Goal: Complete application form: Complete application form

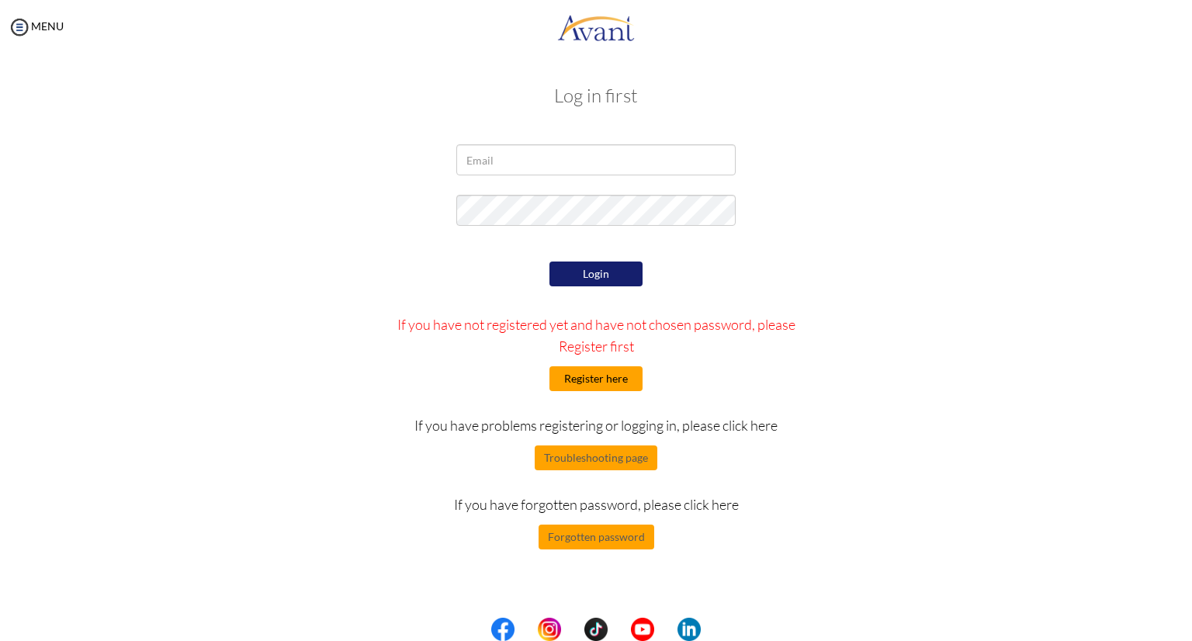
click at [604, 379] on button "Register here" at bounding box center [595, 378] width 93 height 25
click at [628, 381] on button "Register here" at bounding box center [595, 378] width 93 height 25
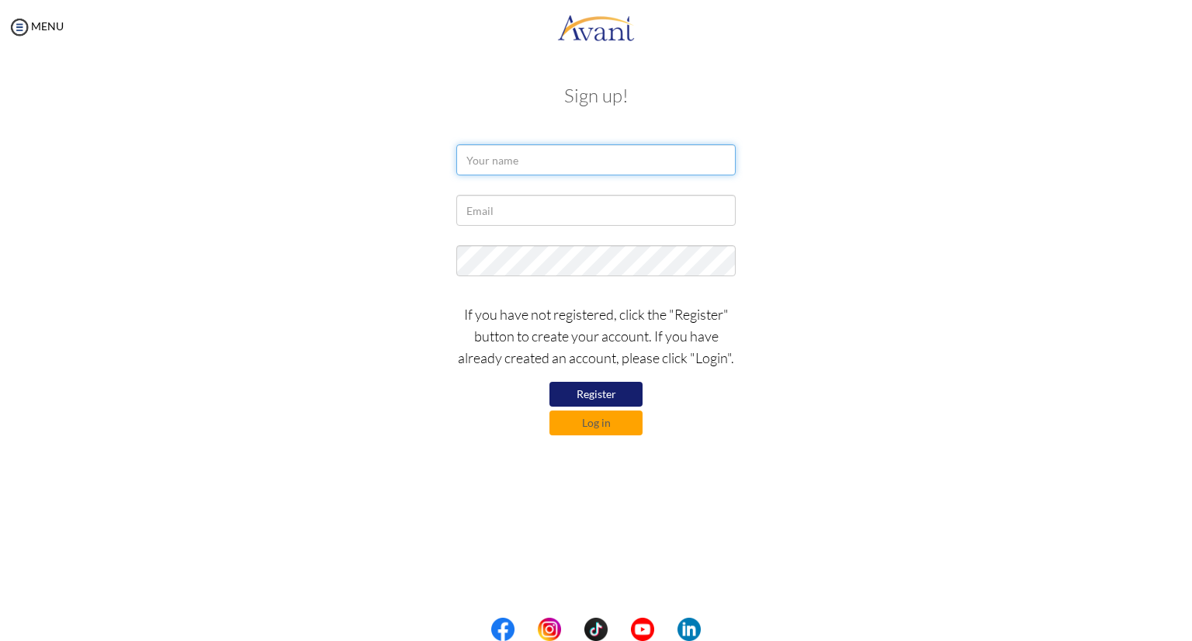
click at [608, 162] on input "text" at bounding box center [595, 159] width 279 height 31
type input "Elaine Joyce Kochoa"
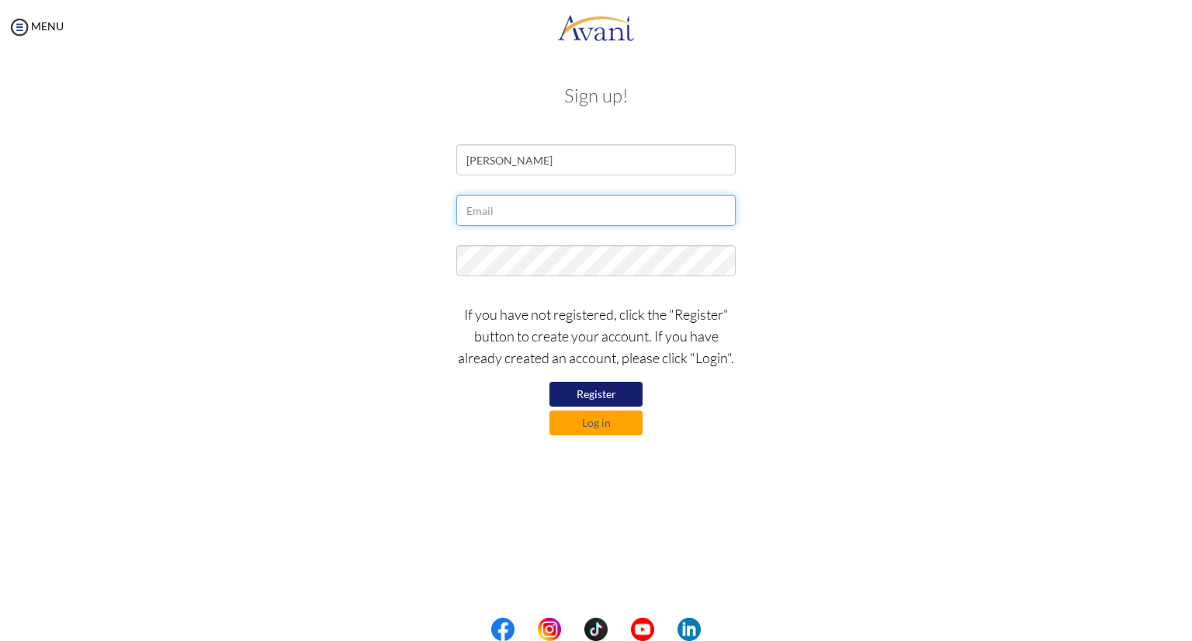
click at [594, 216] on input "text" at bounding box center [595, 210] width 279 height 31
type input "elainejoycekochoa@gmail.com"
click at [611, 401] on button "Register" at bounding box center [595, 394] width 93 height 25
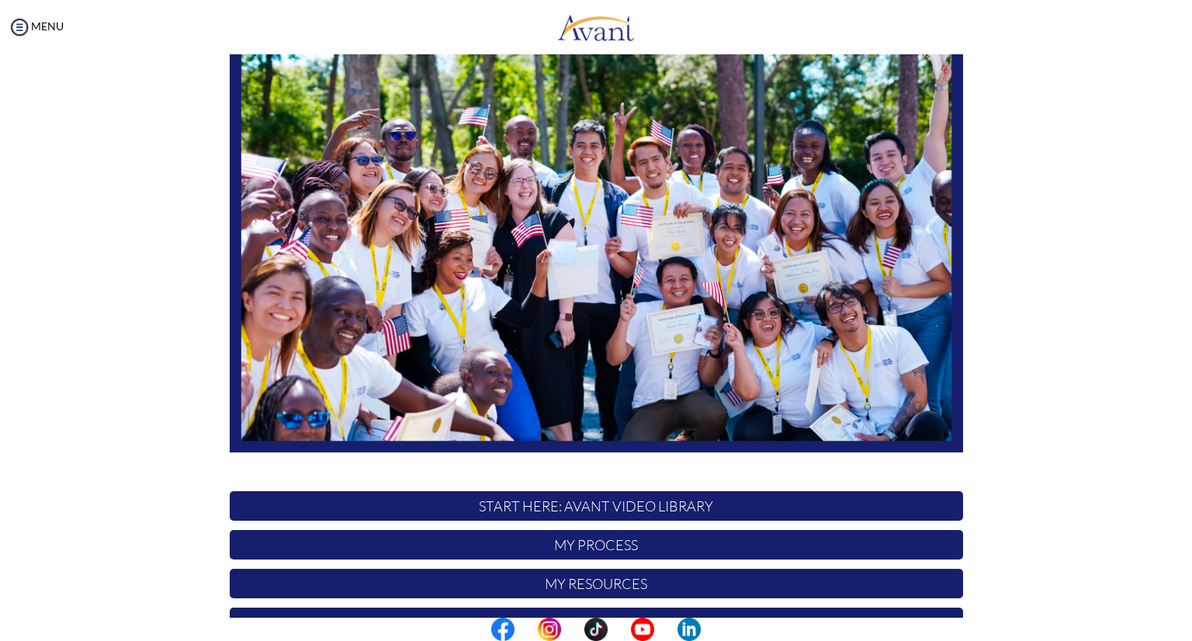
scroll to position [220, 0]
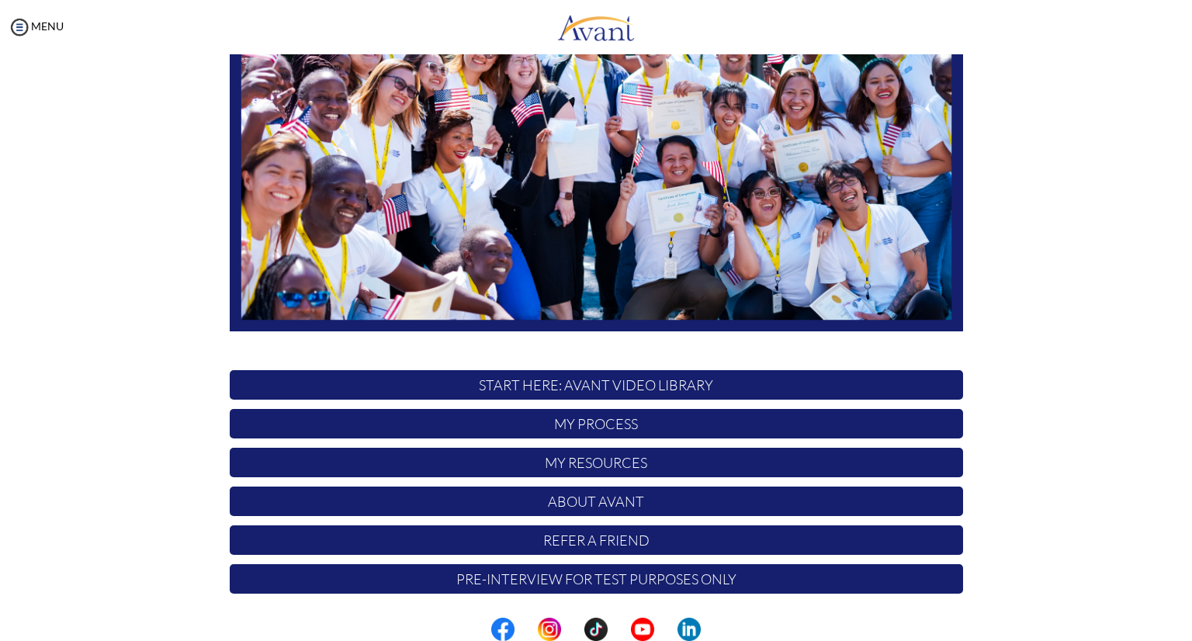
click at [591, 425] on p "My Process" at bounding box center [596, 423] width 733 height 29
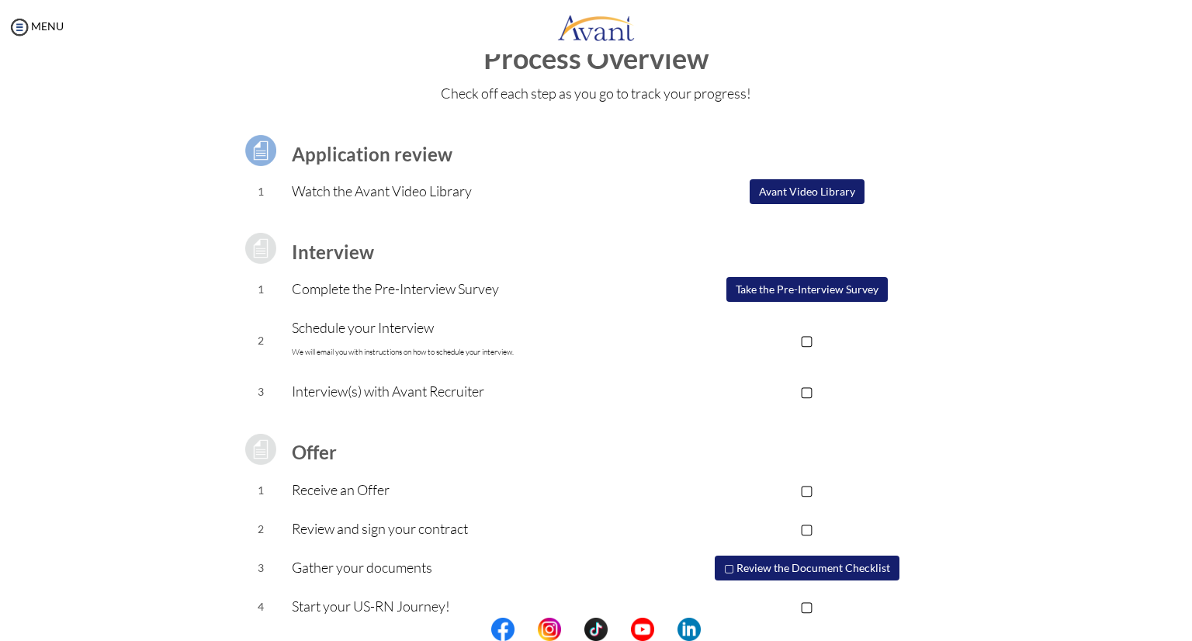
scroll to position [65, 0]
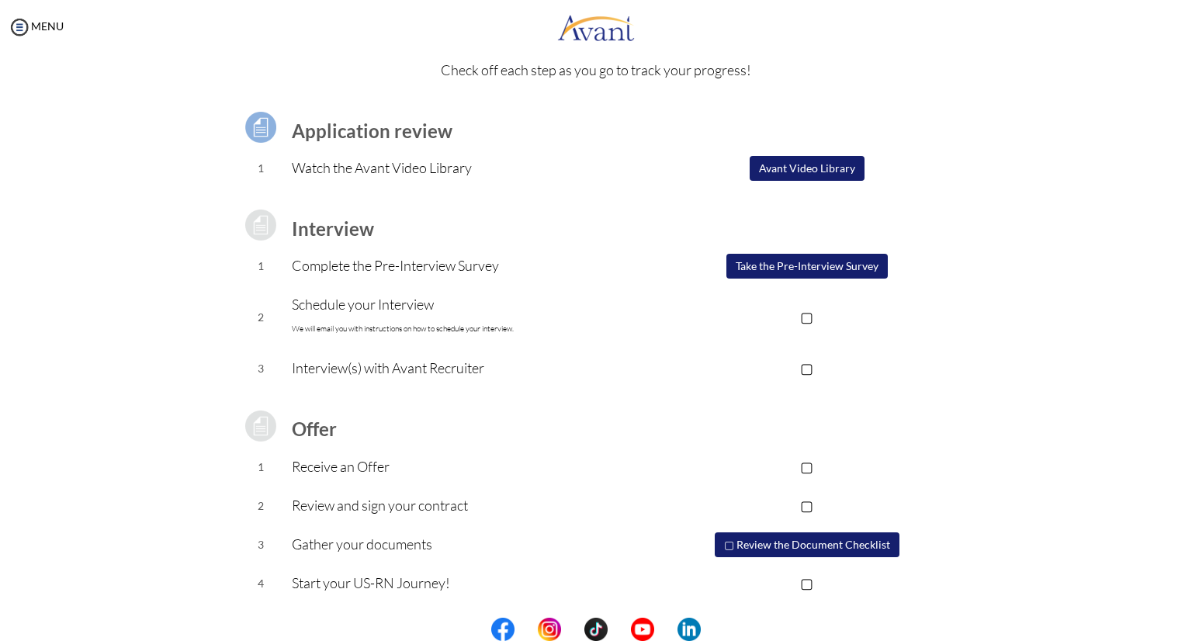
click at [810, 172] on button "Avant Video Library" at bounding box center [807, 168] width 115 height 25
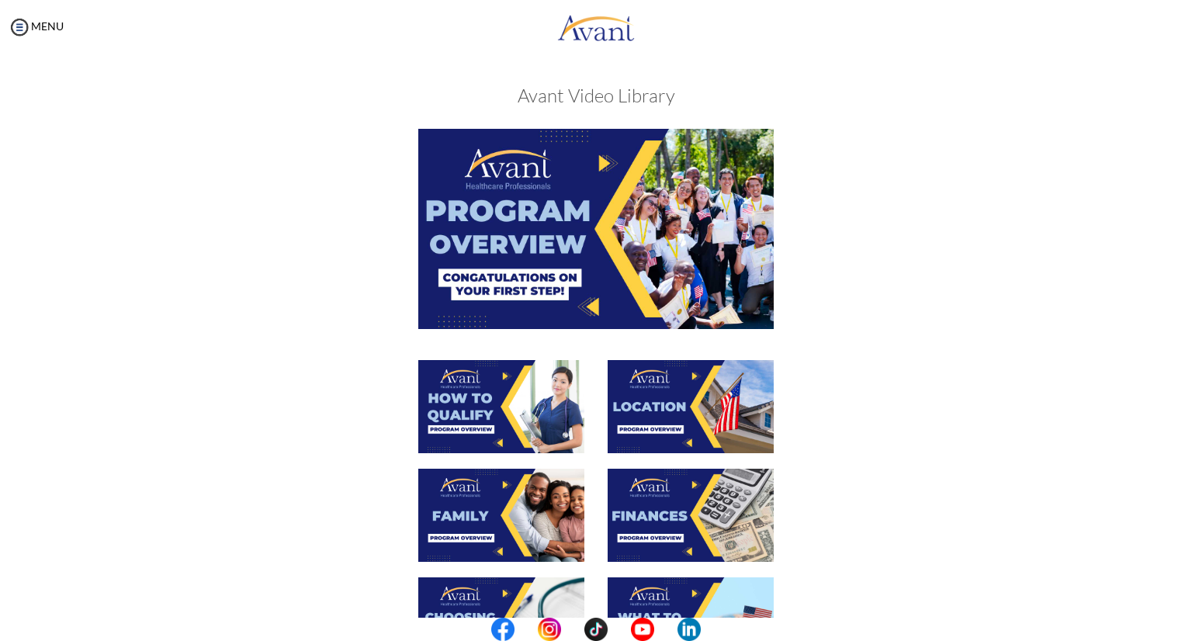
click at [618, 229] on img at bounding box center [595, 228] width 355 height 199
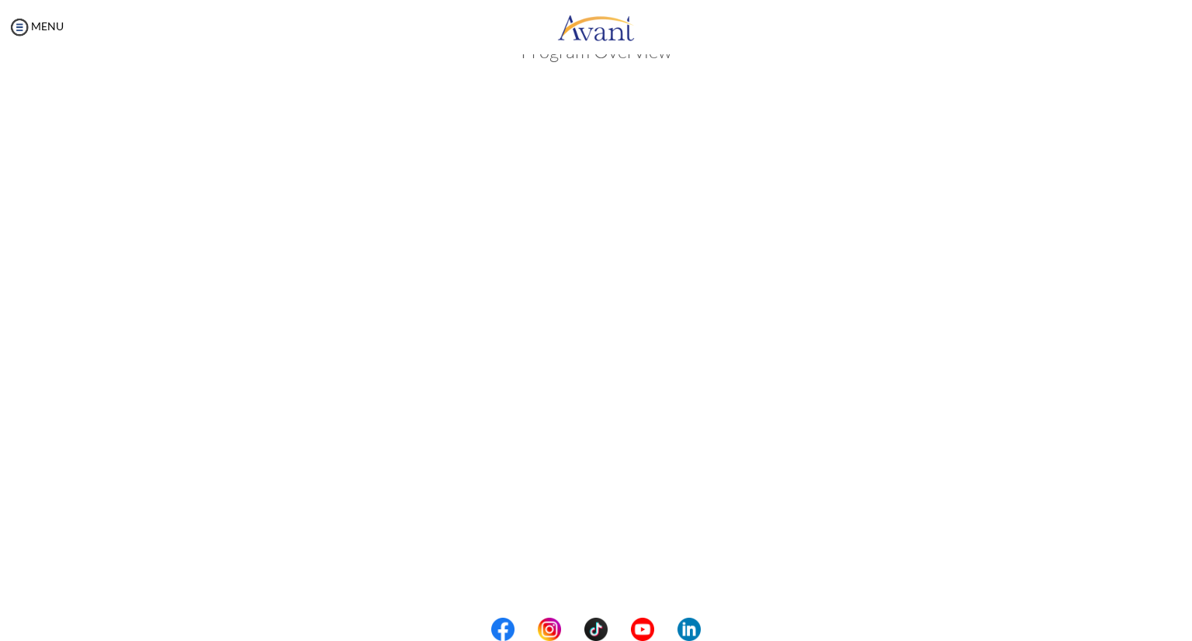
scroll to position [122, 0]
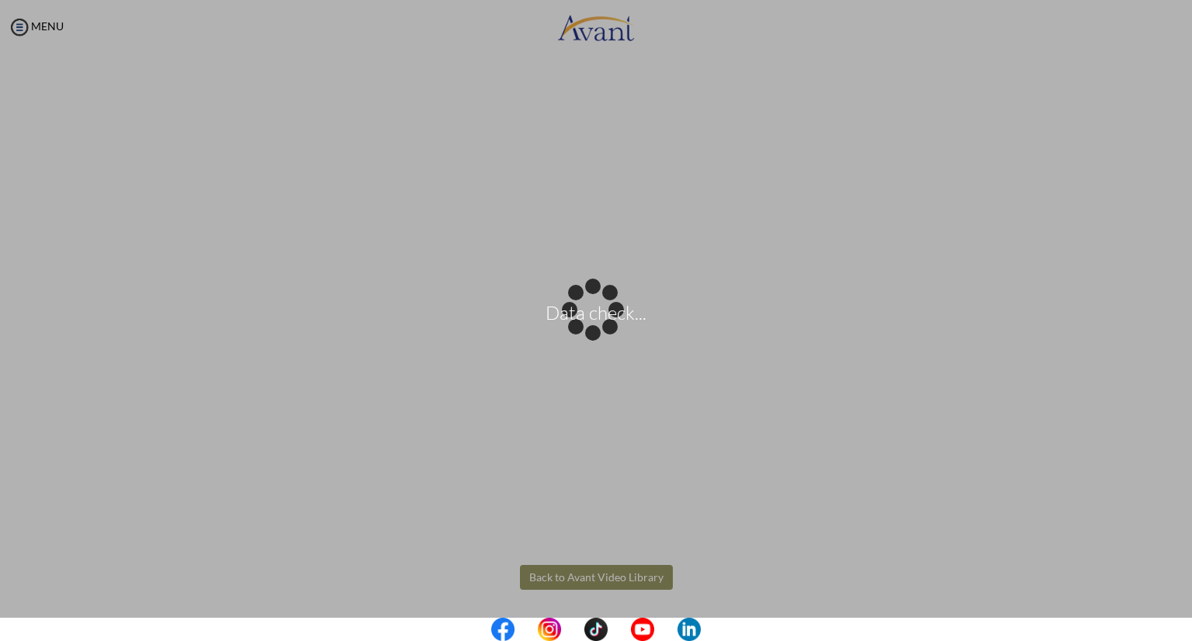
click at [609, 575] on body "Data check... Maintenance break. Please come back in 2 hours. MENU My Status Wh…" at bounding box center [596, 320] width 1192 height 641
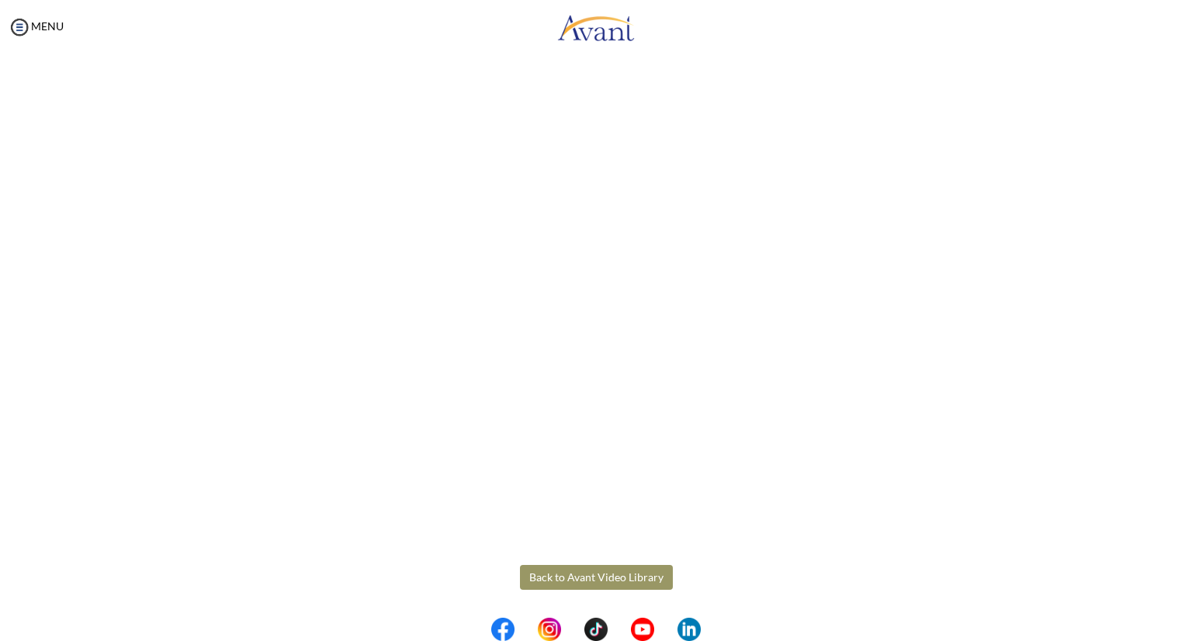
click at [608, 577] on button "Back to Avant Video Library" at bounding box center [596, 577] width 153 height 25
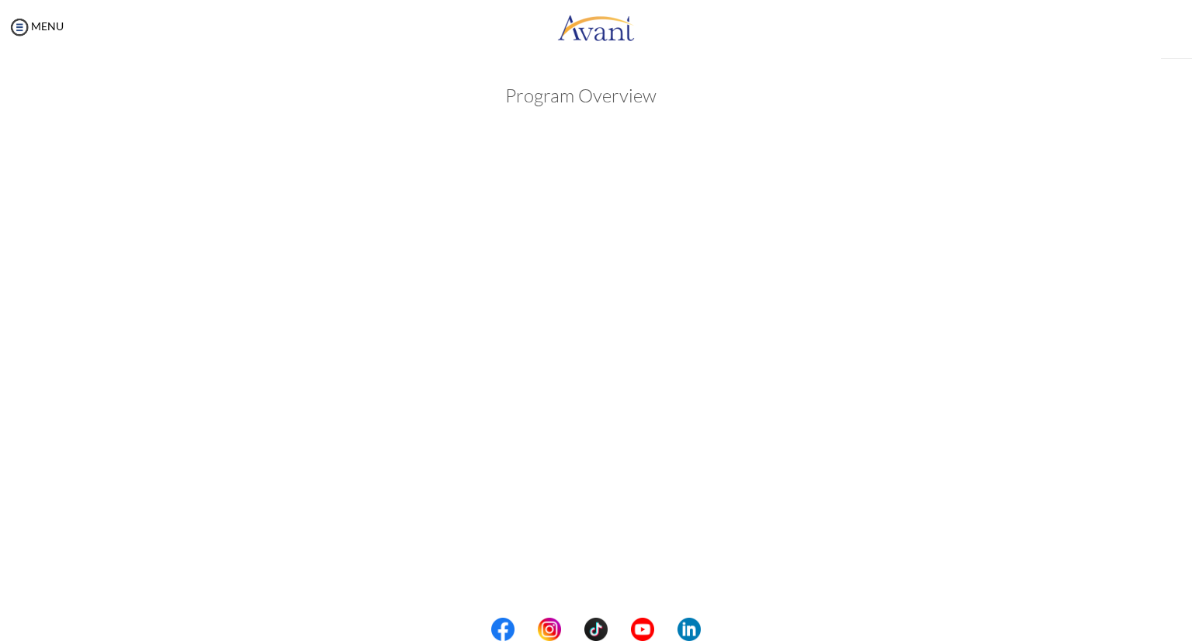
scroll to position [16, 0]
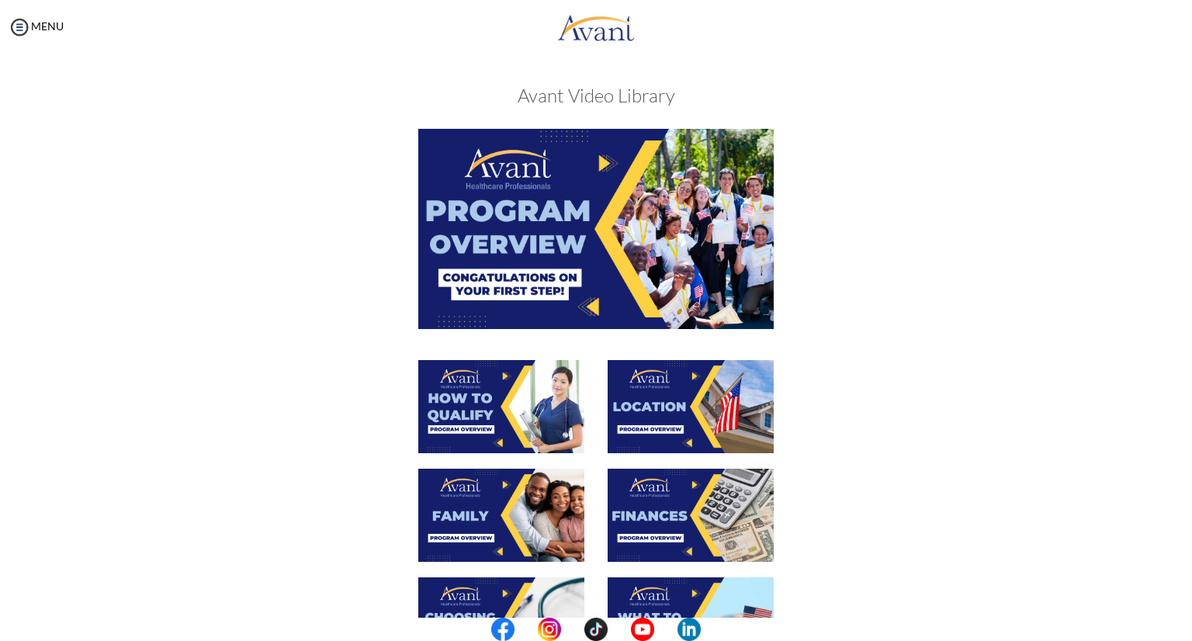
click at [585, 395] on div at bounding box center [501, 414] width 189 height 109
click at [483, 408] on img at bounding box center [501, 406] width 166 height 93
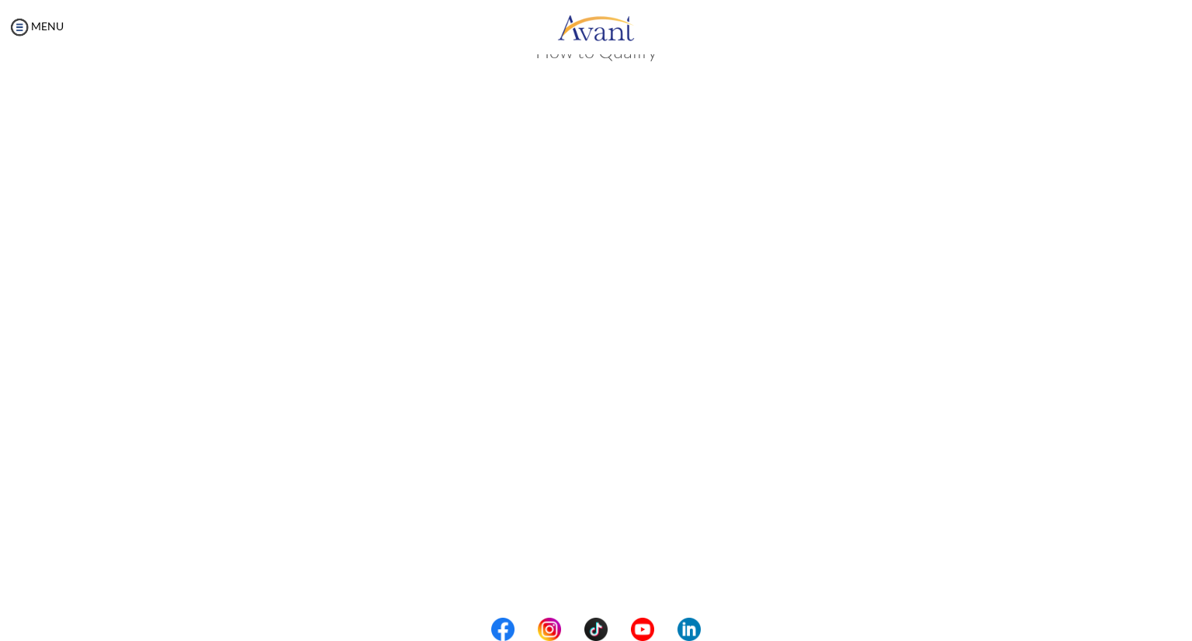
scroll to position [122, 0]
click at [1112, 327] on body "Maintenance break. Please come back in 2 hours. MENU My Status What is the next…" at bounding box center [596, 320] width 1192 height 641
click at [601, 573] on button "Back to Avant Video Library" at bounding box center [596, 577] width 153 height 25
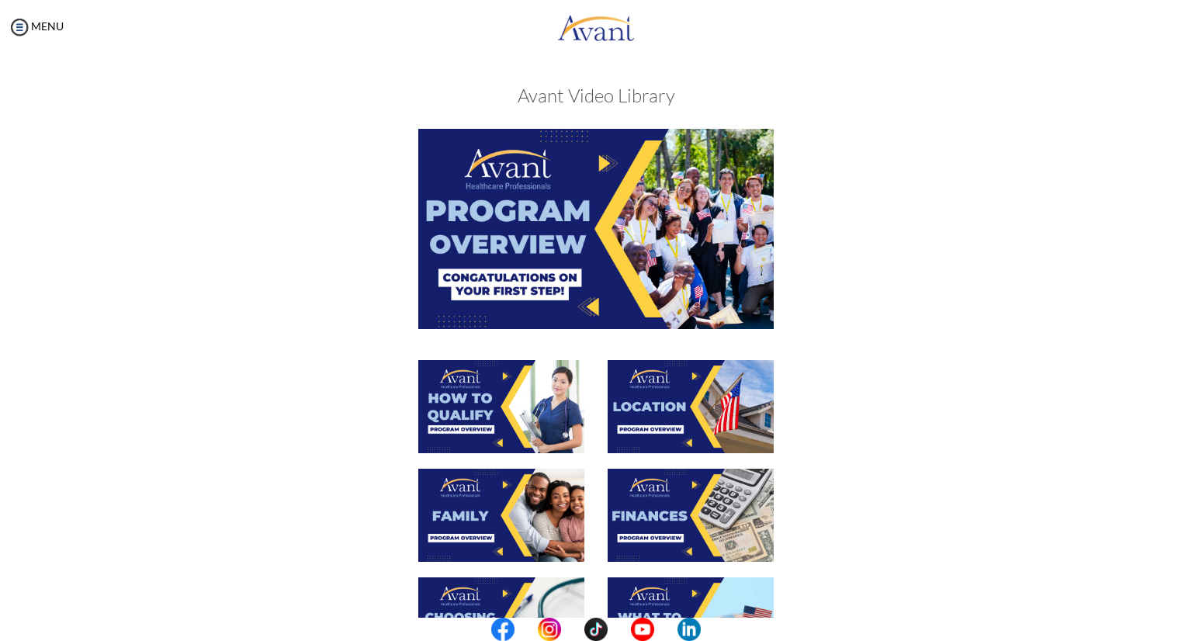
click at [681, 428] on img at bounding box center [691, 406] width 166 height 93
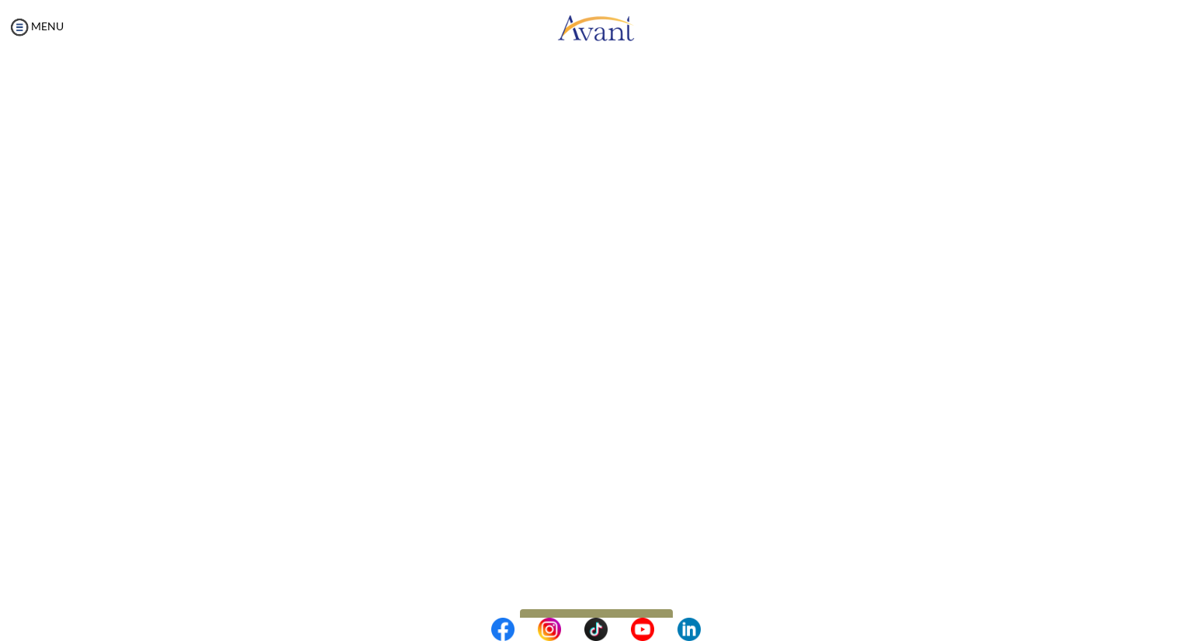
scroll to position [122, 0]
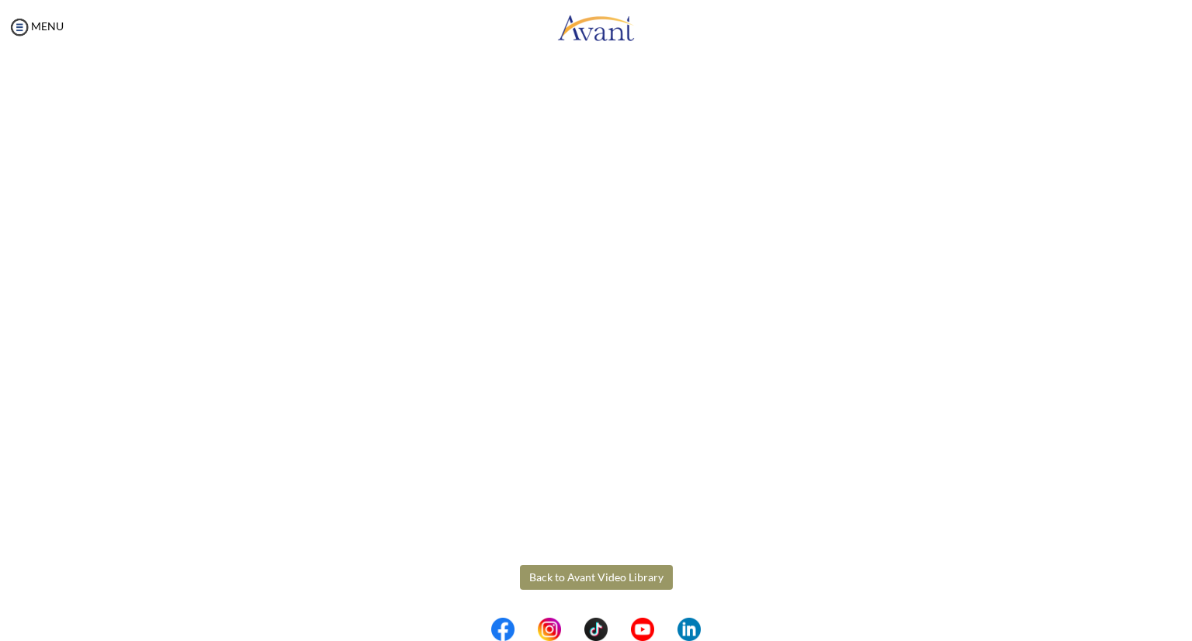
click at [632, 581] on body "Maintenance break. Please come back in 2 hours. MENU My Status What is the next…" at bounding box center [596, 320] width 1192 height 641
click at [632, 575] on button "Back to Avant Video Library" at bounding box center [596, 577] width 153 height 25
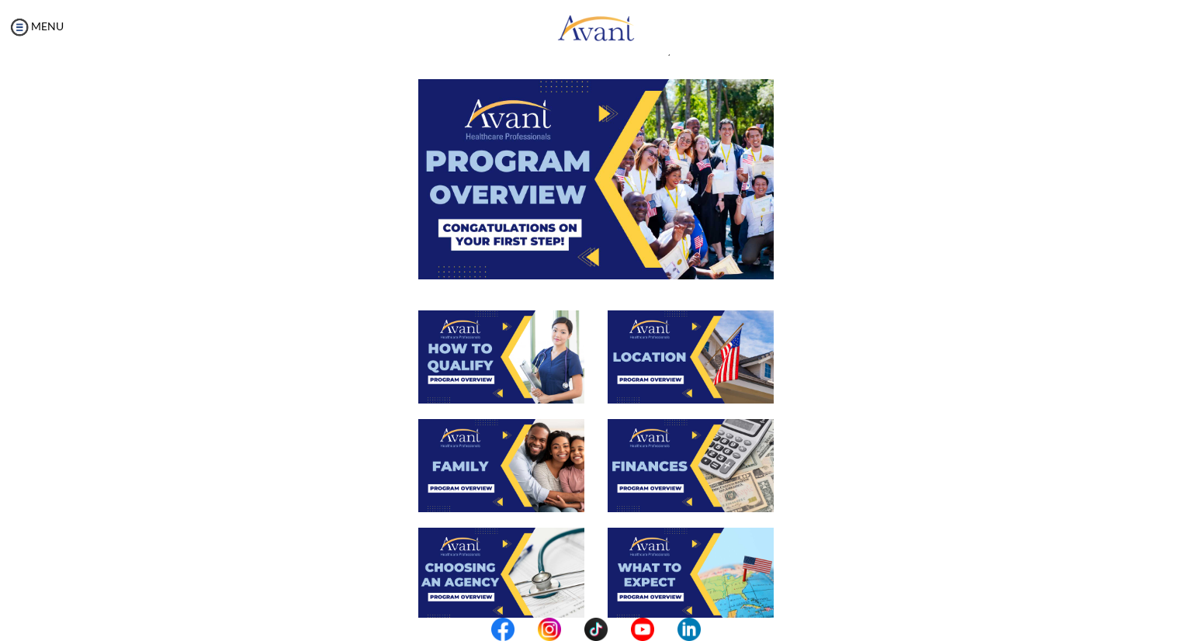
scroll to position [78, 0]
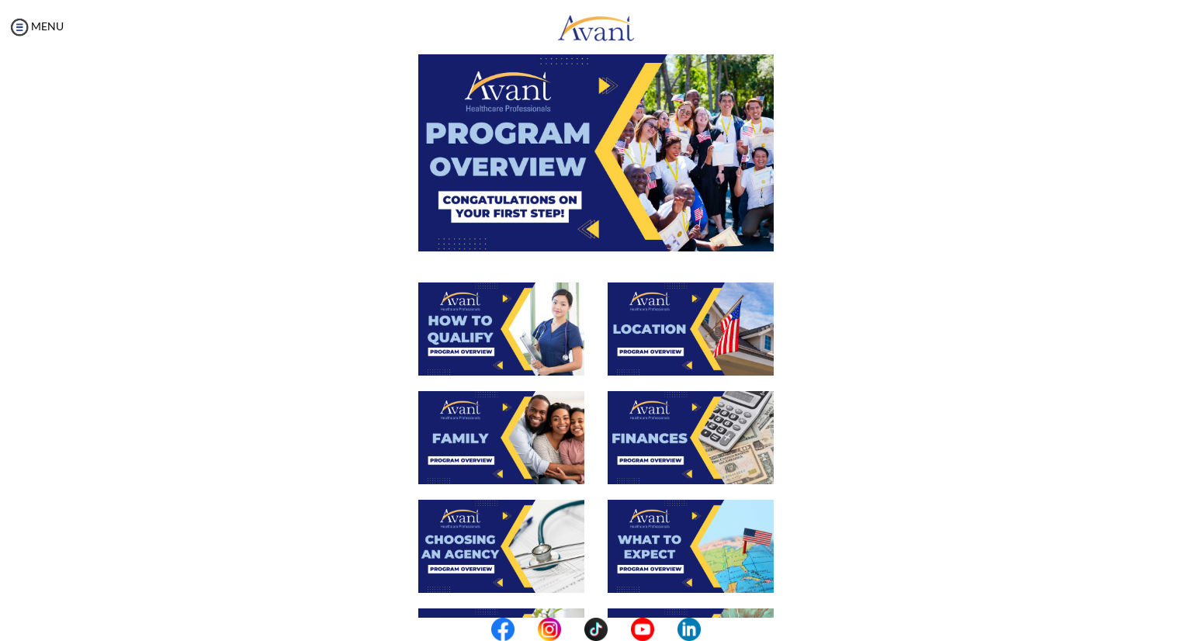
click at [498, 438] on img at bounding box center [501, 437] width 166 height 93
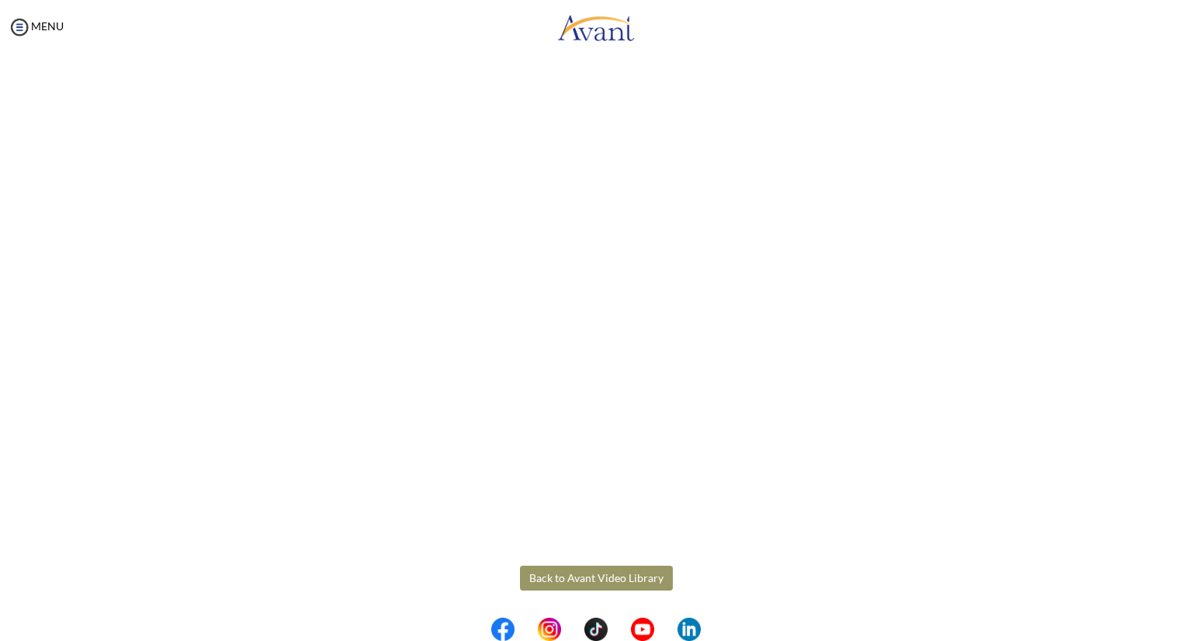
scroll to position [288, 0]
click at [629, 578] on body "Maintenance break. Please come back in 2 hours. MENU My Status What is the next…" at bounding box center [596, 320] width 1192 height 641
click at [567, 575] on button "Back to Avant Video Library" at bounding box center [596, 576] width 153 height 25
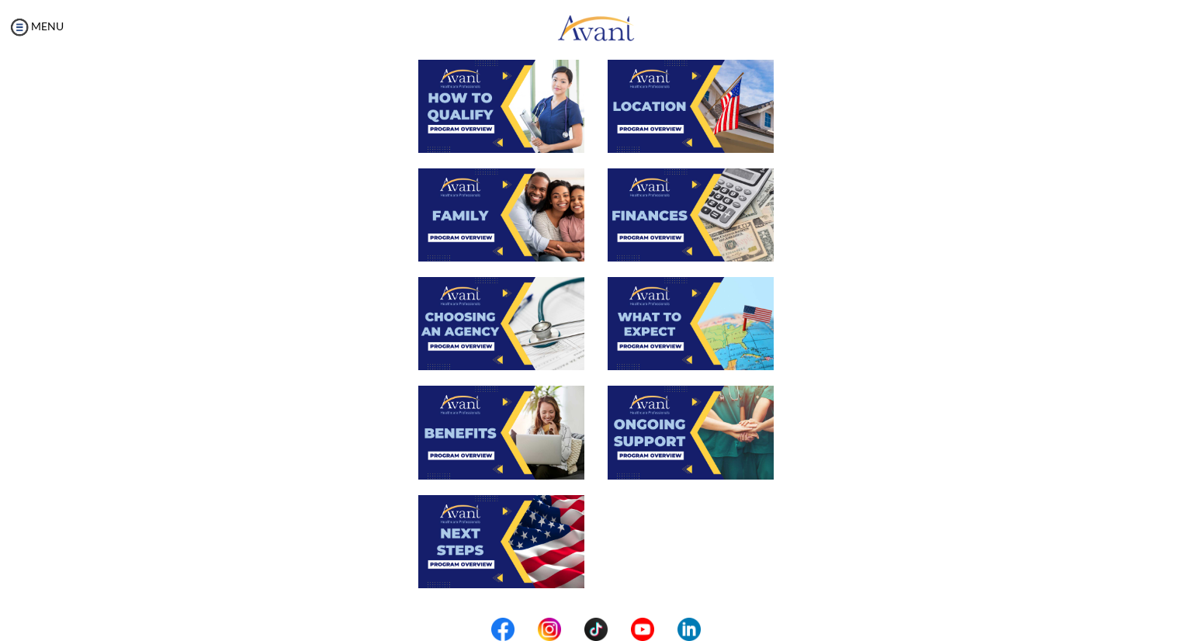
scroll to position [310, 0]
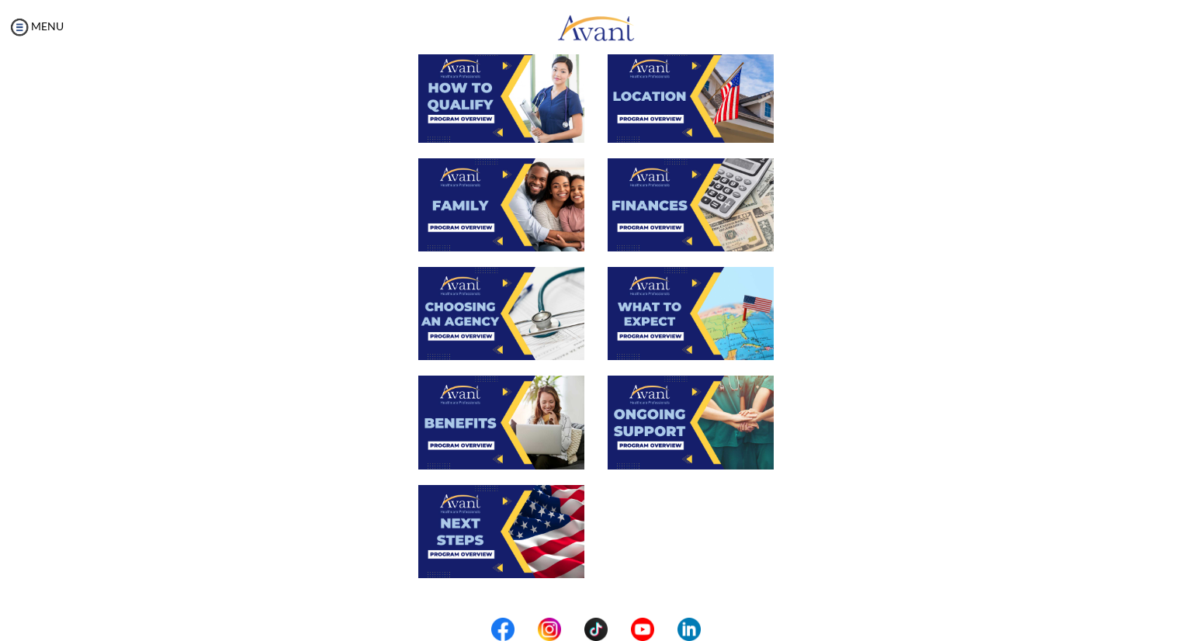
click at [682, 195] on img at bounding box center [691, 204] width 166 height 93
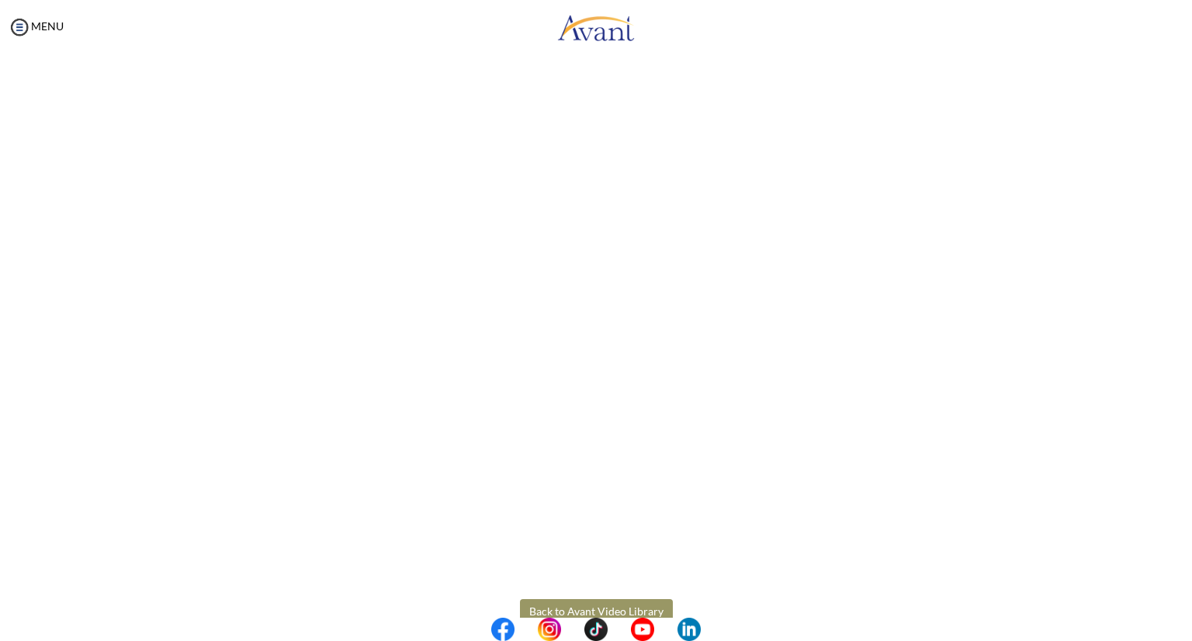
scroll to position [122, 0]
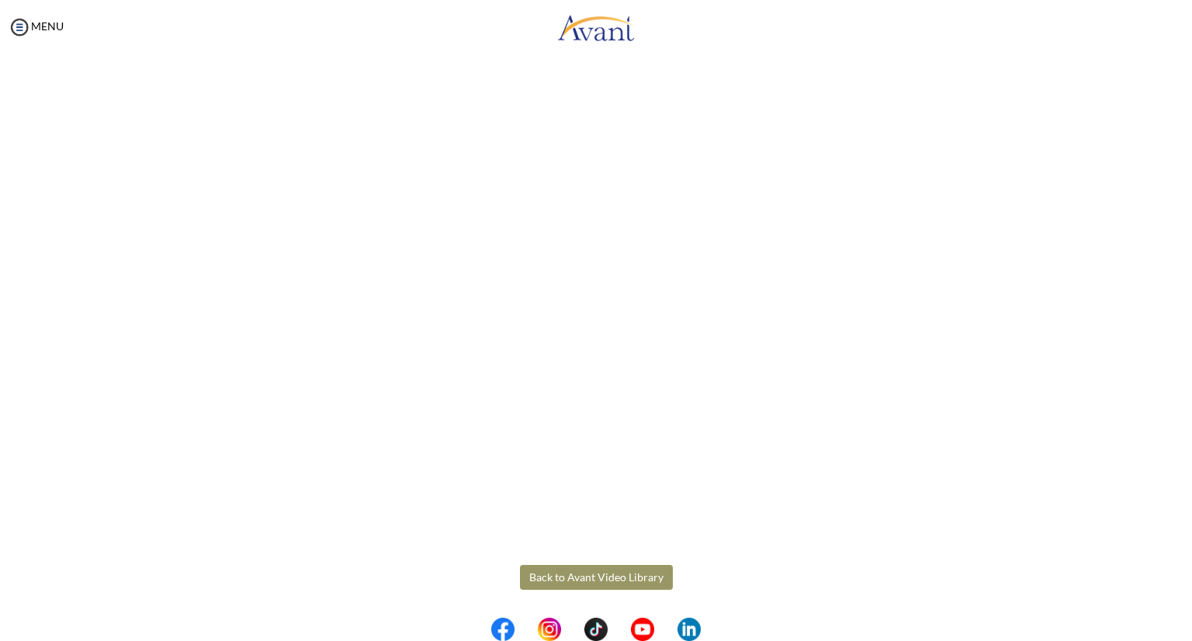
click at [618, 573] on body "Maintenance break. Please come back in 2 hours. MENU My Status What is the next…" at bounding box center [596, 320] width 1192 height 641
click at [559, 575] on button "Back to Avant Video Library" at bounding box center [596, 577] width 153 height 25
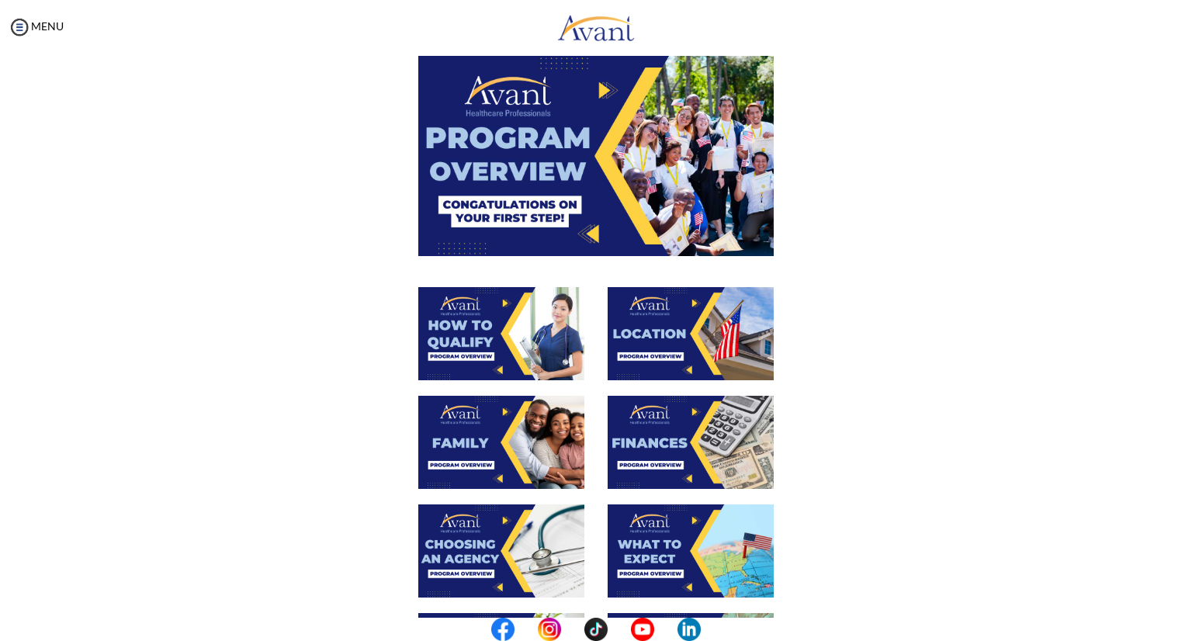
scroll to position [233, 0]
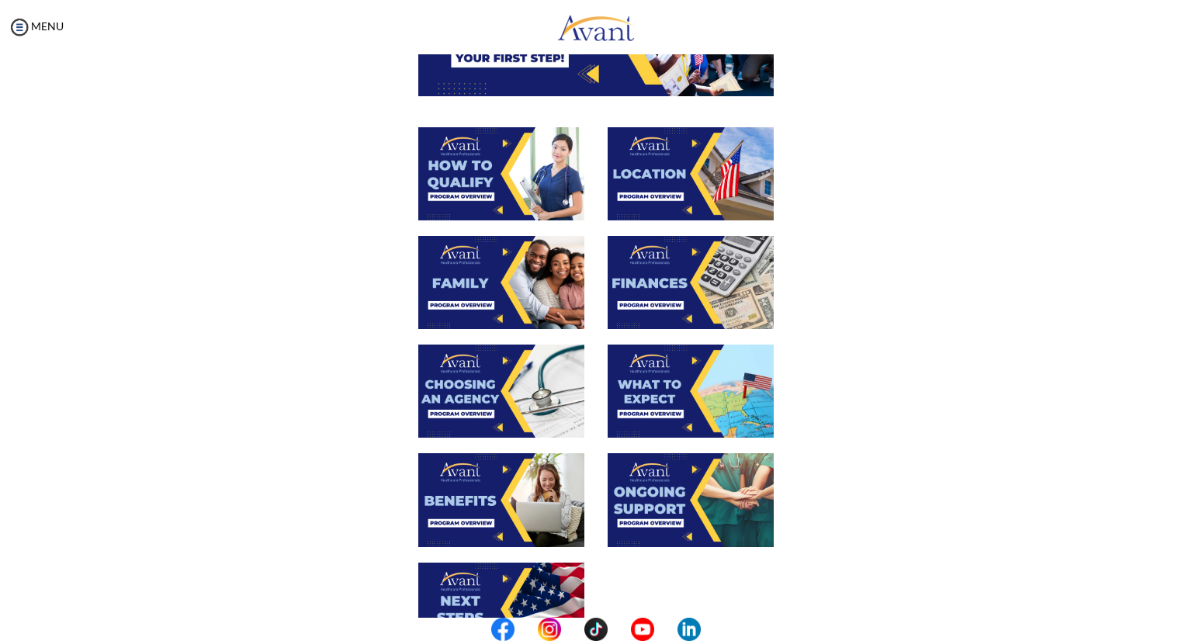
click at [531, 391] on img at bounding box center [501, 391] width 166 height 93
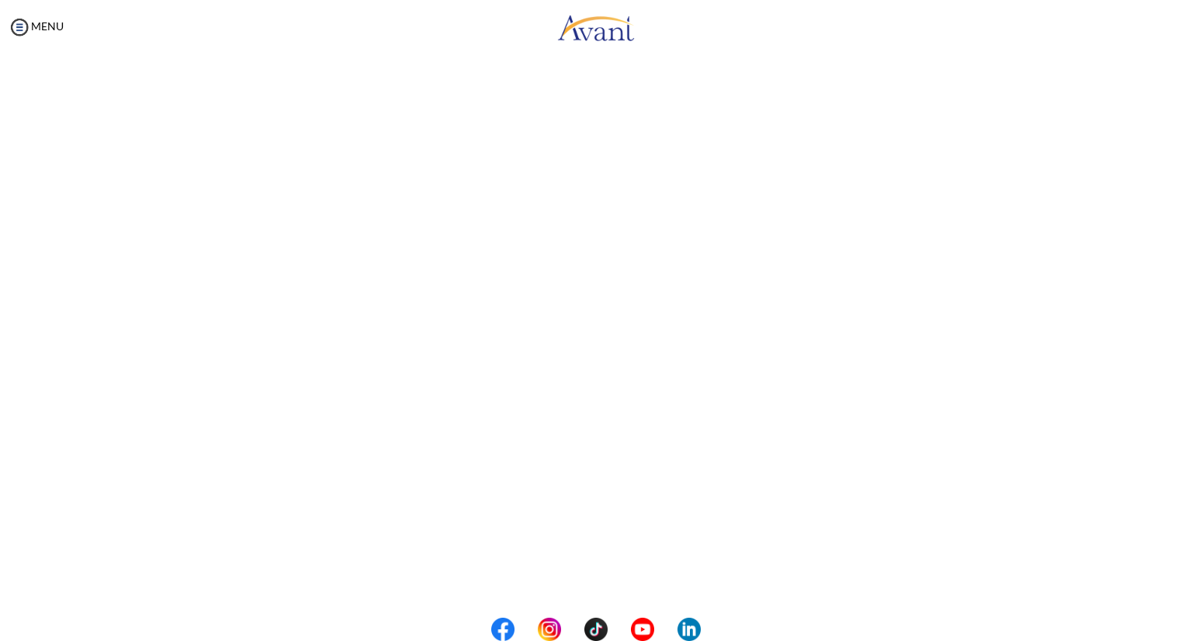
scroll to position [155, 0]
click at [1137, 532] on body "Maintenance break. Please come back in 2 hours. MENU My Status What is the next…" at bounding box center [596, 320] width 1192 height 641
click at [535, 575] on button "Back to Avant Video Library" at bounding box center [596, 576] width 153 height 25
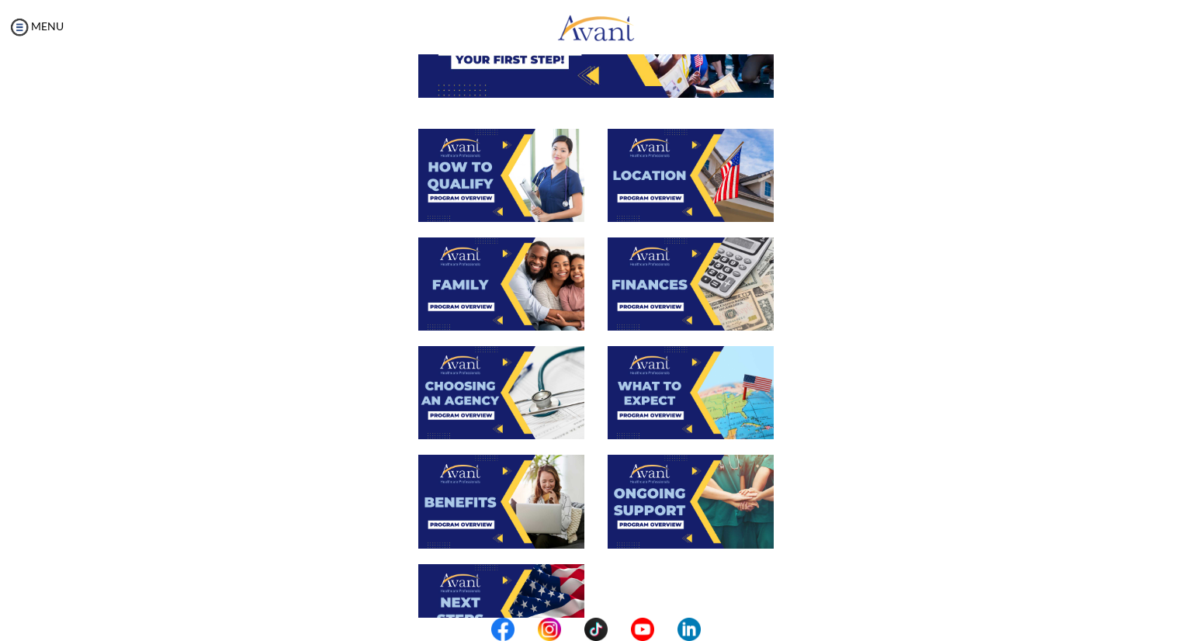
scroll to position [233, 0]
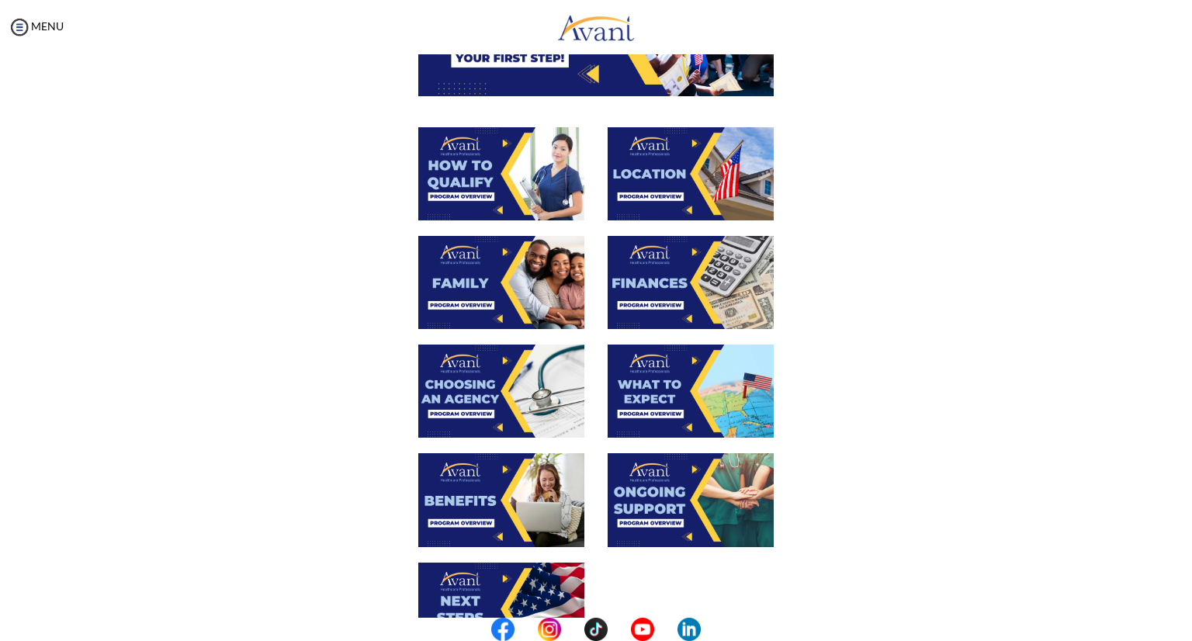
click at [719, 402] on img at bounding box center [691, 391] width 166 height 93
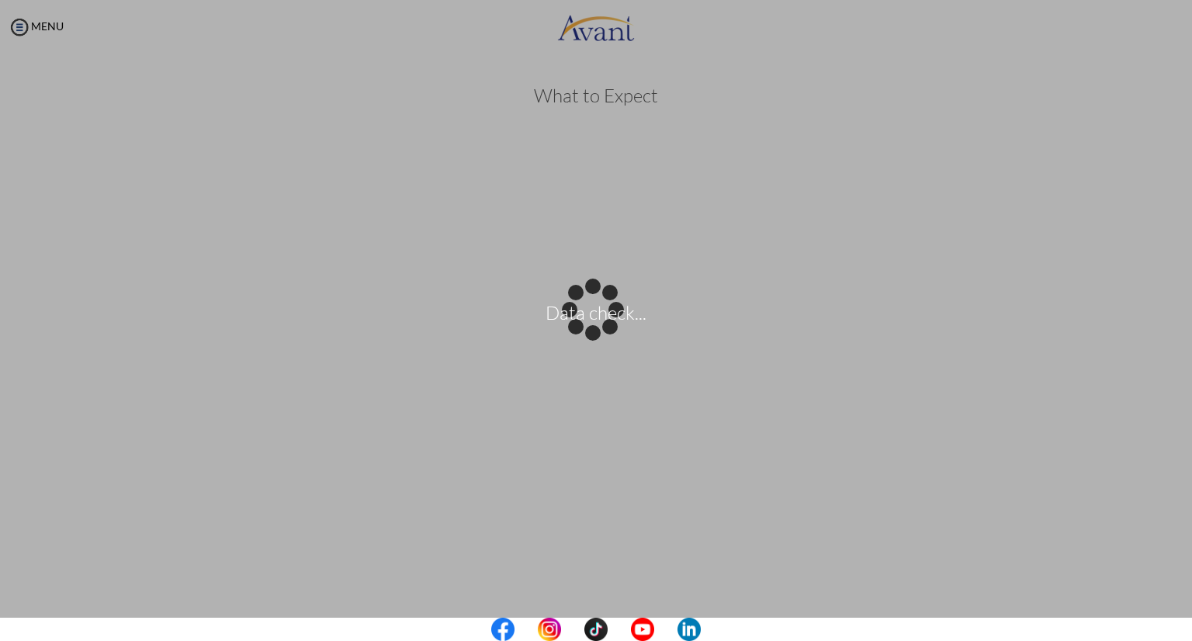
click at [1108, 361] on body "Data check... Maintenance break. Please come back in 2 hours. MENU My Status Wh…" at bounding box center [596, 320] width 1192 height 641
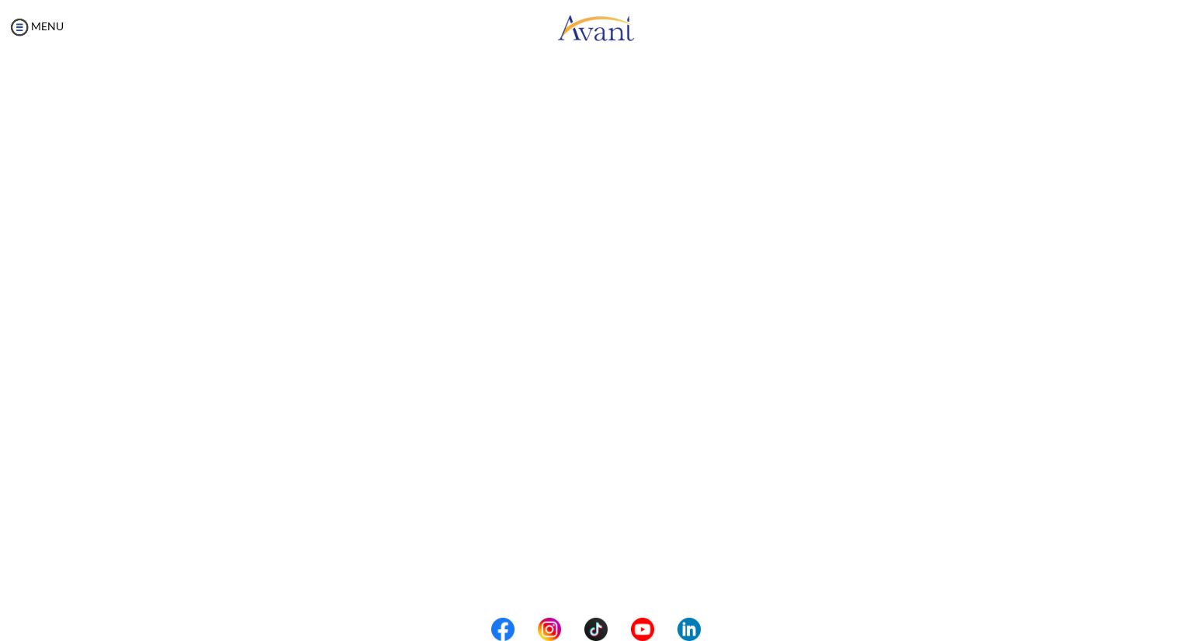
scroll to position [288, 0]
click at [627, 575] on body "Maintenance break. Please come back in 2 hours. MENU My Status What is the next…" at bounding box center [596, 320] width 1192 height 641
click at [627, 575] on button "Back to Avant Video Library" at bounding box center [596, 576] width 153 height 25
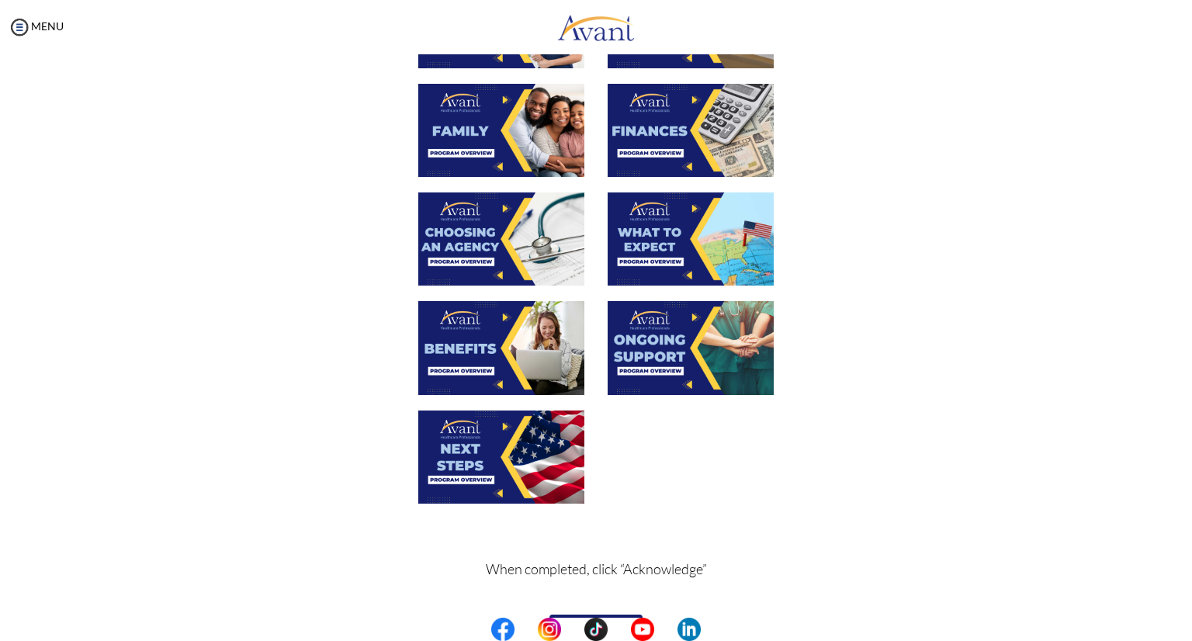
scroll to position [388, 0]
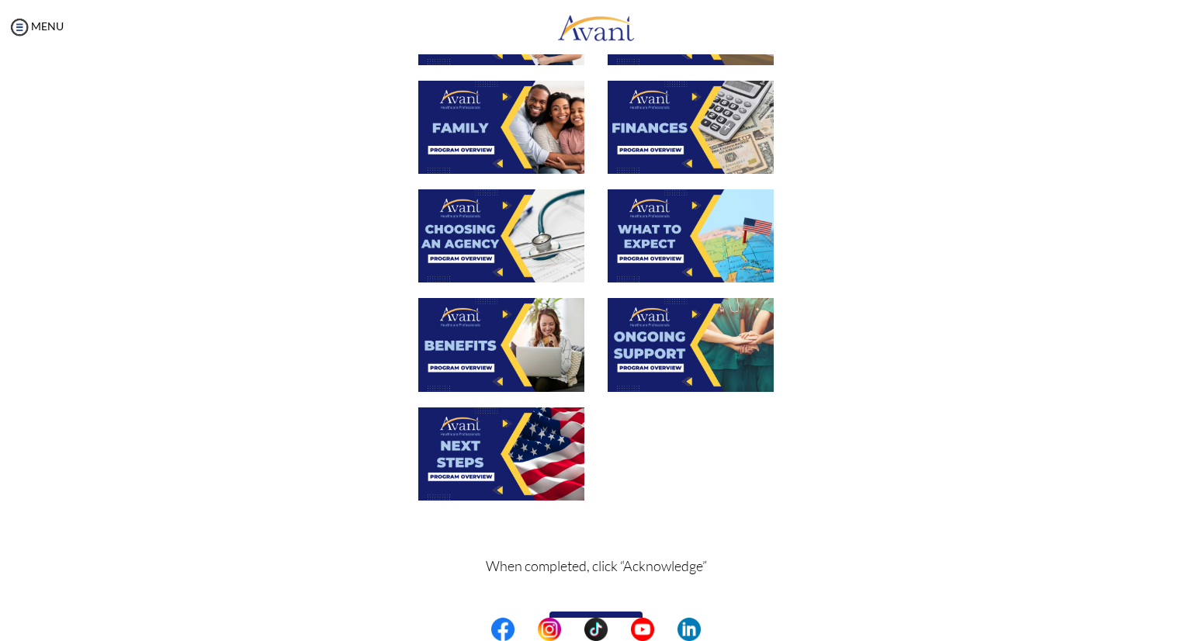
click at [507, 341] on img at bounding box center [501, 344] width 166 height 93
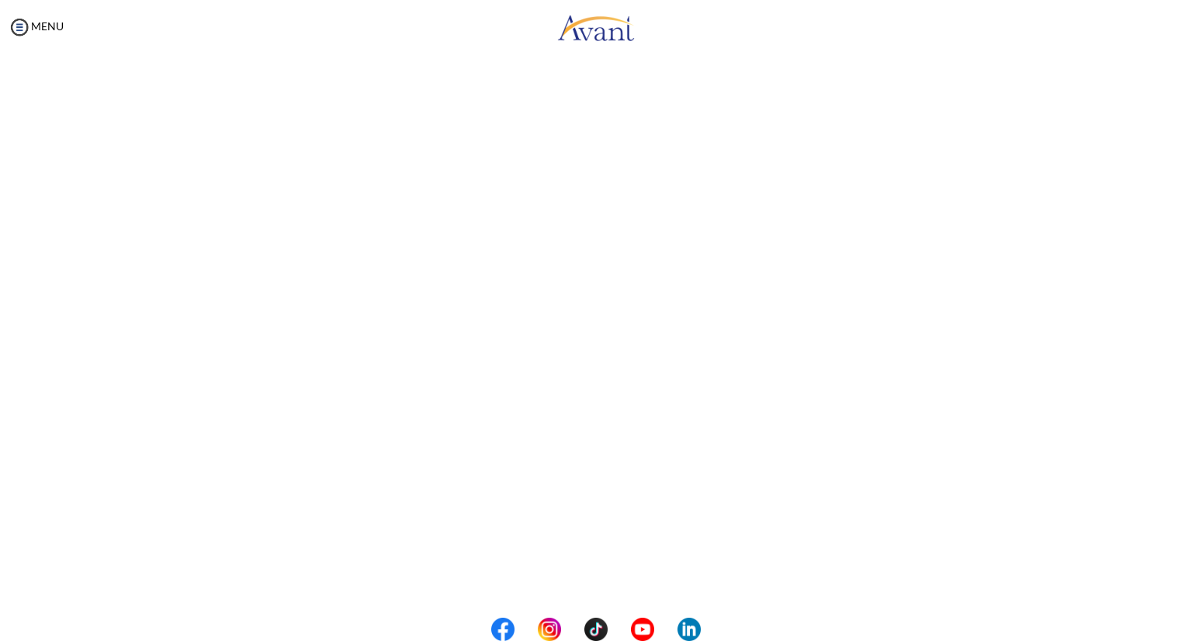
scroll to position [288, 0]
click at [599, 572] on body "Maintenance break. Please come back in 2 hours. MENU My Status What is the next…" at bounding box center [596, 320] width 1192 height 641
click at [599, 572] on button "Back to Avant Video Library" at bounding box center [596, 576] width 153 height 25
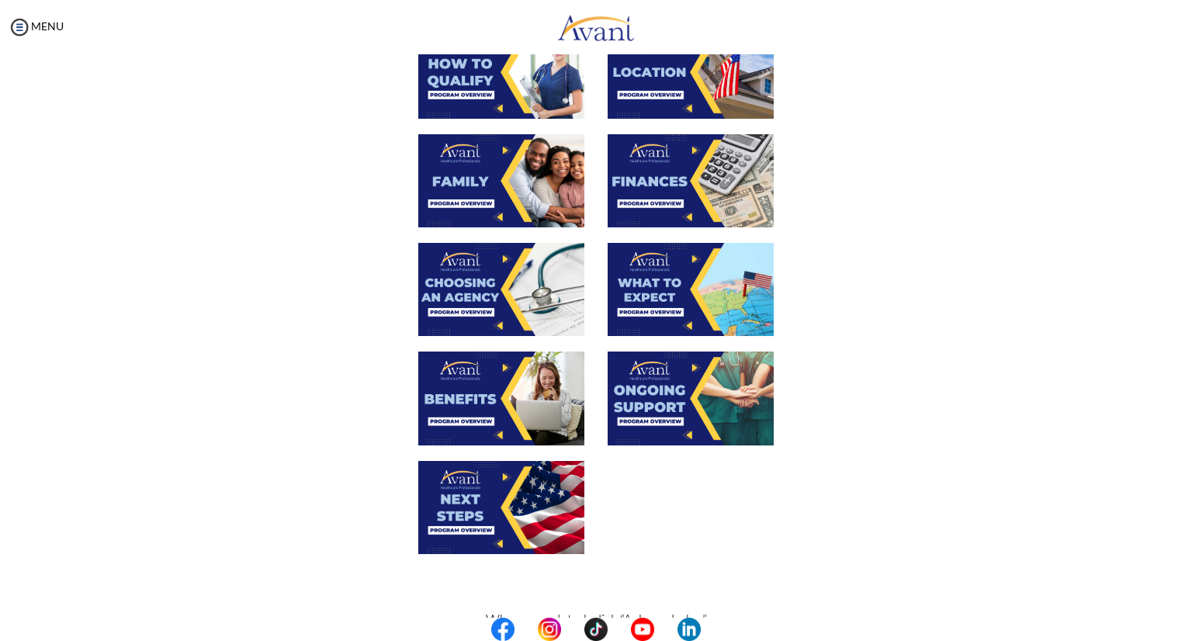
scroll to position [388, 0]
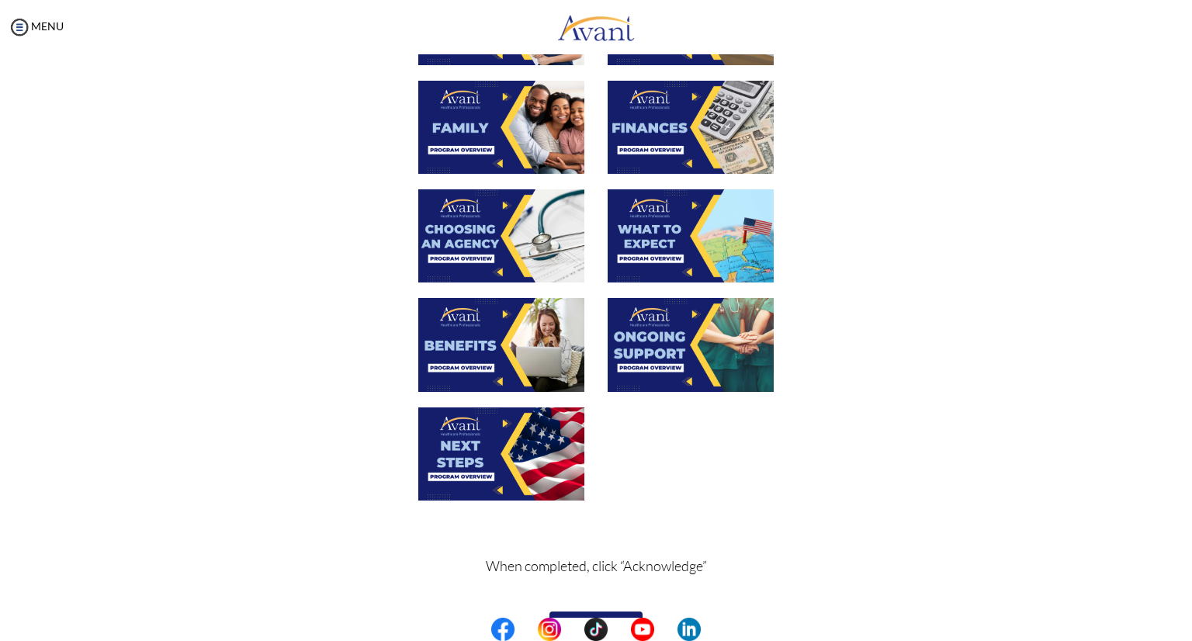
click at [667, 345] on img at bounding box center [691, 344] width 166 height 93
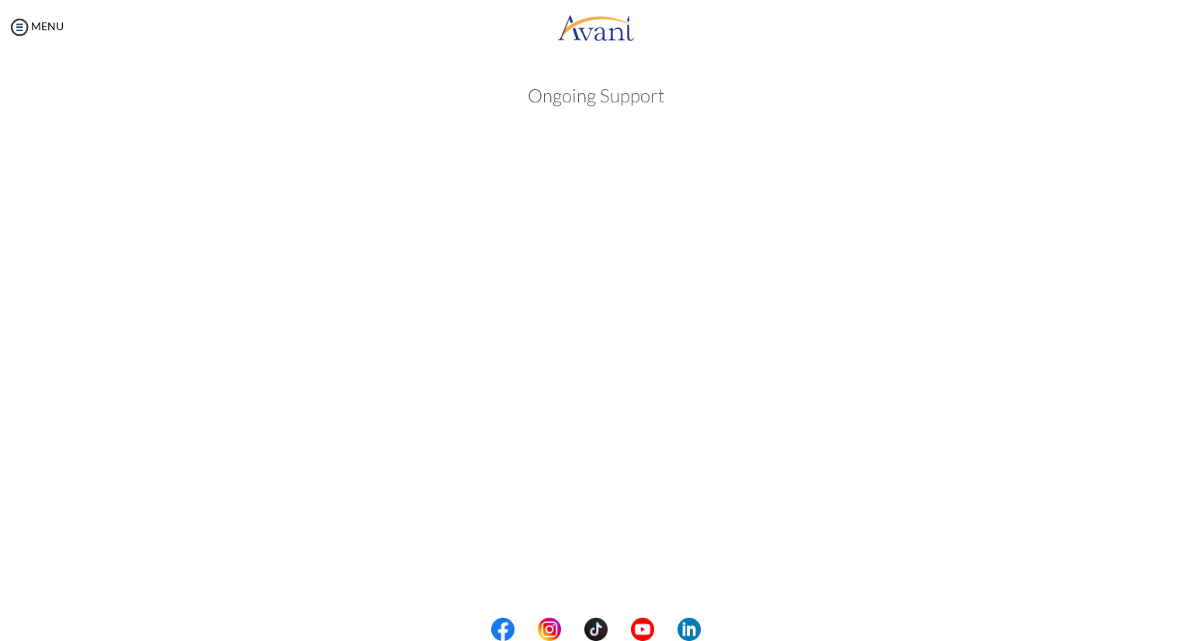
scroll to position [155, 0]
click at [1122, 299] on body "Maintenance break. Please come back in 2 hours. MENU My Status What is the next…" at bounding box center [596, 320] width 1192 height 641
click at [636, 580] on button "Back to Avant Video Library" at bounding box center [596, 576] width 153 height 25
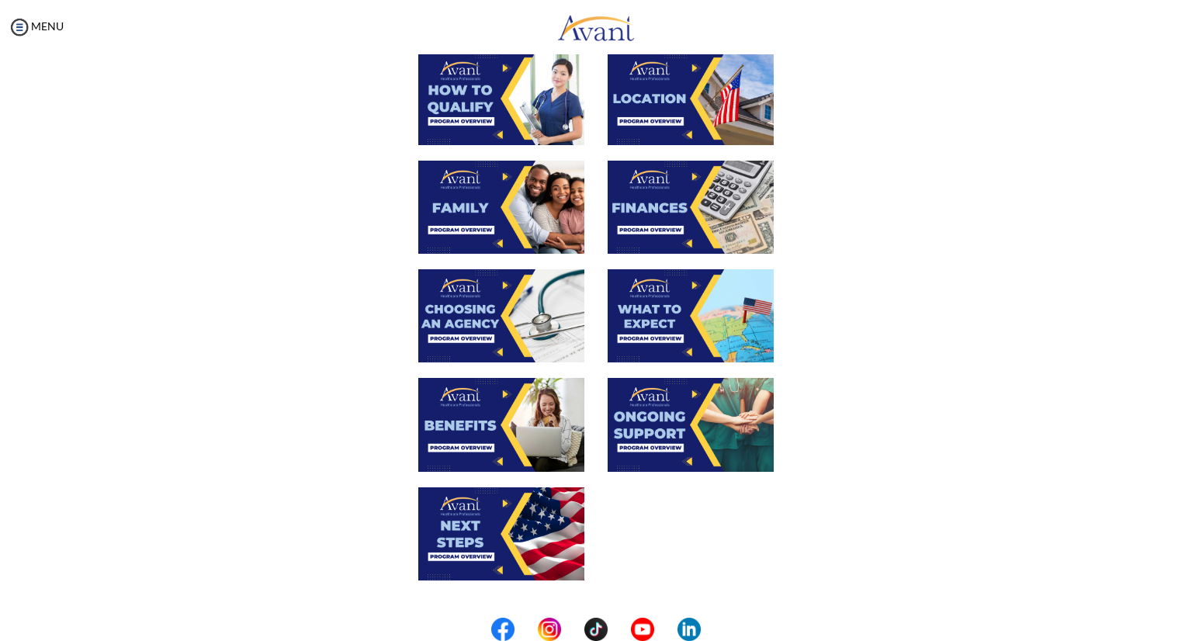
scroll to position [310, 0]
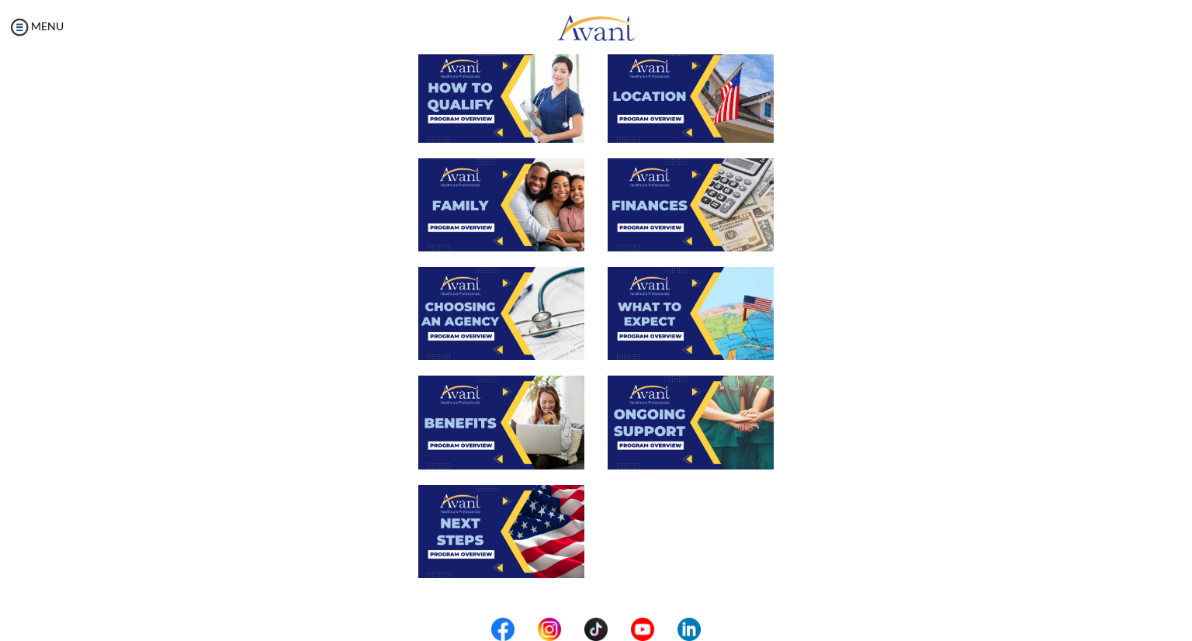
click at [487, 531] on img at bounding box center [501, 531] width 166 height 93
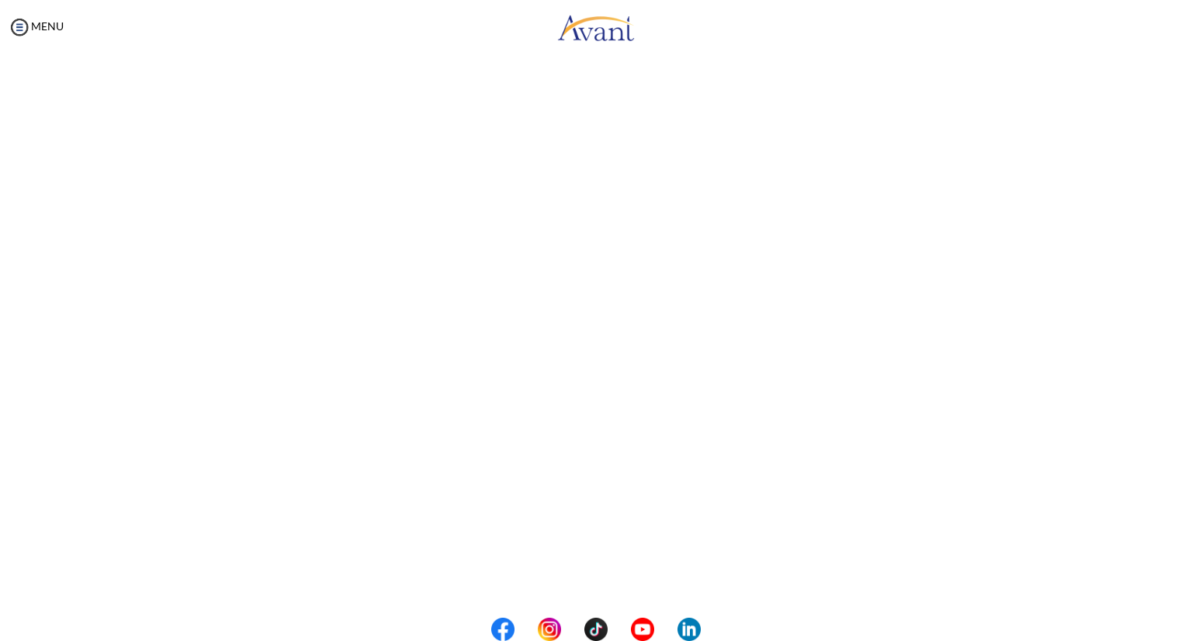
scroll to position [288, 0]
click at [631, 566] on body "Maintenance break. Please come back in 2 hours. MENU My Status What is the next…" at bounding box center [596, 320] width 1192 height 641
click at [627, 573] on button "Back to Avant Video Library" at bounding box center [596, 576] width 153 height 25
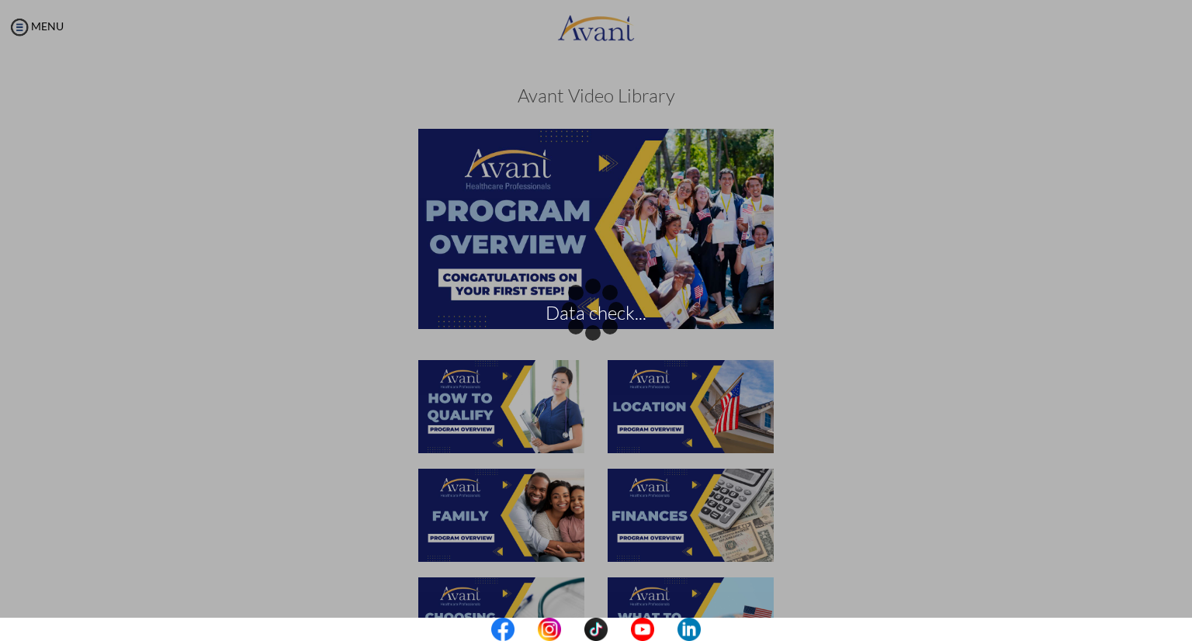
click at [1028, 334] on p "Data check..." at bounding box center [596, 320] width 1192 height 37
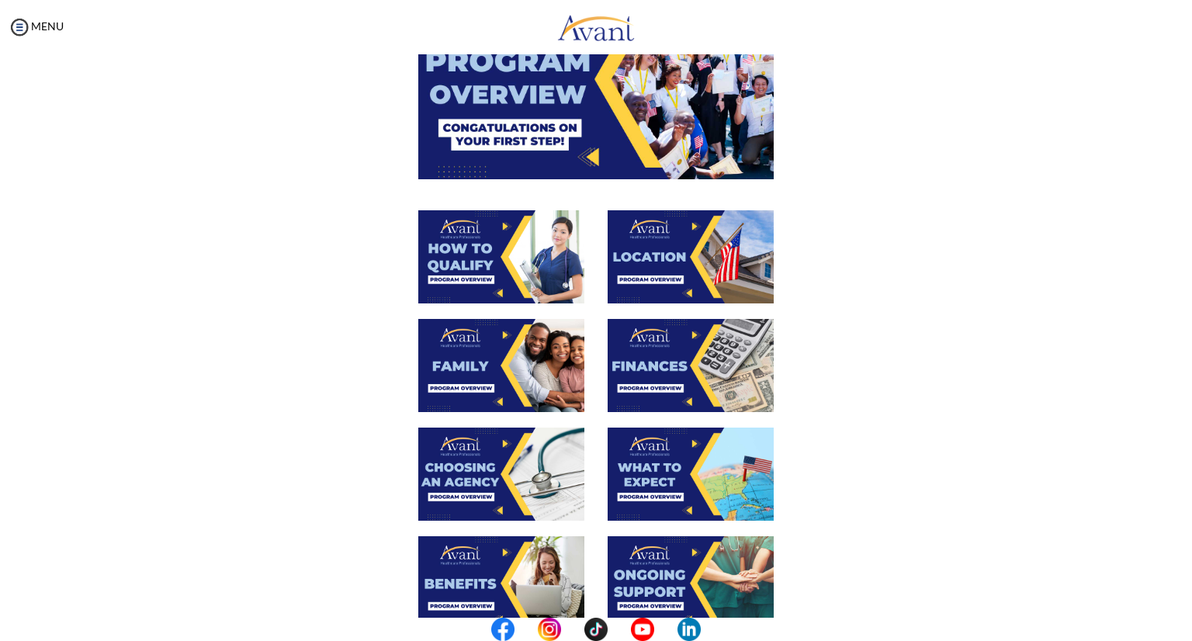
scroll to position [425, 0]
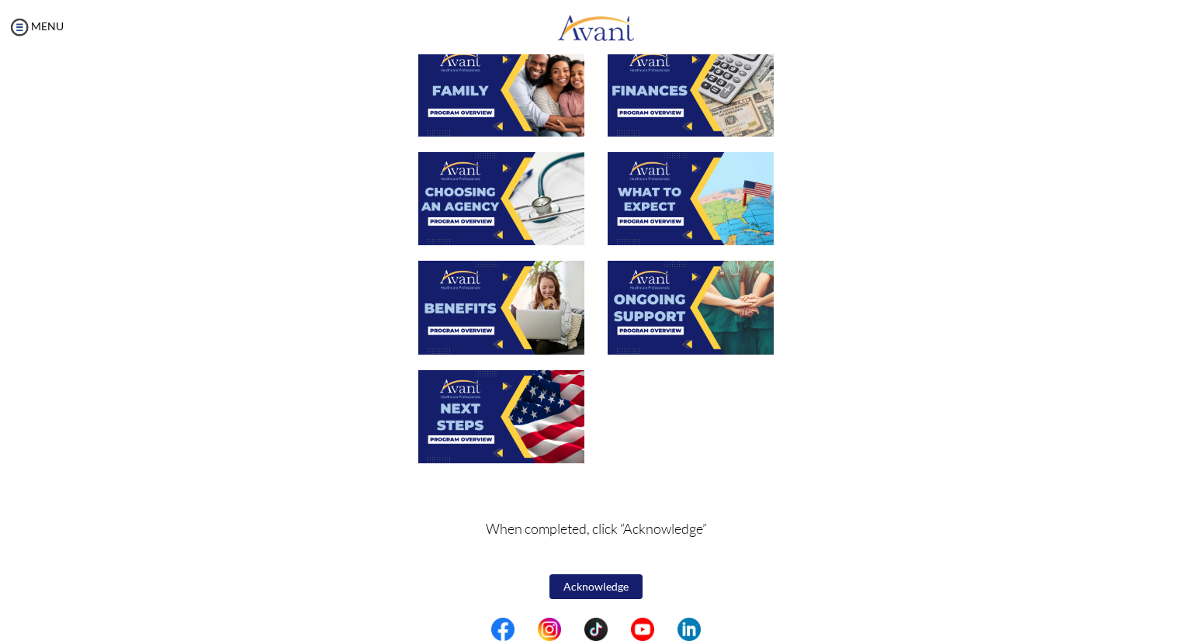
click at [596, 590] on button "Acknowledge" at bounding box center [595, 586] width 93 height 25
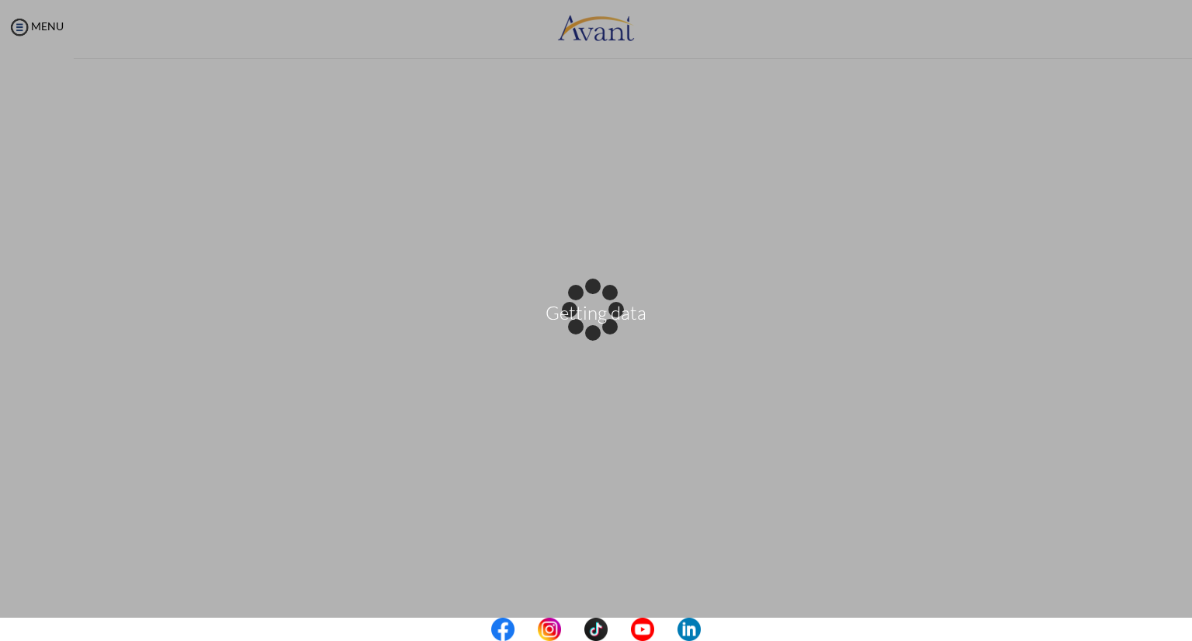
scroll to position [0, 0]
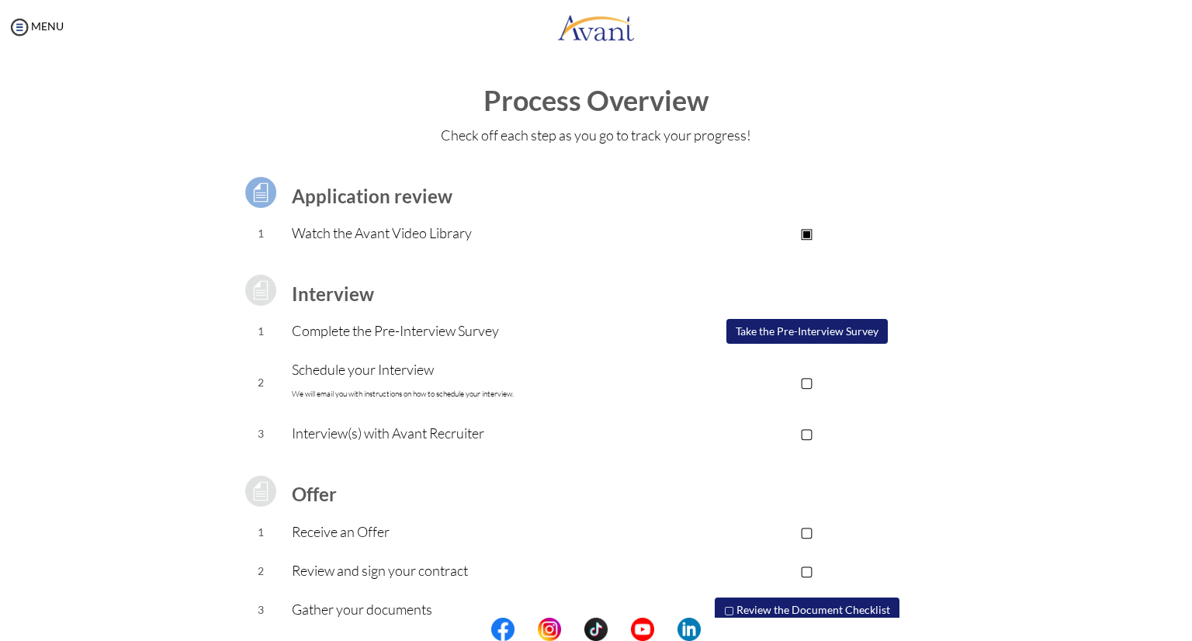
click at [795, 335] on button "Take the Pre-Interview Survey" at bounding box center [806, 331] width 161 height 25
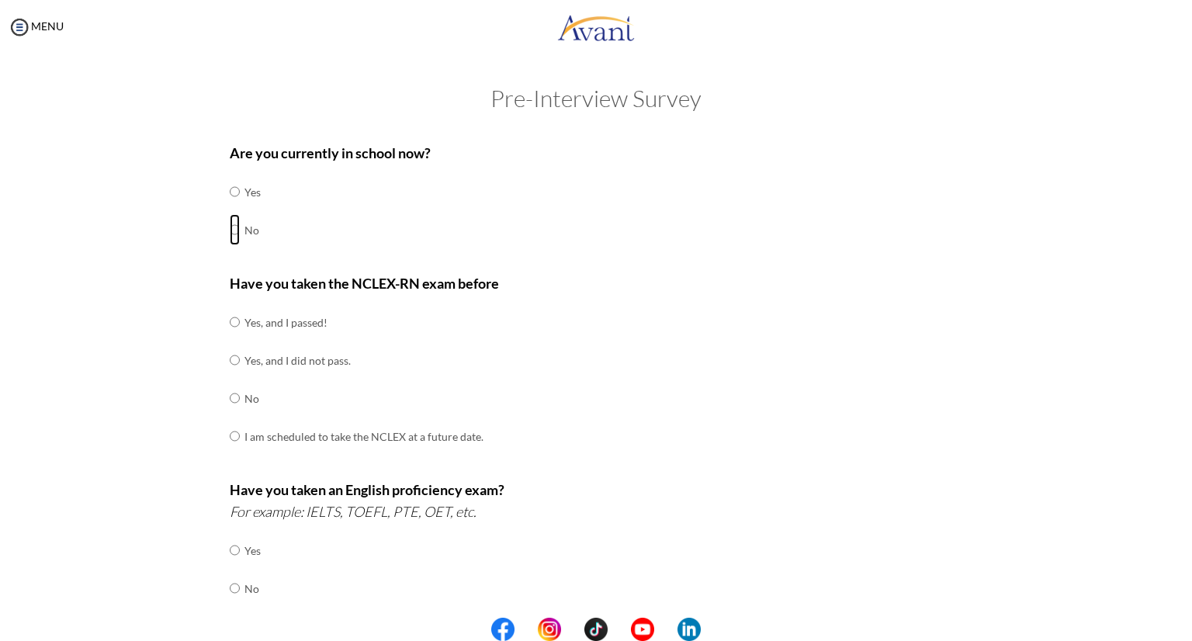
click at [230, 231] on input "radio" at bounding box center [235, 229] width 10 height 31
radio input "true"
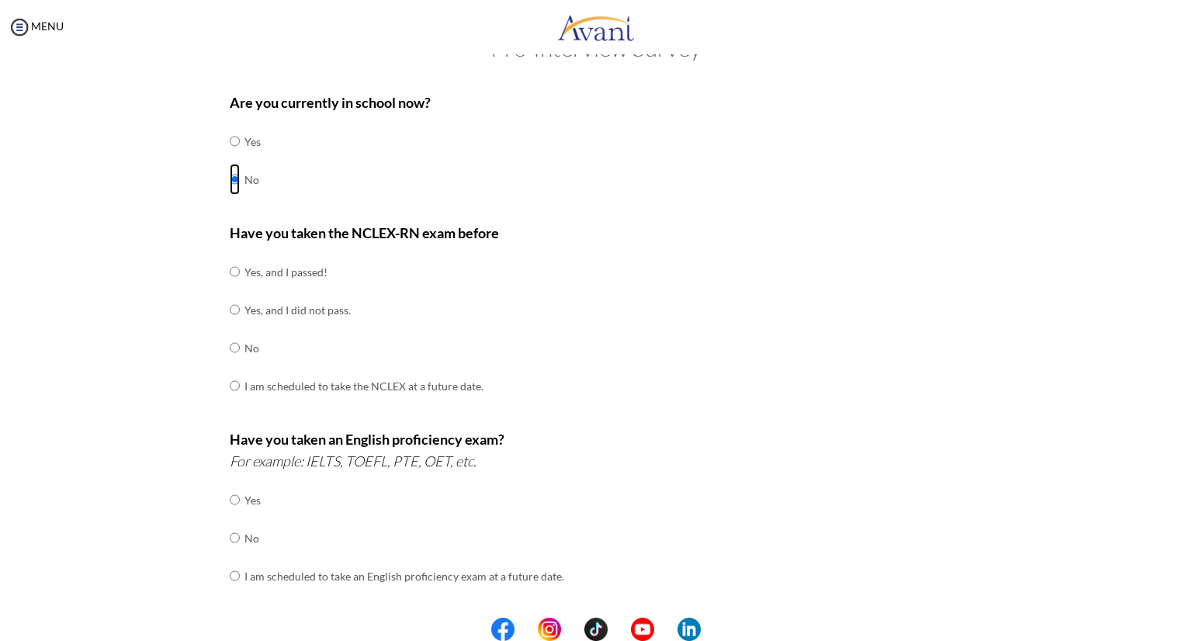
scroll to position [78, 0]
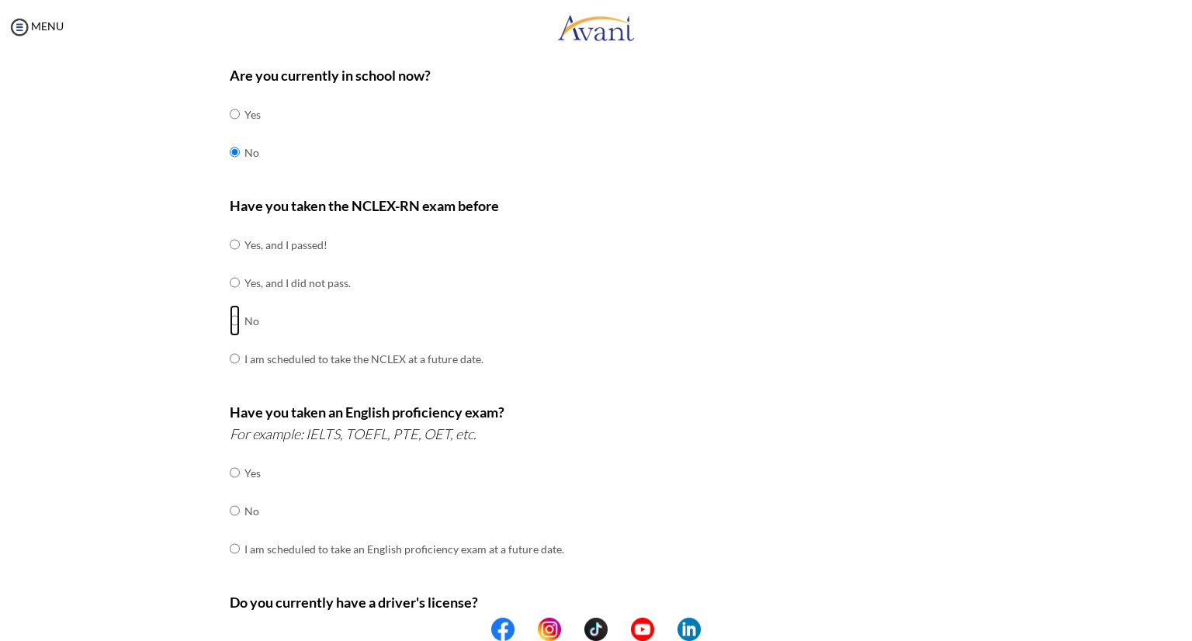
click at [230, 317] on input "radio" at bounding box center [235, 320] width 10 height 31
radio input "true"
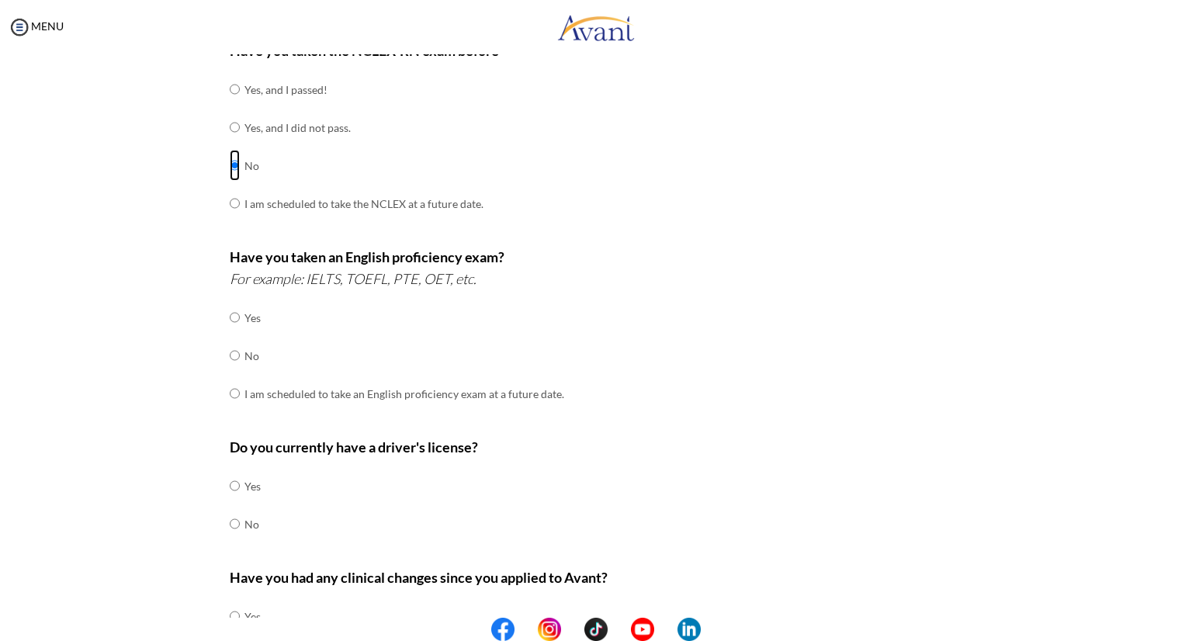
scroll to position [310, 0]
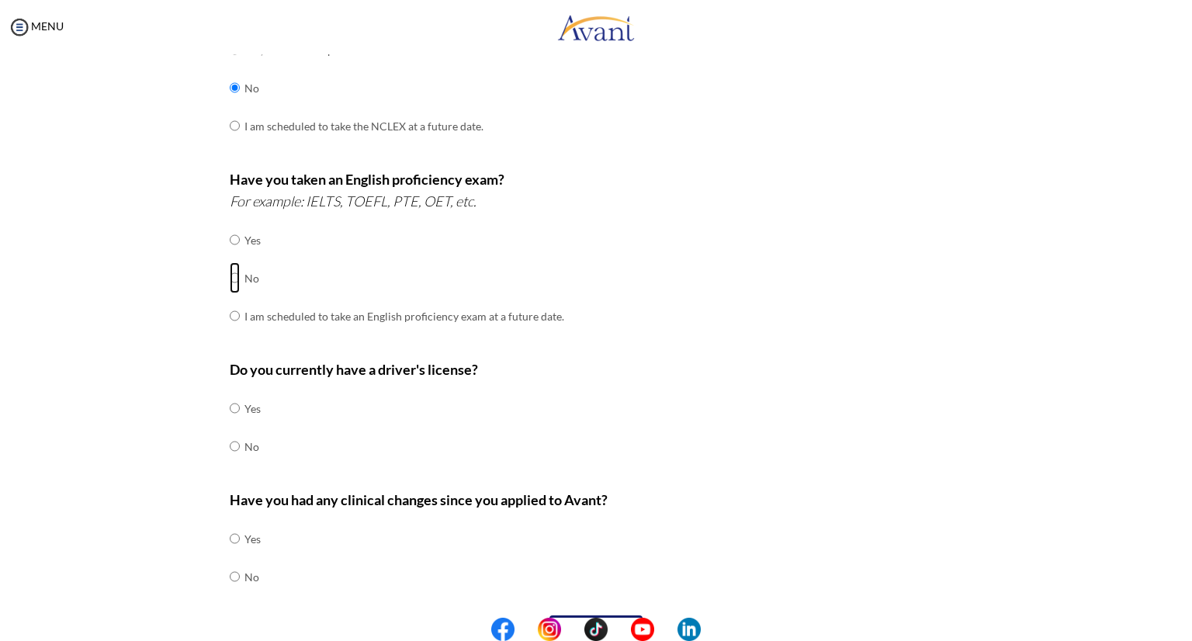
click at [233, 277] on input "radio" at bounding box center [235, 277] width 10 height 31
radio input "true"
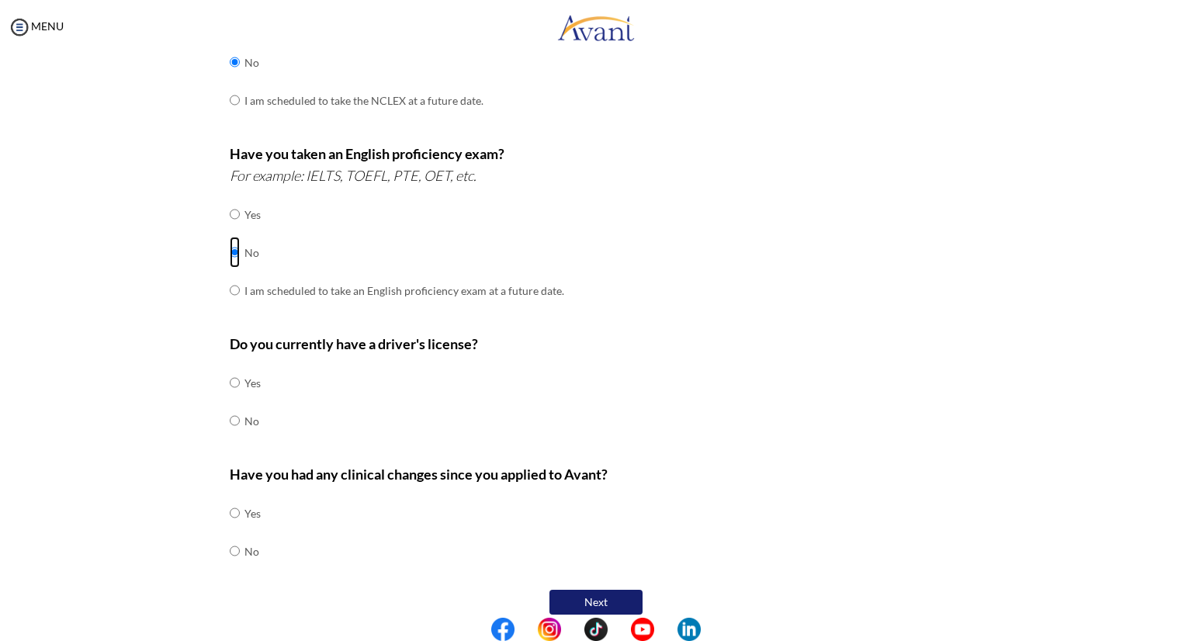
scroll to position [350, 0]
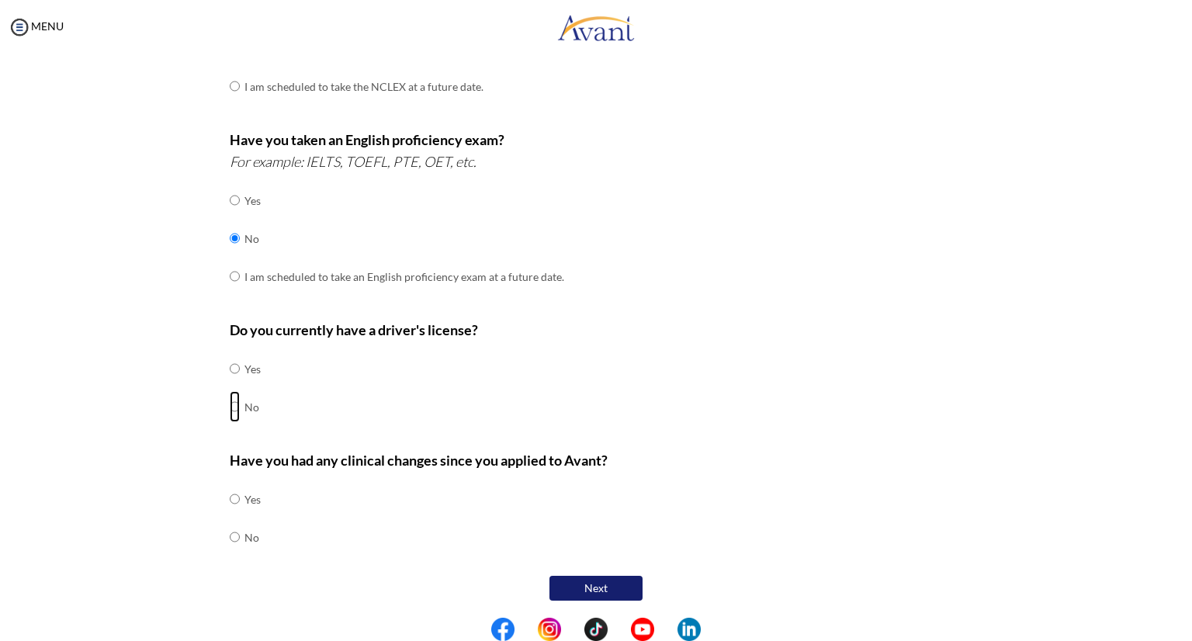
click at [230, 408] on input "radio" at bounding box center [235, 406] width 10 height 31
radio input "true"
click at [230, 535] on input "radio" at bounding box center [235, 536] width 10 height 31
radio input "true"
click at [587, 590] on button "Next" at bounding box center [595, 588] width 93 height 25
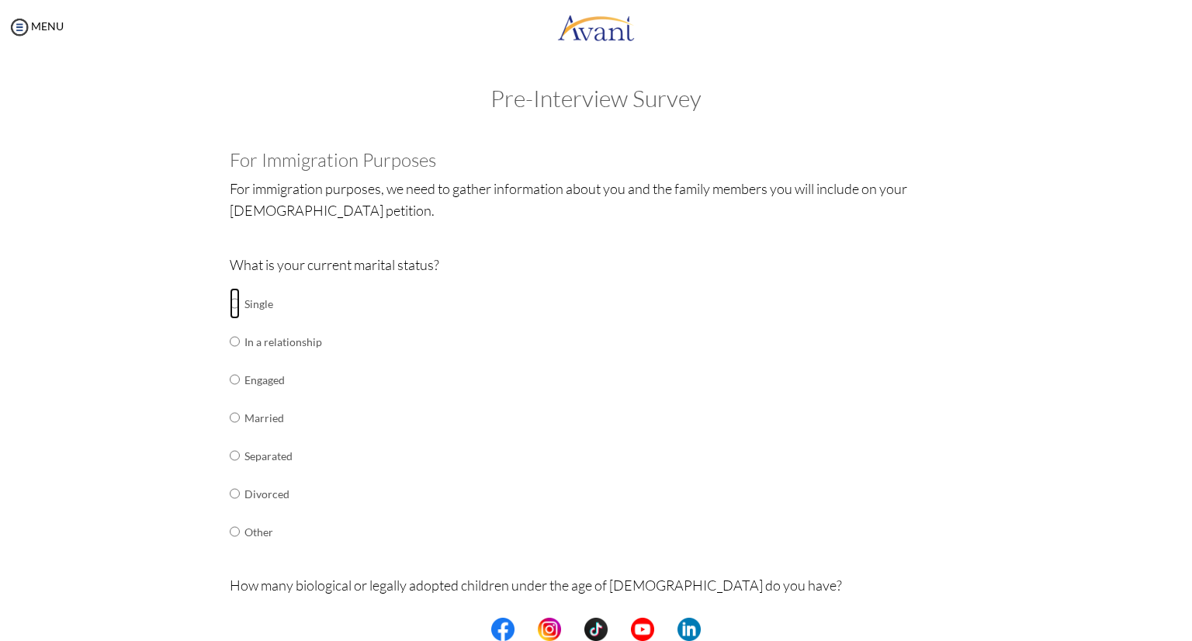
click at [230, 302] on input "radio" at bounding box center [235, 303] width 10 height 31
radio input "true"
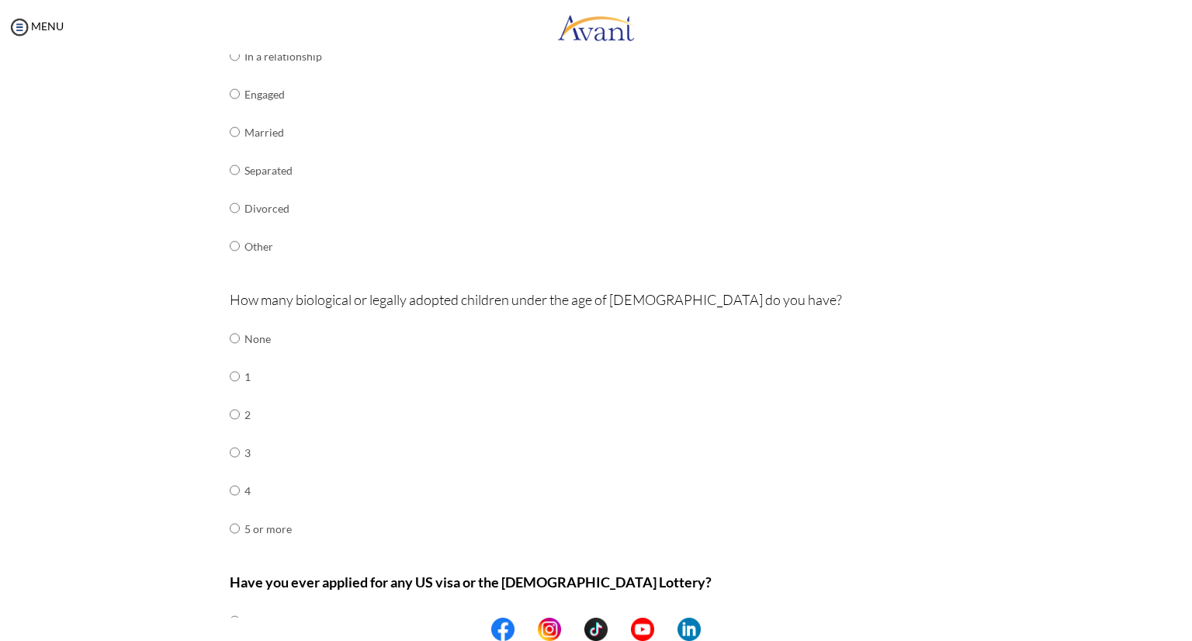
scroll to position [310, 0]
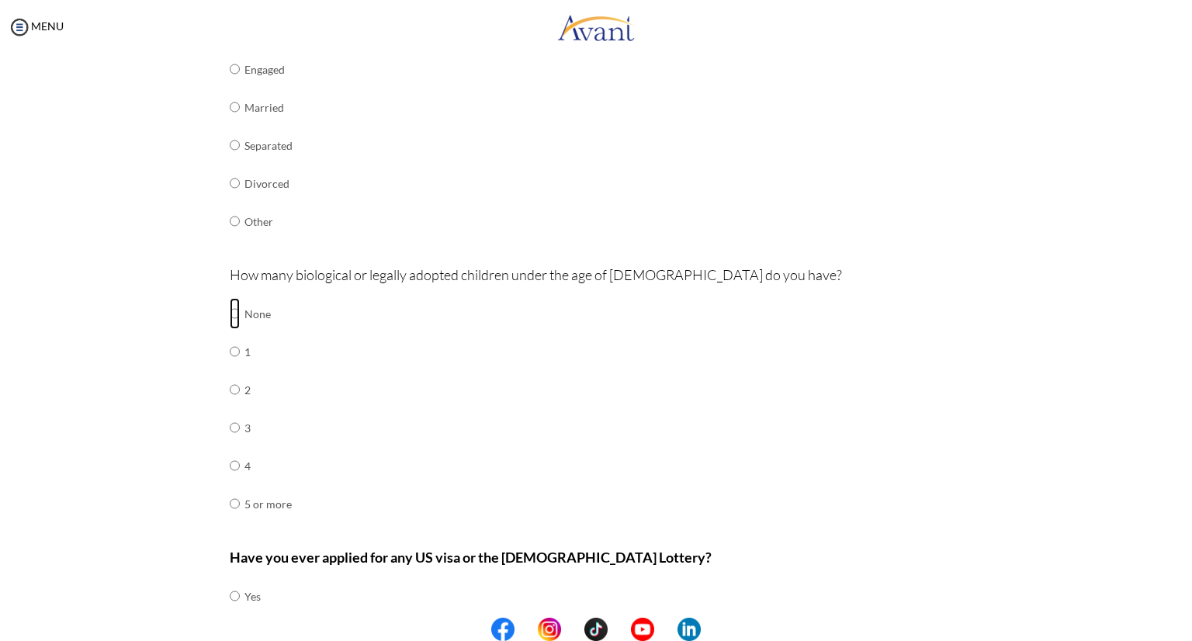
click at [230, 314] on input "radio" at bounding box center [235, 313] width 10 height 31
radio input "true"
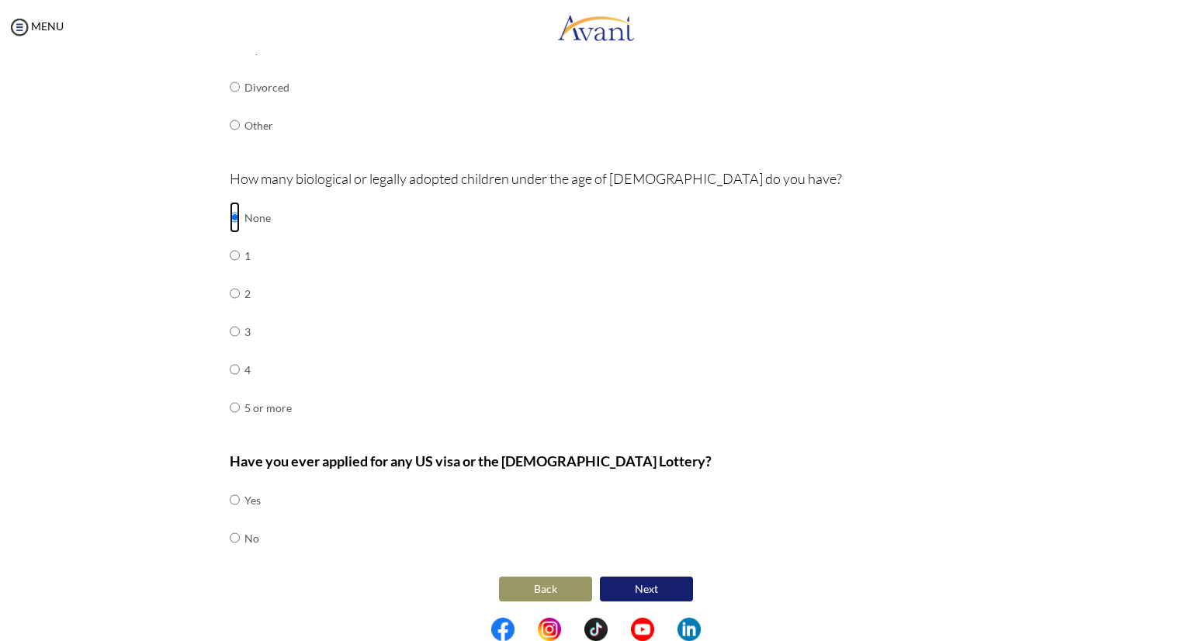
scroll to position [407, 0]
click at [232, 532] on input "radio" at bounding box center [235, 536] width 10 height 31
radio input "true"
click at [636, 587] on button "Next" at bounding box center [646, 588] width 93 height 25
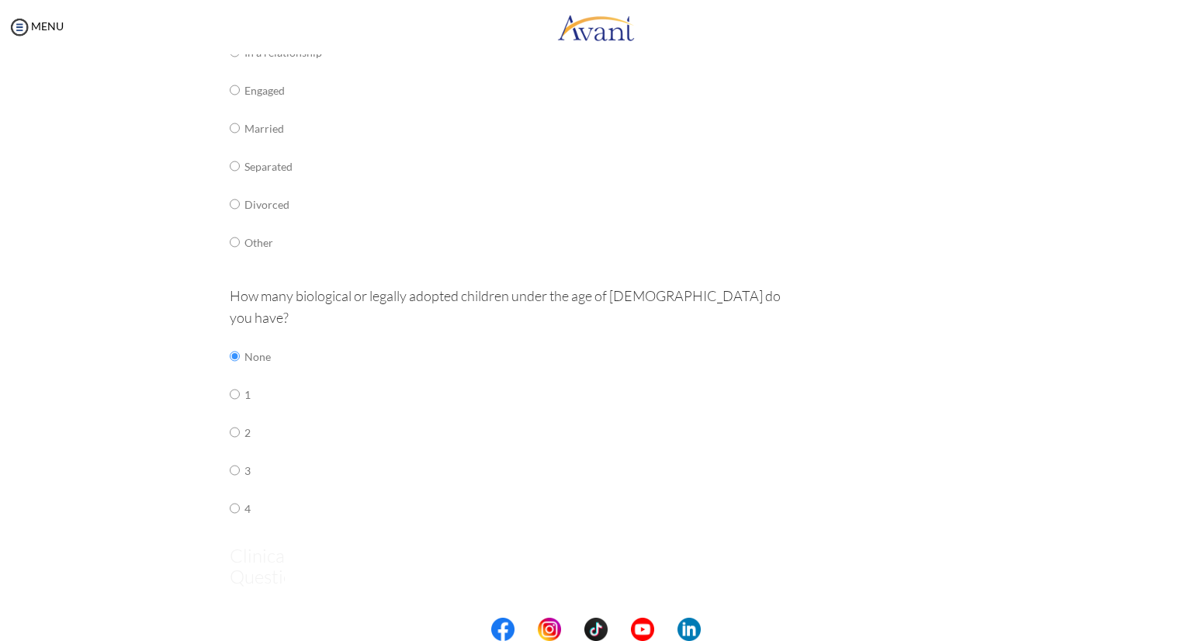
scroll to position [31, 0]
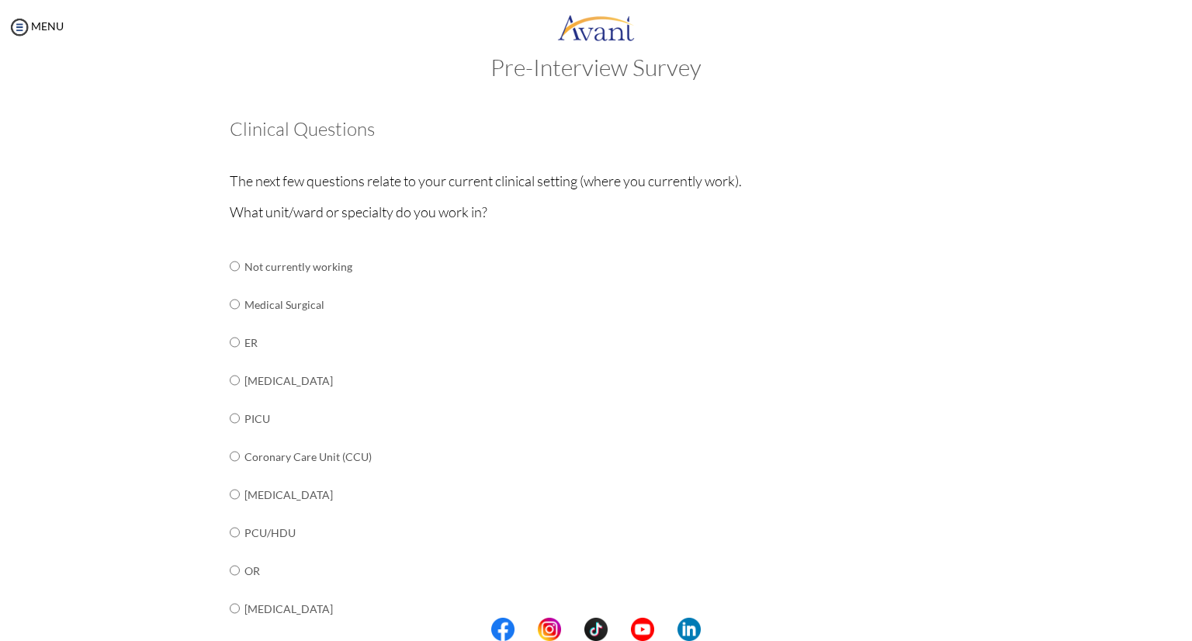
click at [218, 307] on div "Are you currently in school now? Yes No Have you taken the NCLEX-RN exam before…" at bounding box center [596, 579] width 757 height 953
click at [230, 306] on input "radio" at bounding box center [235, 304] width 10 height 31
radio input "true"
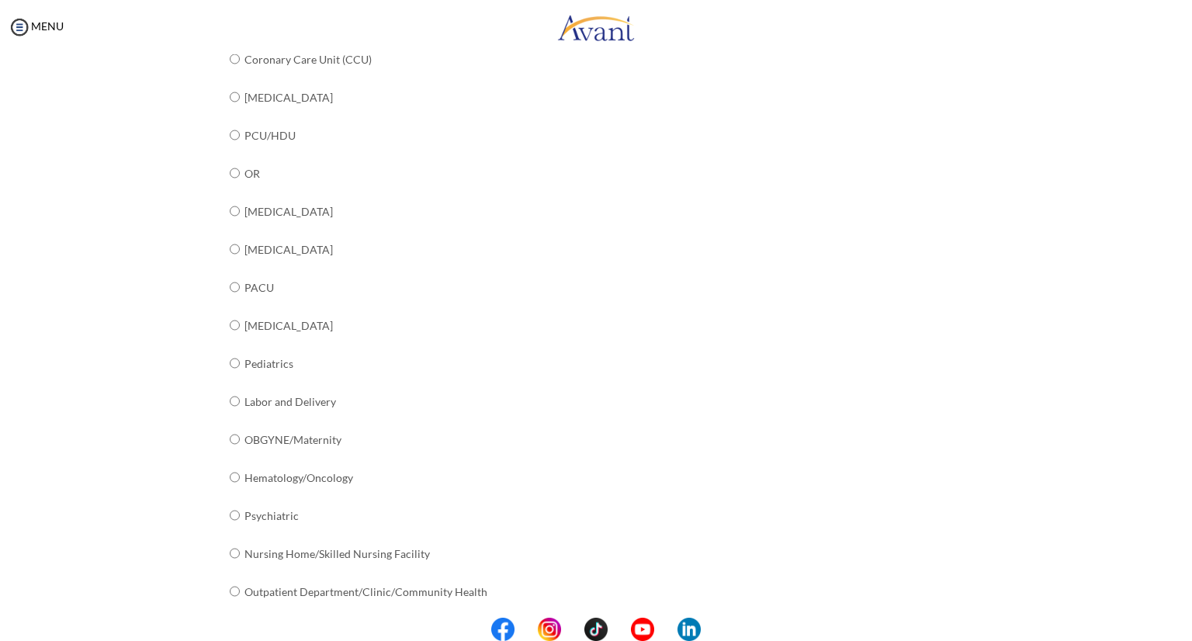
scroll to position [482, 0]
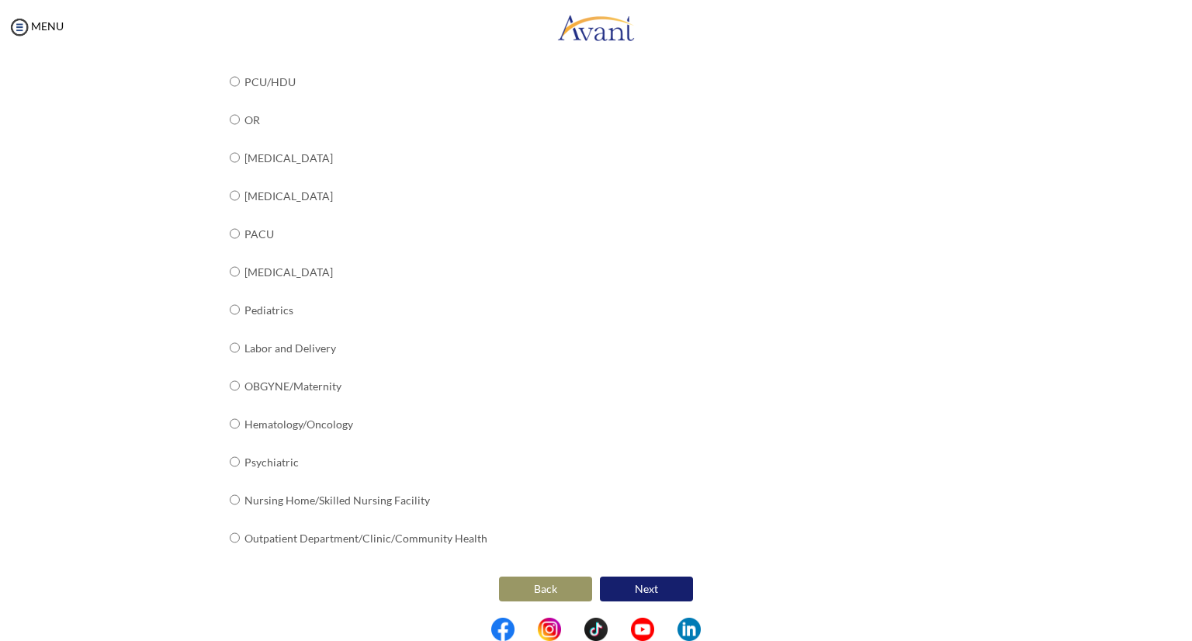
click at [664, 581] on button "Next" at bounding box center [646, 589] width 93 height 25
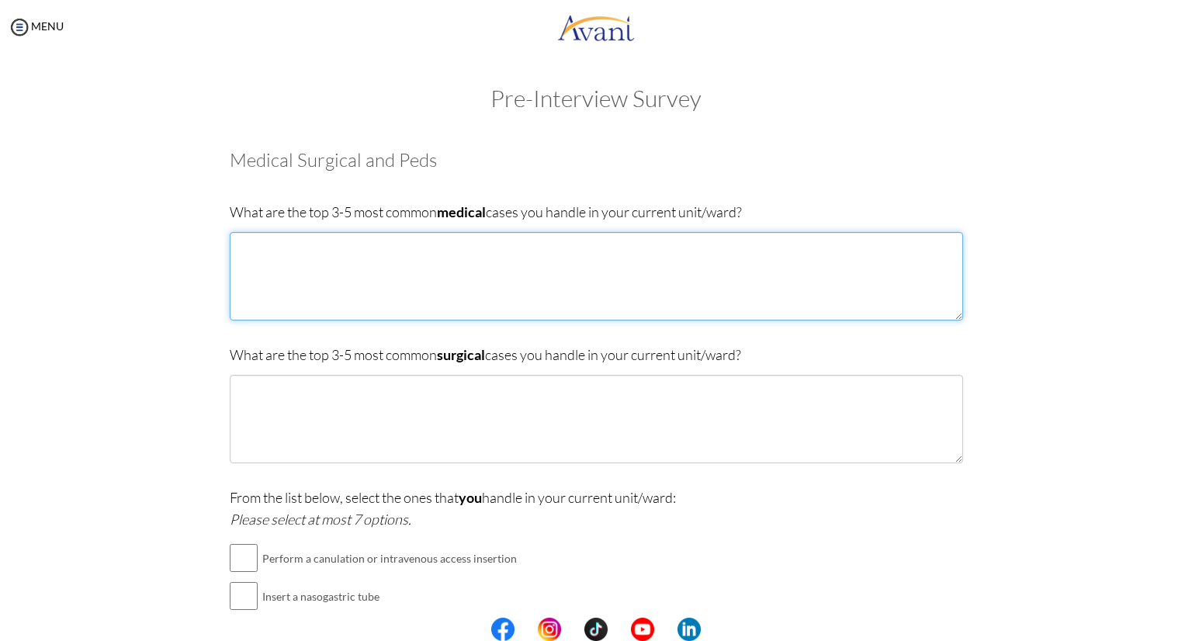
click at [543, 285] on textarea at bounding box center [596, 276] width 733 height 88
type textarea "p"
type textarea "Pulmonary Tuberculosis, End Stage Renal Disease, Acute Pulmonary Congestion"
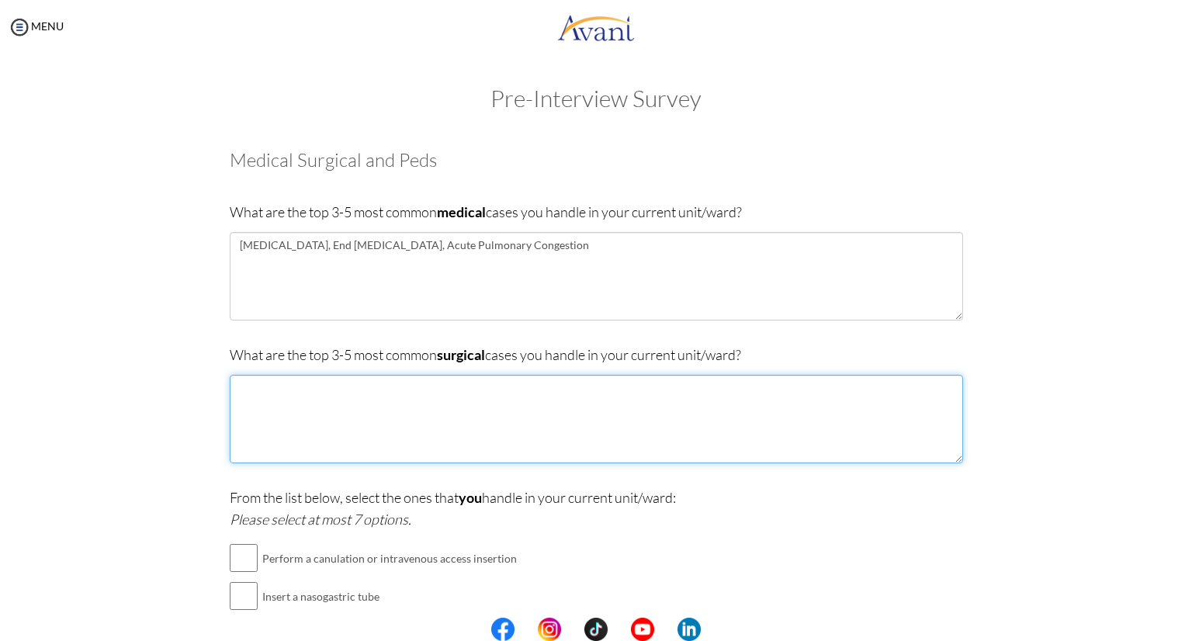
click at [624, 410] on textarea at bounding box center [596, 419] width 733 height 88
type textarea "S"
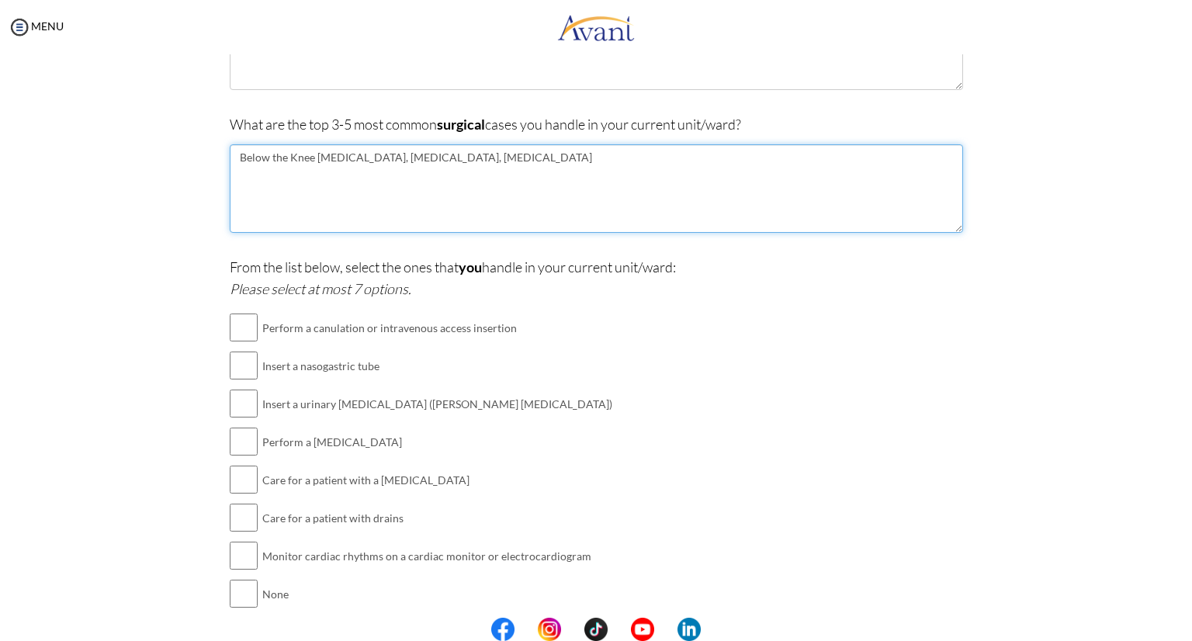
scroll to position [288, 0]
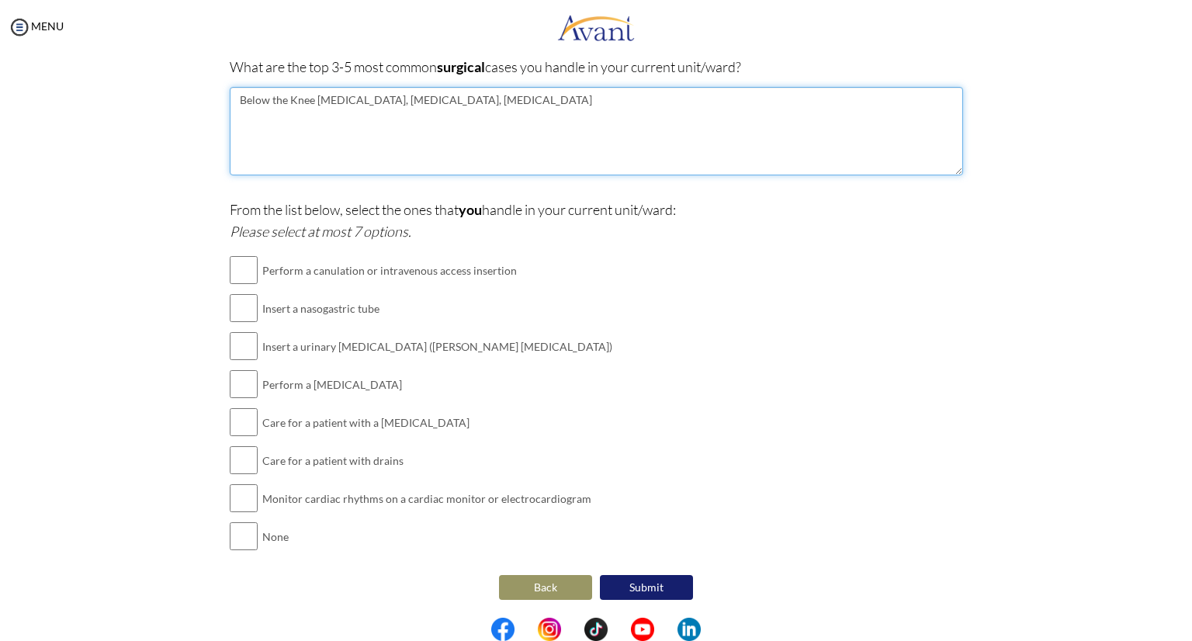
type textarea "Below the Knee Amputation, Appendicitis, Mastectomy"
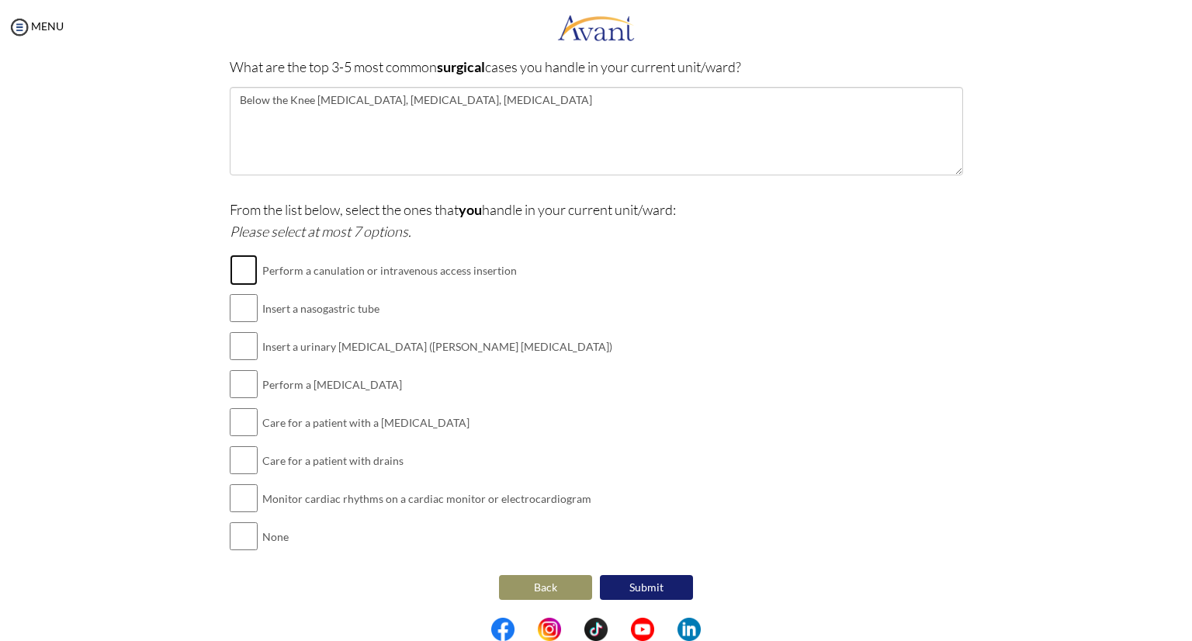
click at [245, 275] on input "checkbox" at bounding box center [244, 270] width 28 height 31
checkbox input "true"
click at [237, 383] on input "checkbox" at bounding box center [244, 384] width 28 height 31
checkbox input "true"
click at [237, 426] on input "checkbox" at bounding box center [244, 422] width 28 height 31
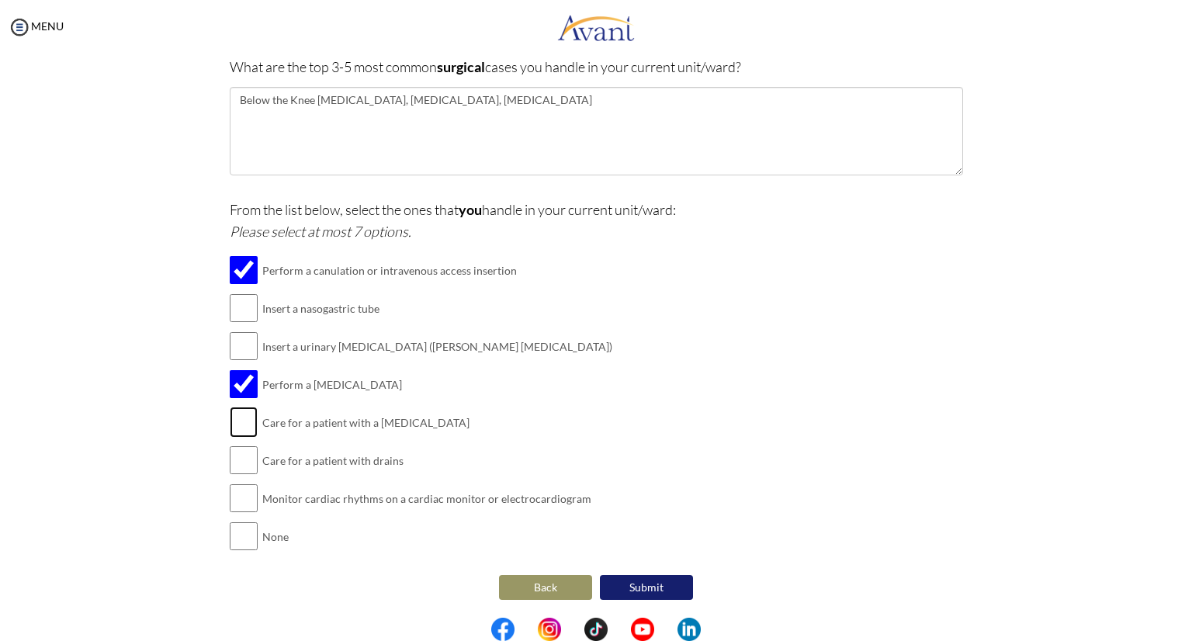
checkbox input "true"
click at [240, 465] on input "checkbox" at bounding box center [244, 460] width 28 height 31
checkbox input "true"
click at [250, 497] on input "checkbox" at bounding box center [244, 498] width 28 height 31
checkbox input "true"
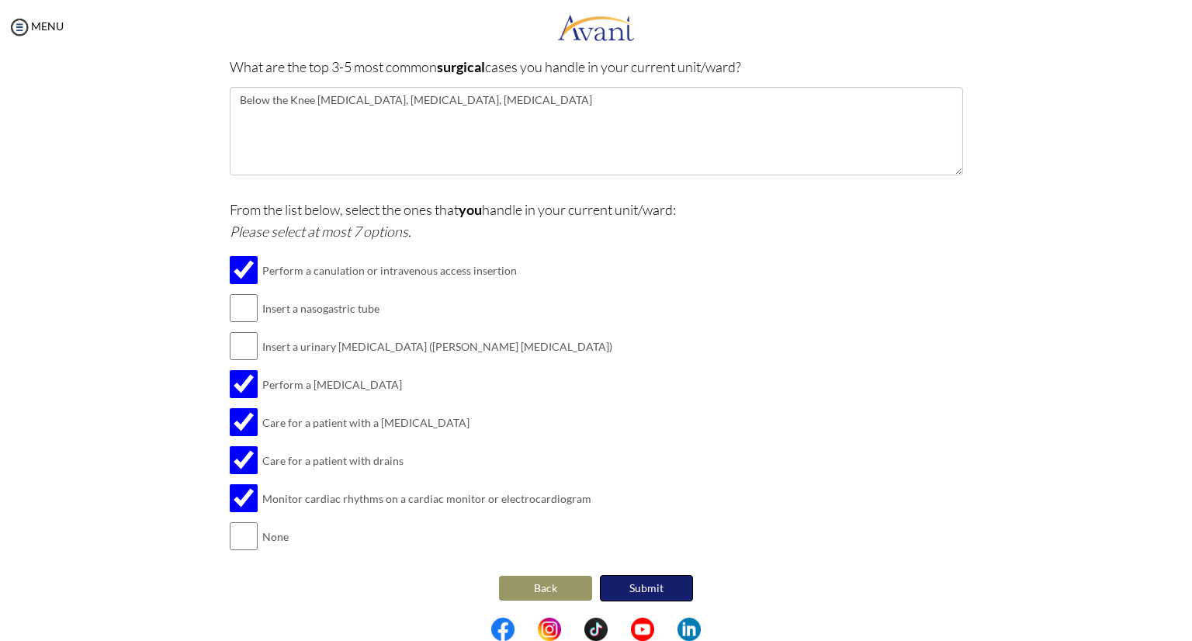
click at [633, 590] on button "Submit" at bounding box center [646, 588] width 93 height 26
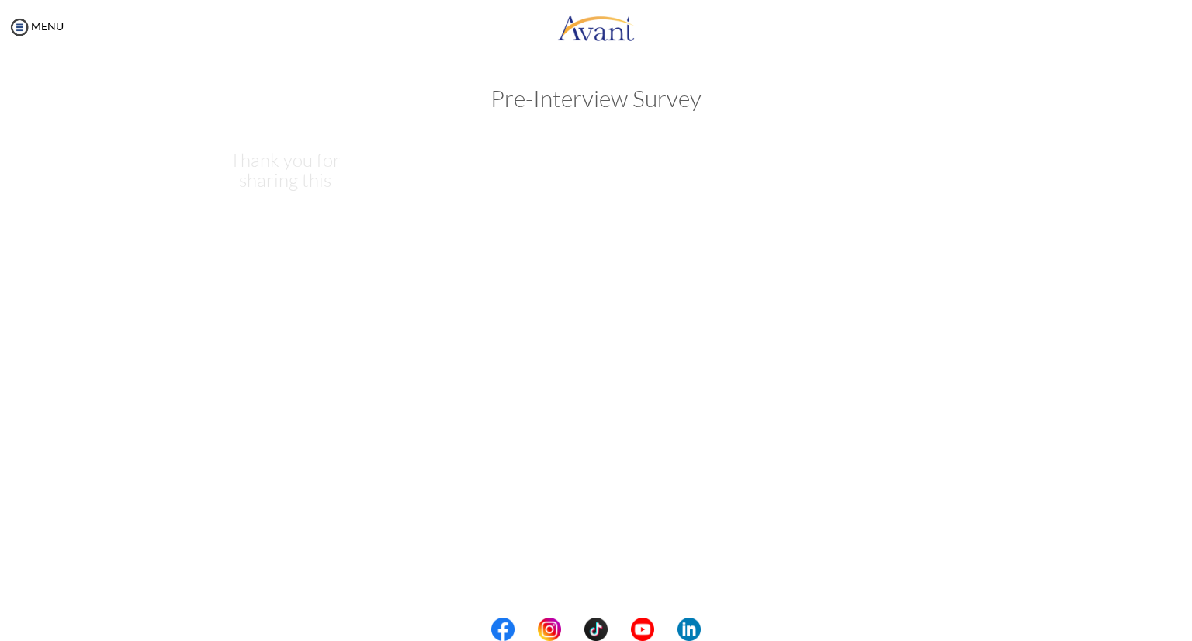
scroll to position [0, 0]
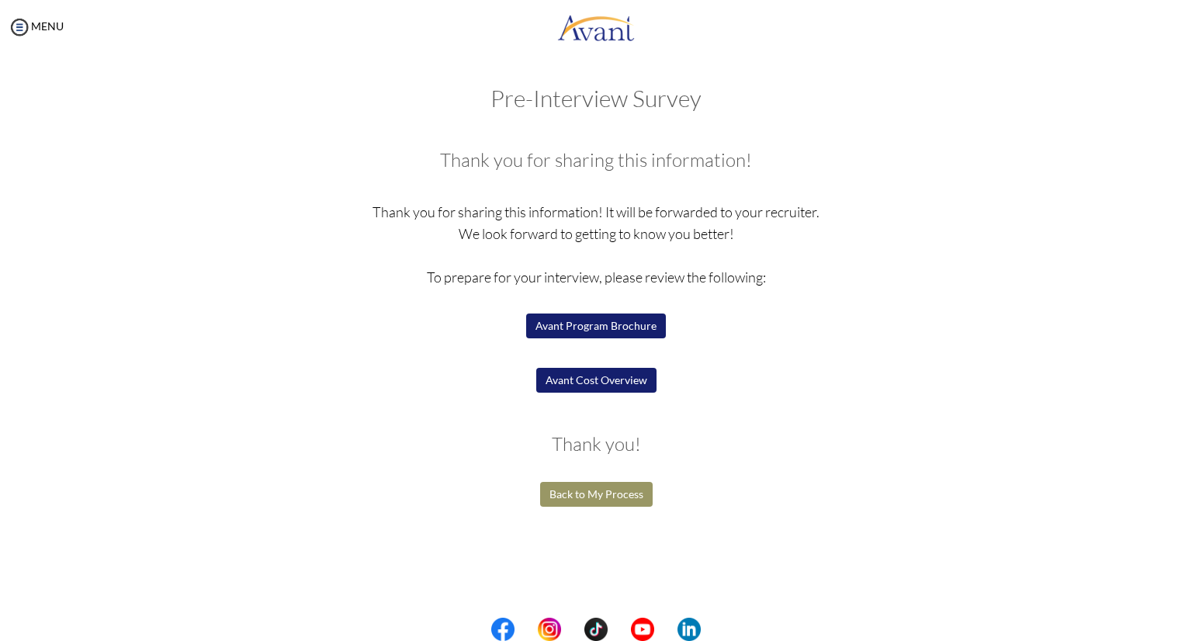
click at [0, 0] on p at bounding box center [0, 0] width 0 height 0
click at [618, 323] on button "Avant Program Brochure" at bounding box center [596, 325] width 140 height 25
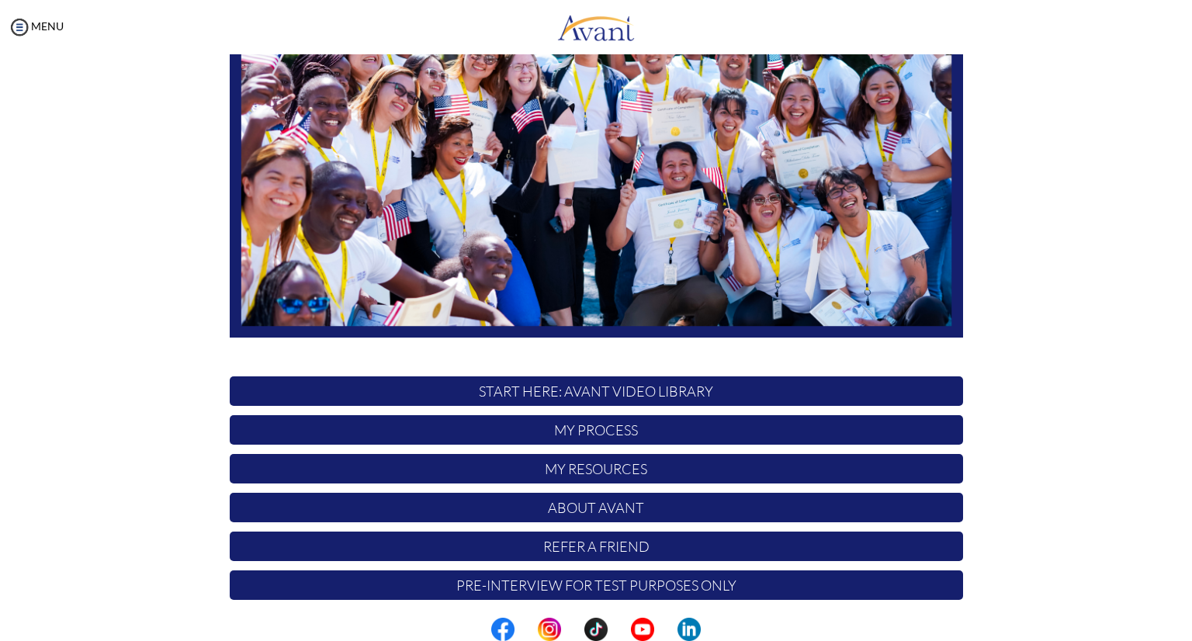
scroll to position [220, 0]
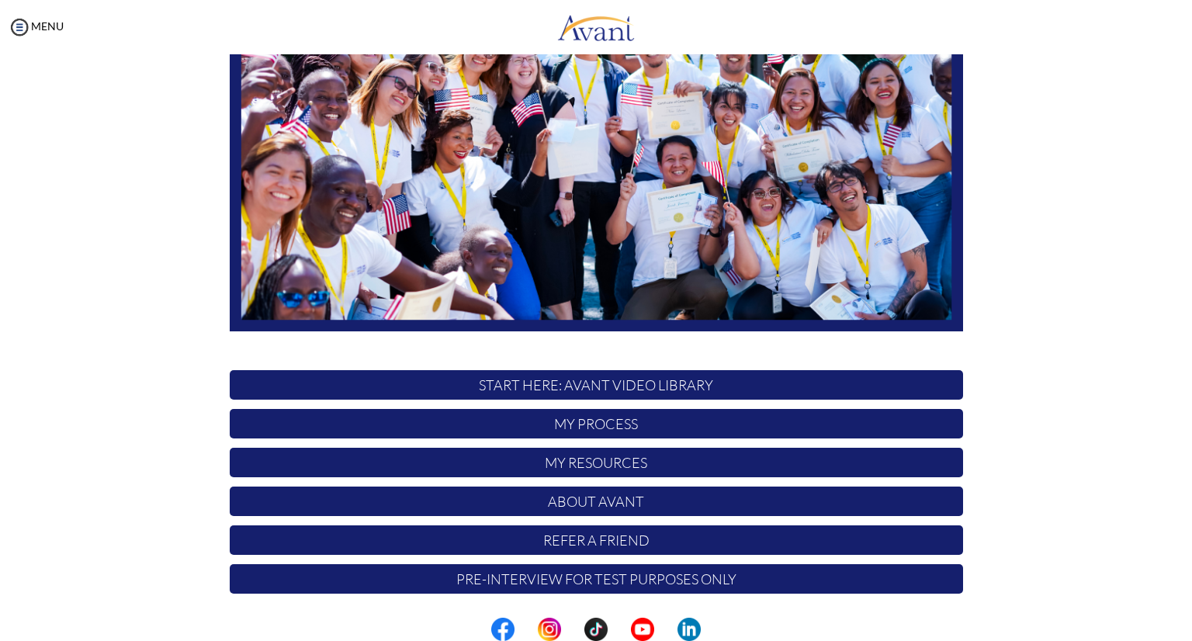
click at [613, 421] on p "My Process" at bounding box center [596, 423] width 733 height 29
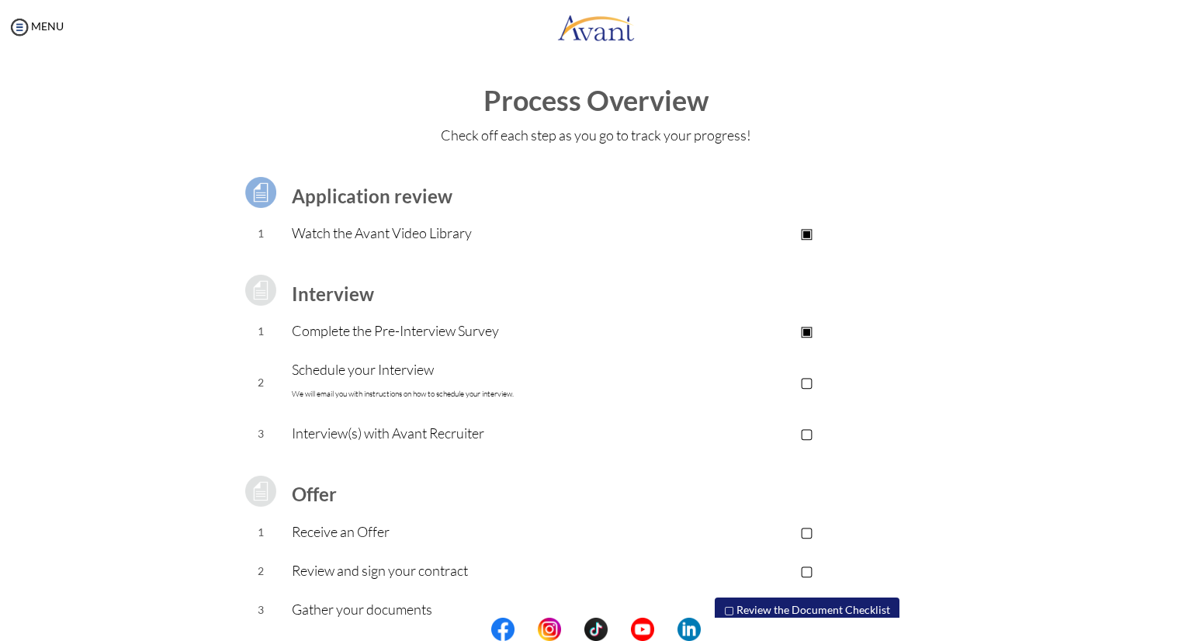
scroll to position [65, 0]
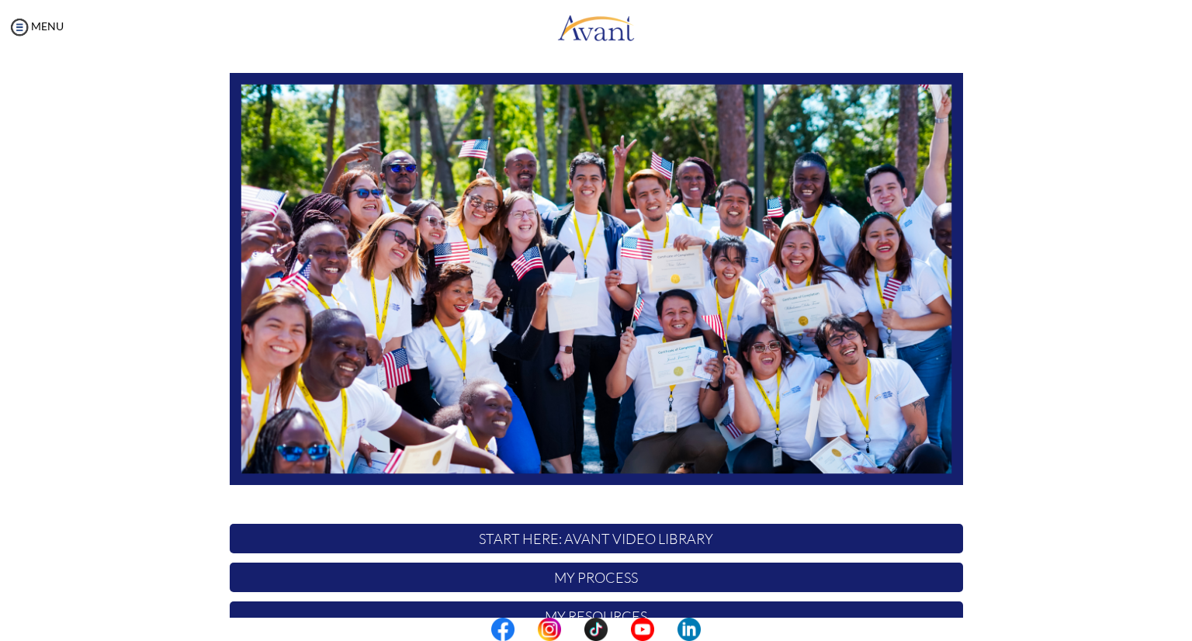
scroll to position [220, 0]
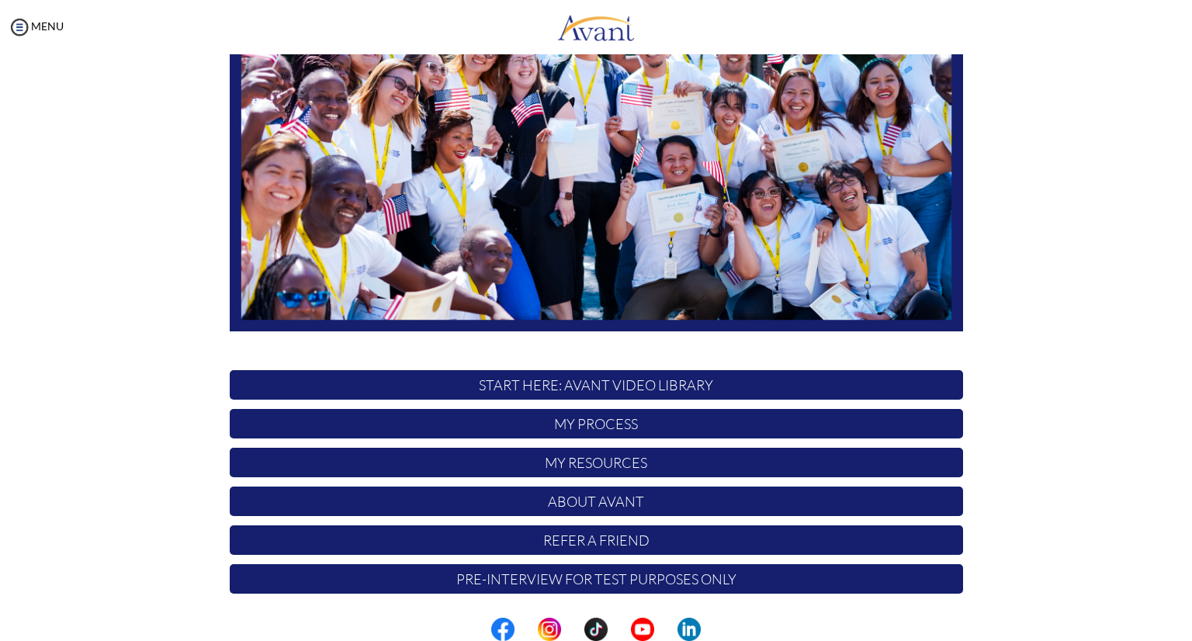
click at [618, 419] on p "My Process" at bounding box center [596, 423] width 733 height 29
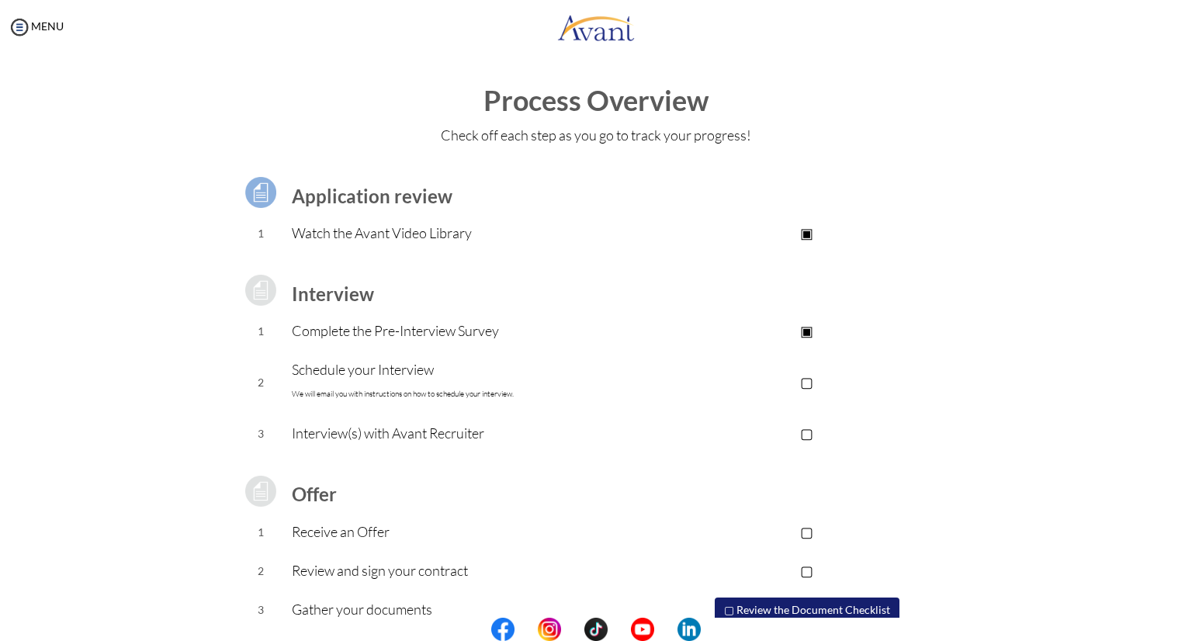
click at [531, 335] on p "Complete the Pre-Interview Survey" at bounding box center [471, 331] width 359 height 22
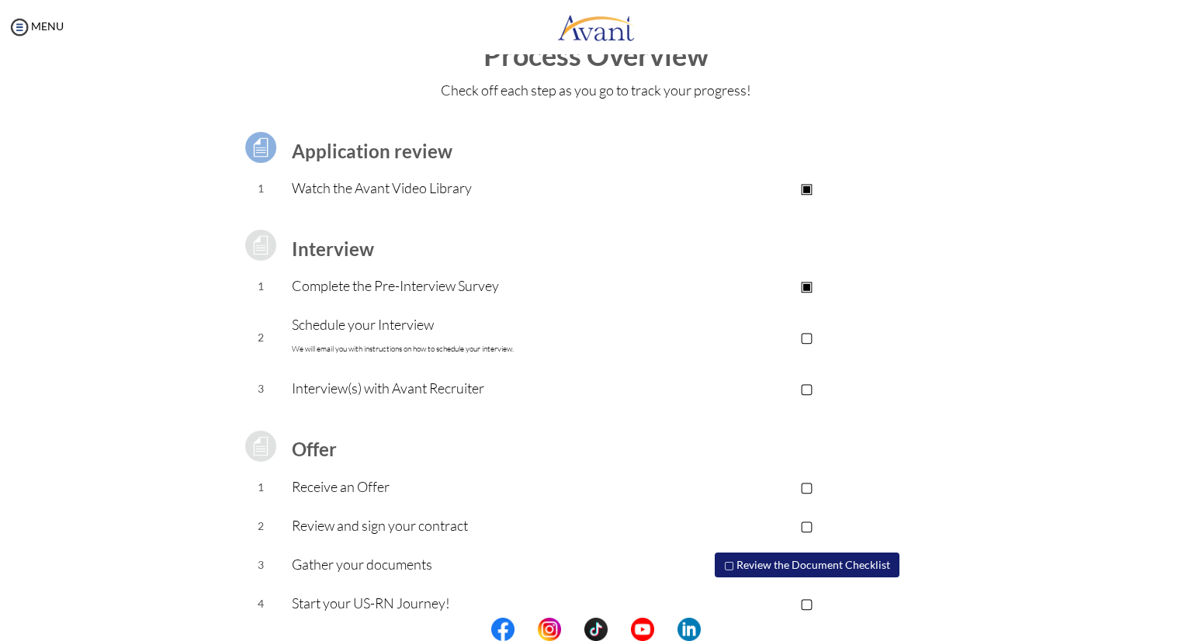
scroll to position [65, 0]
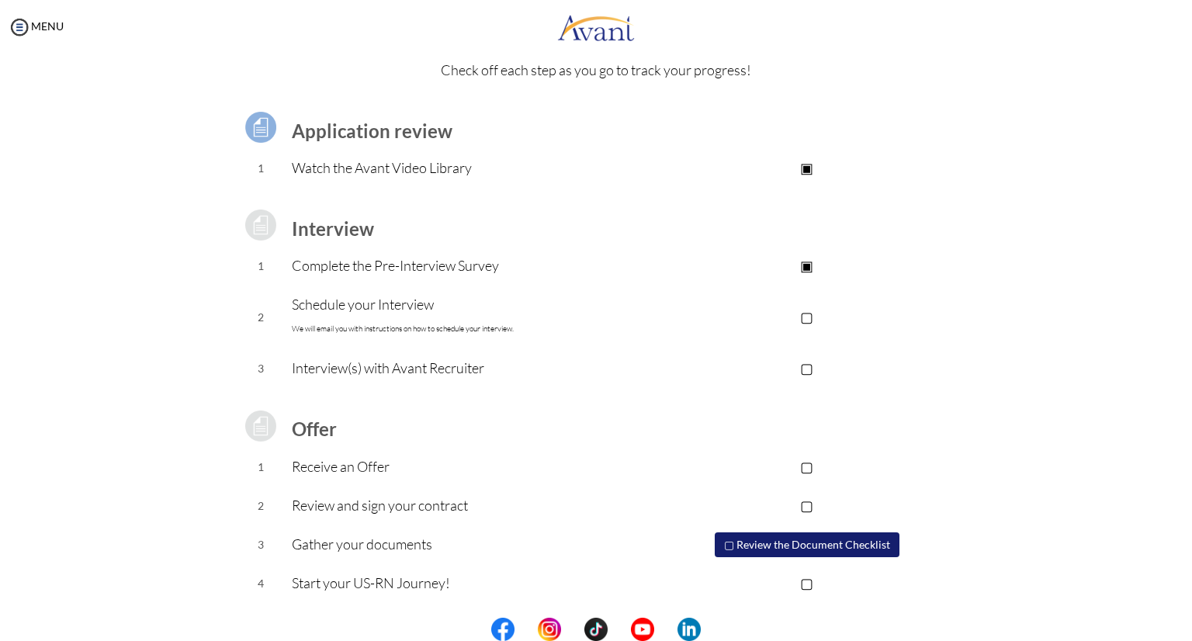
click at [355, 308] on p "Schedule your Interview We will email you with instructions on how to schedule …" at bounding box center [471, 316] width 359 height 47
click at [360, 314] on p "Schedule your Interview We will email you with instructions on how to schedule …" at bounding box center [471, 316] width 359 height 47
click at [366, 307] on p "Schedule your Interview We will email you with instructions on how to schedule …" at bounding box center [471, 316] width 359 height 47
click at [804, 319] on p "▢" at bounding box center [806, 317] width 311 height 22
click at [14, 28] on img at bounding box center [19, 27] width 23 height 23
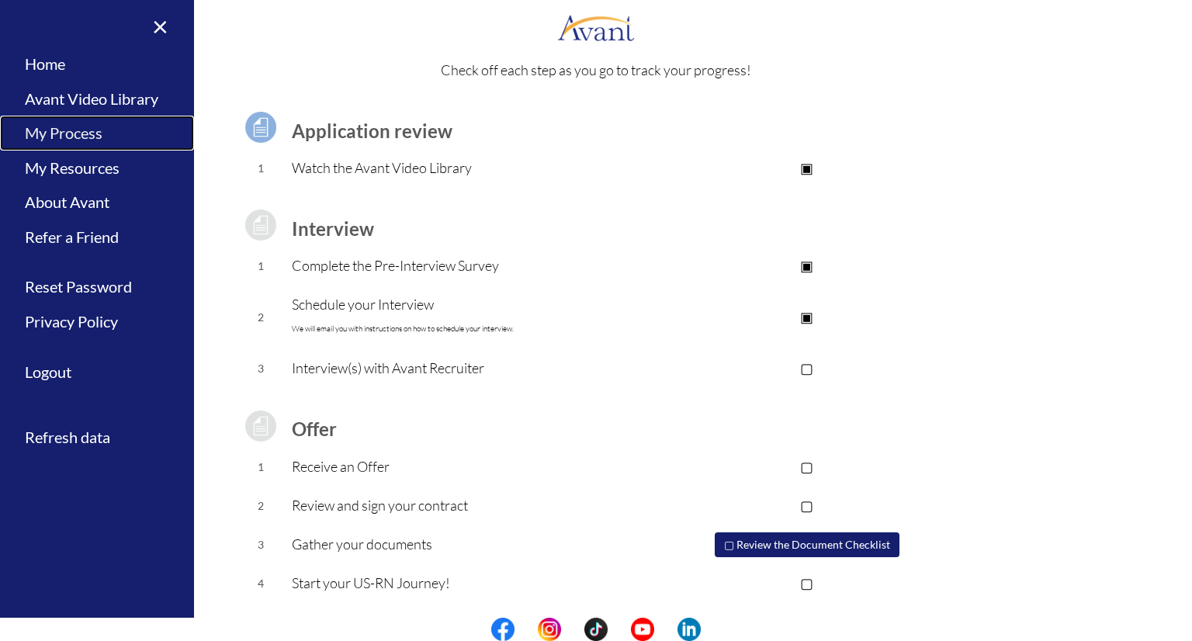
click at [88, 134] on link "My Process" at bounding box center [97, 133] width 194 height 35
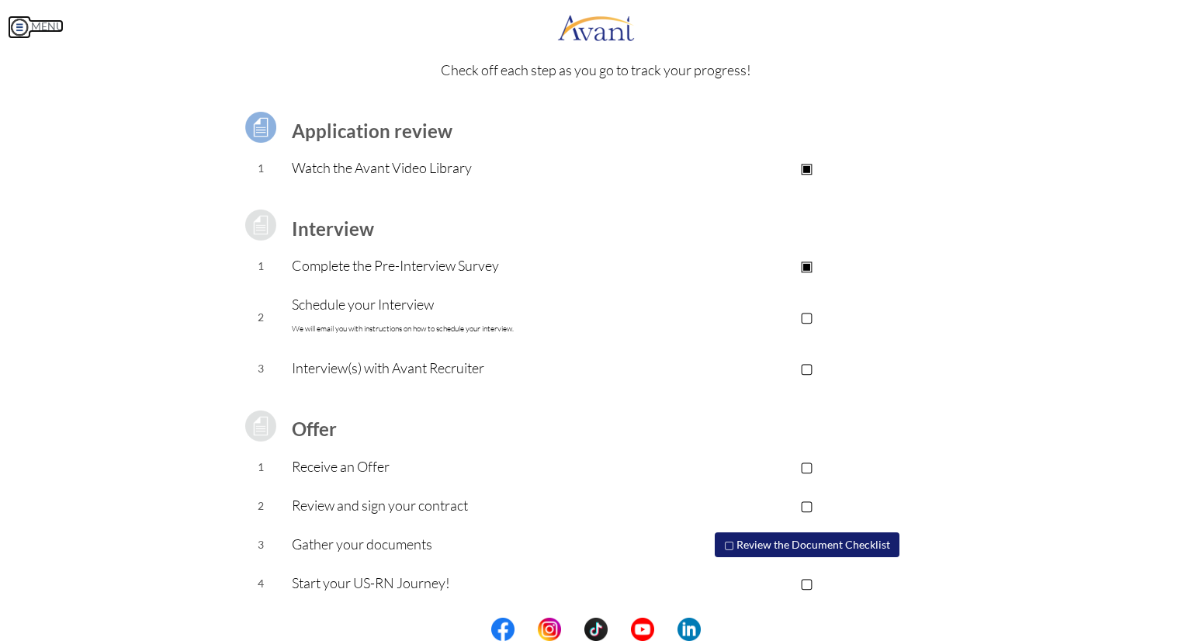
click at [29, 32] on img at bounding box center [19, 27] width 23 height 23
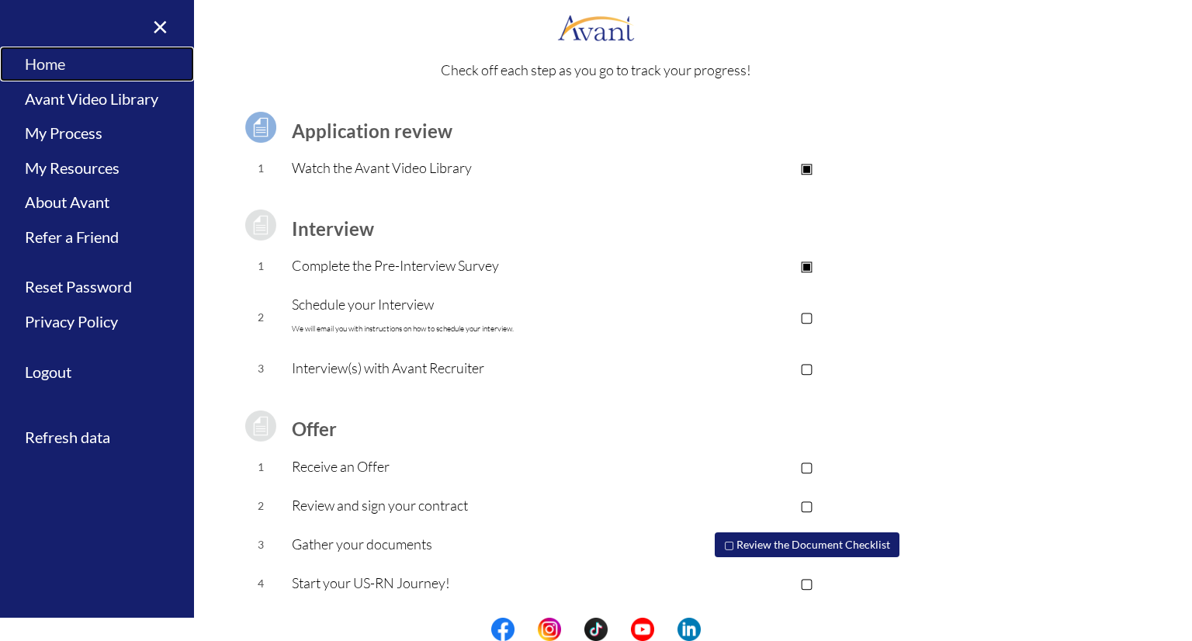
click at [68, 63] on link "Home" at bounding box center [97, 64] width 194 height 35
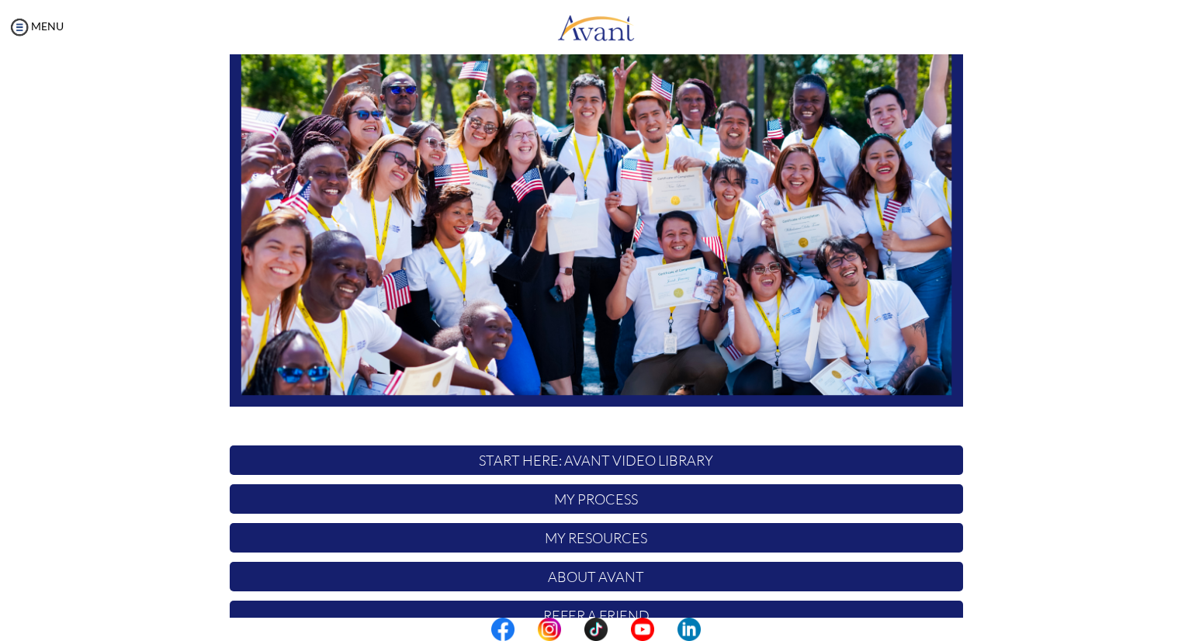
scroll to position [220, 0]
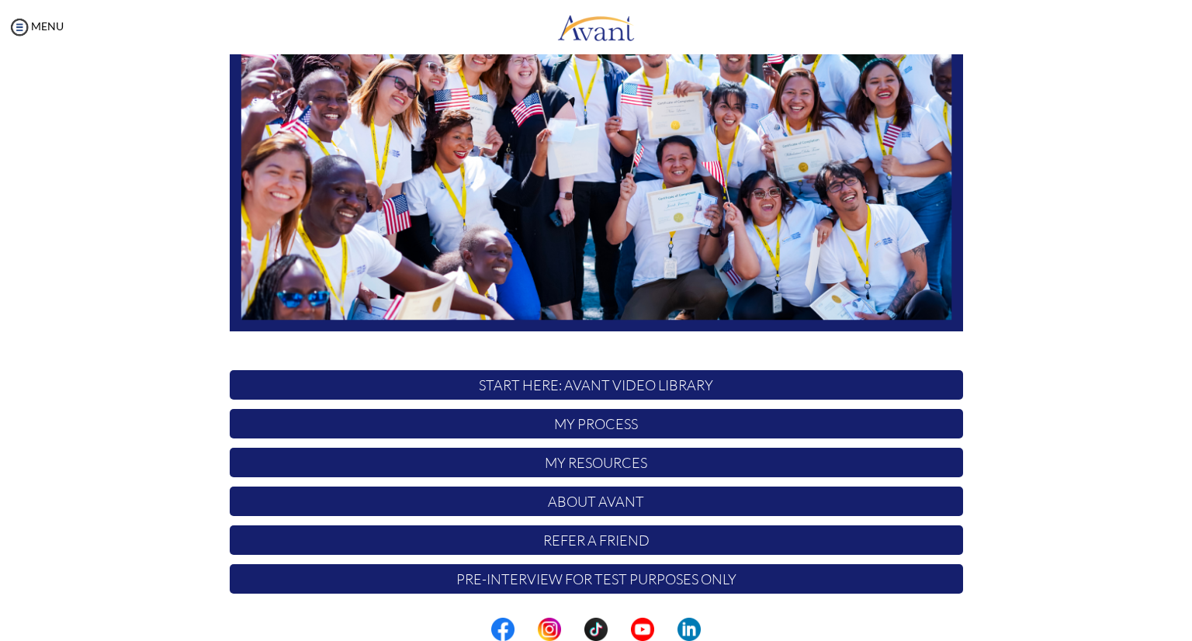
click at [514, 576] on p "Pre-Interview for test purposes only" at bounding box center [596, 578] width 733 height 29
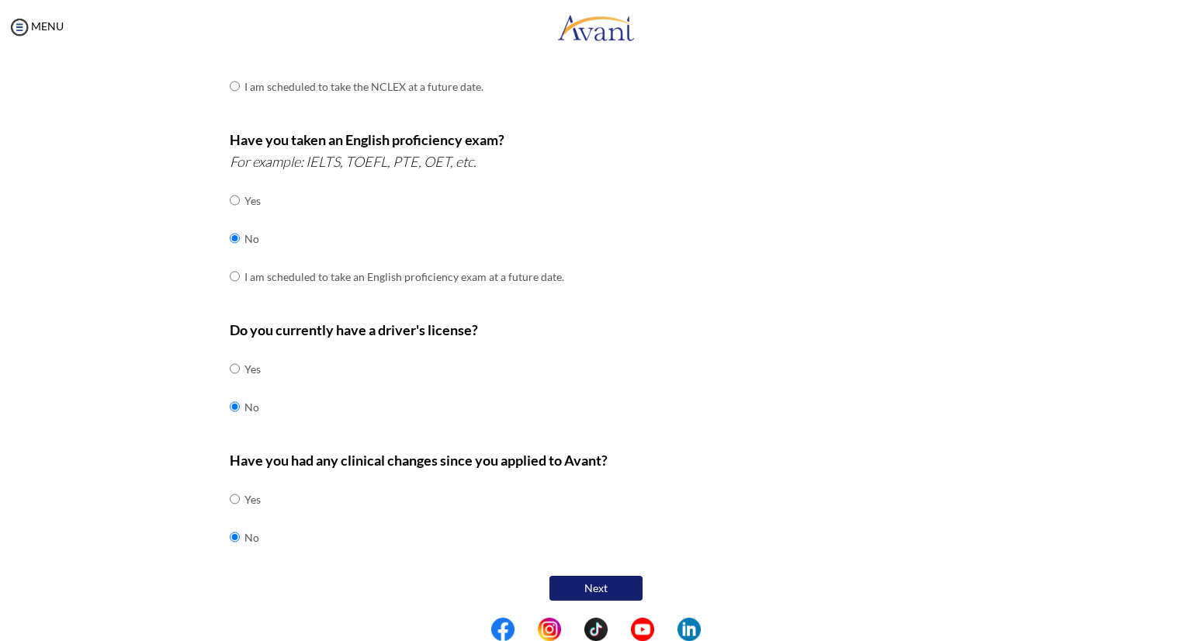
click at [609, 582] on button "Next" at bounding box center [595, 588] width 93 height 25
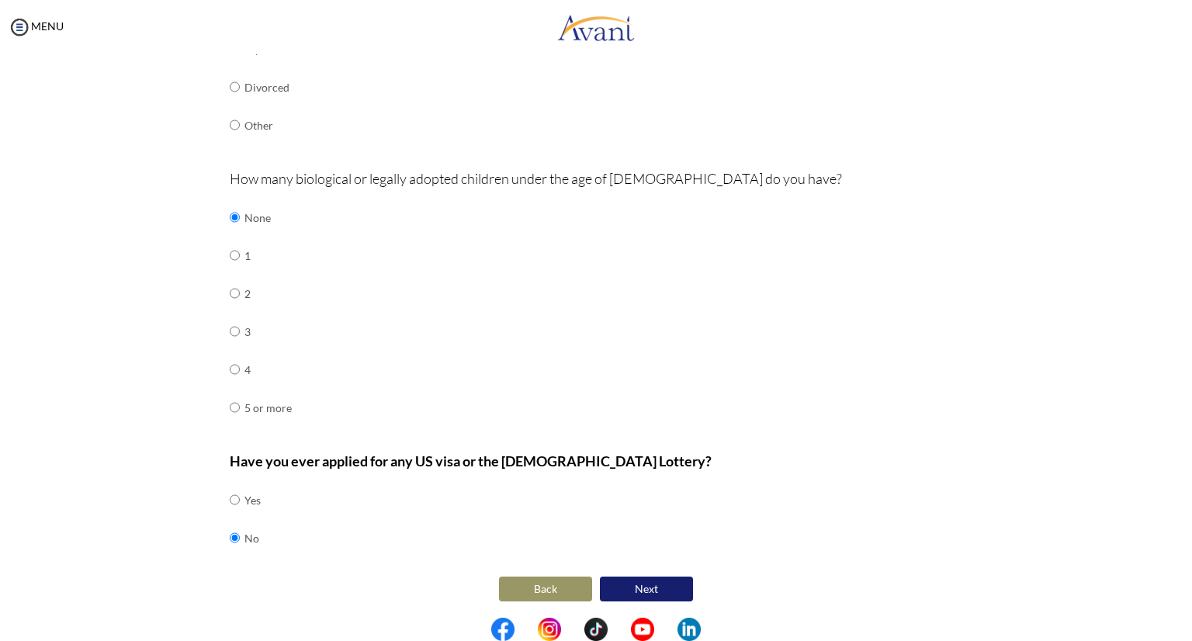
scroll to position [407, 0]
click at [648, 580] on button "Next" at bounding box center [646, 588] width 93 height 25
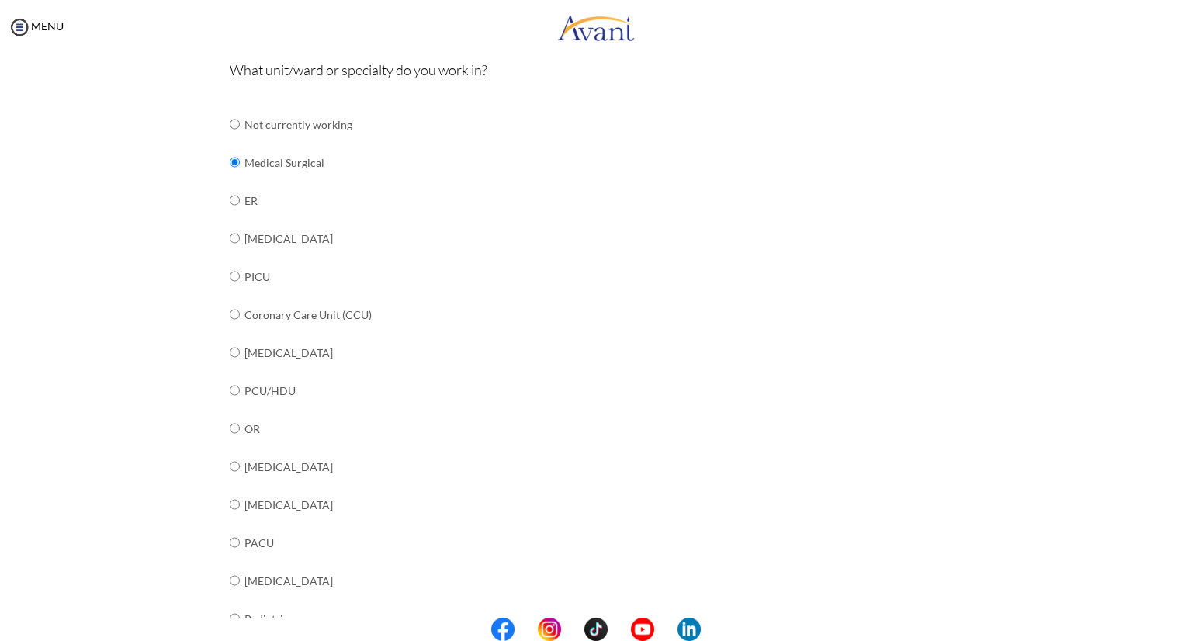
scroll to position [482, 0]
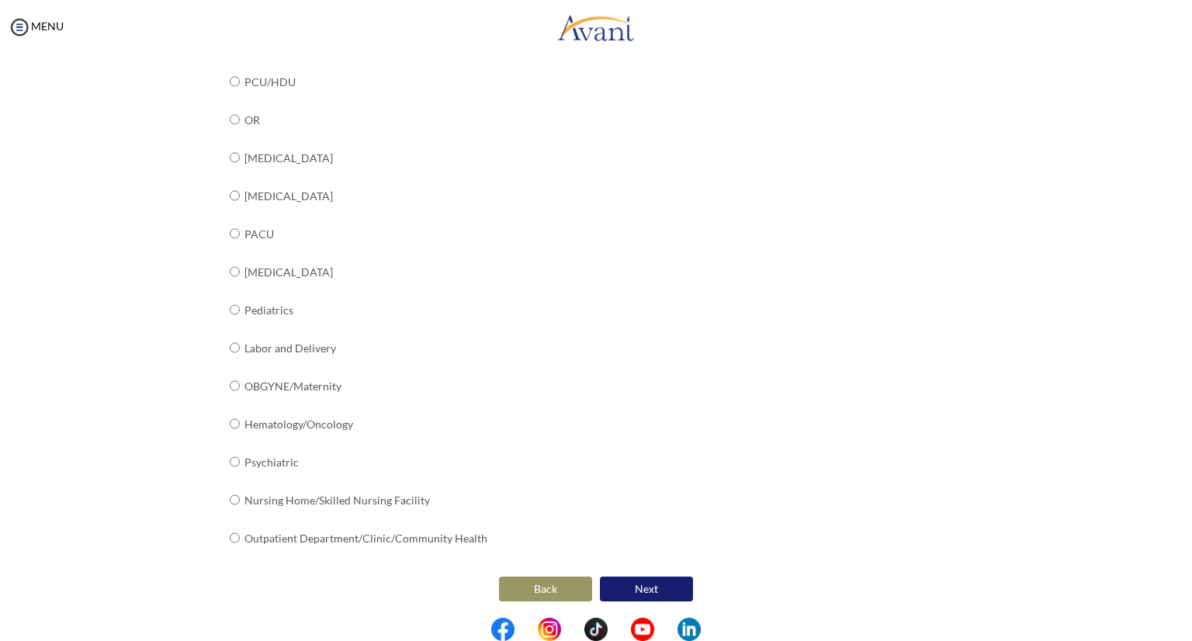
click at [652, 584] on button "Next" at bounding box center [646, 589] width 93 height 25
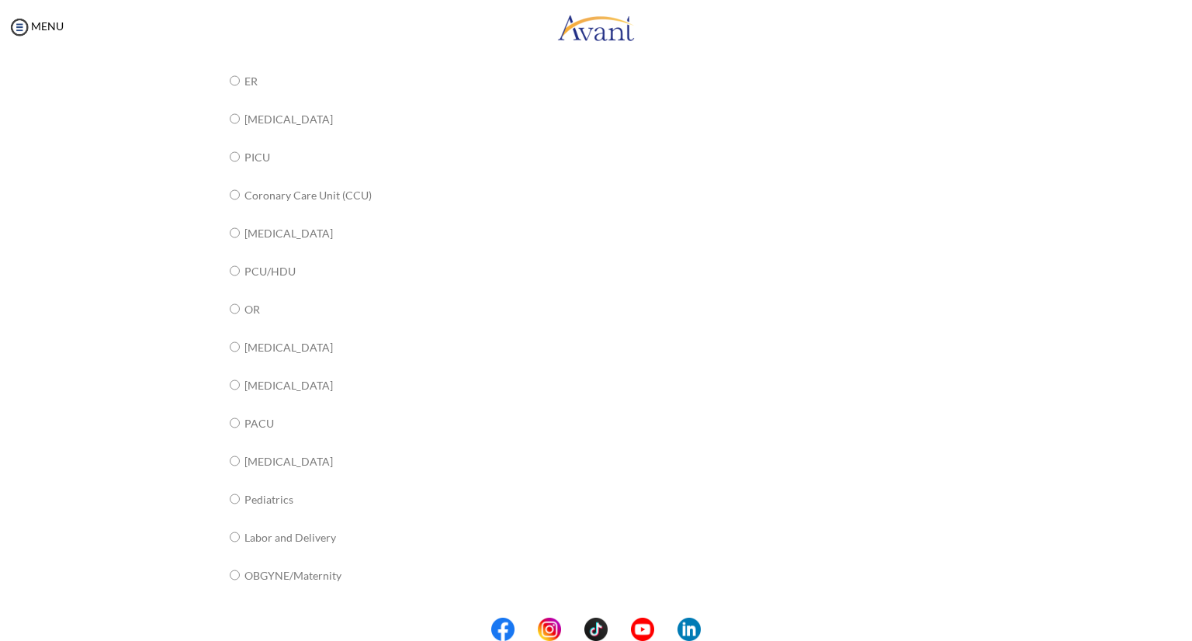
scroll to position [0, 0]
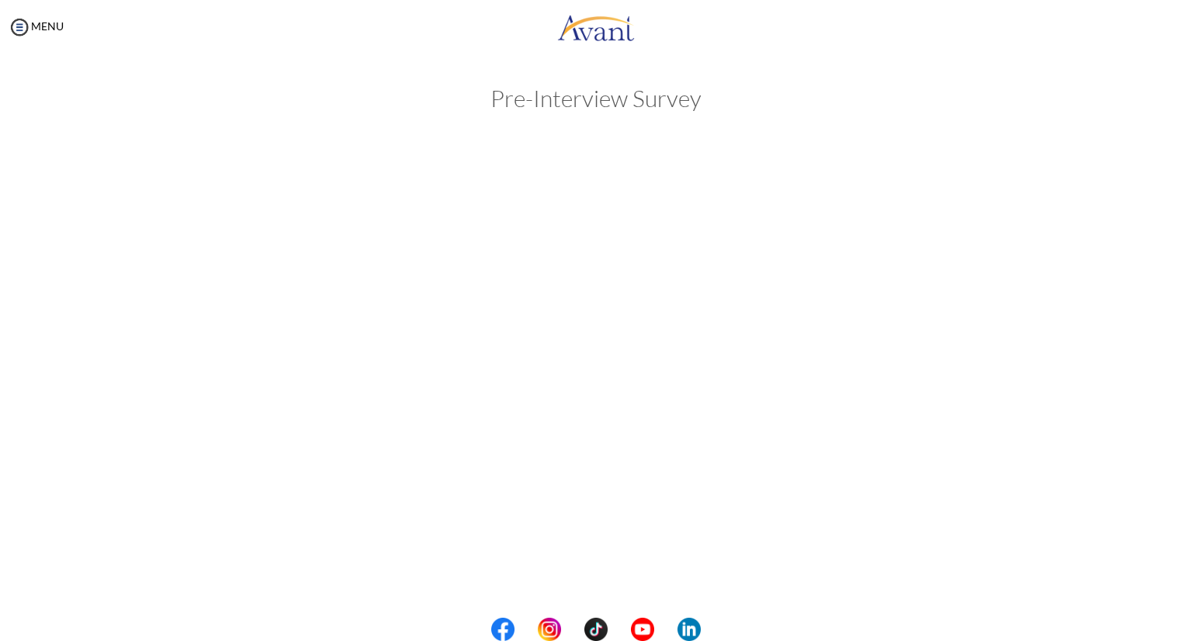
click at [863, 316] on div "My Status What is the next step? We would like you to watch the introductory vi…" at bounding box center [596, 374] width 1192 height 641
click at [22, 26] on img at bounding box center [19, 27] width 23 height 23
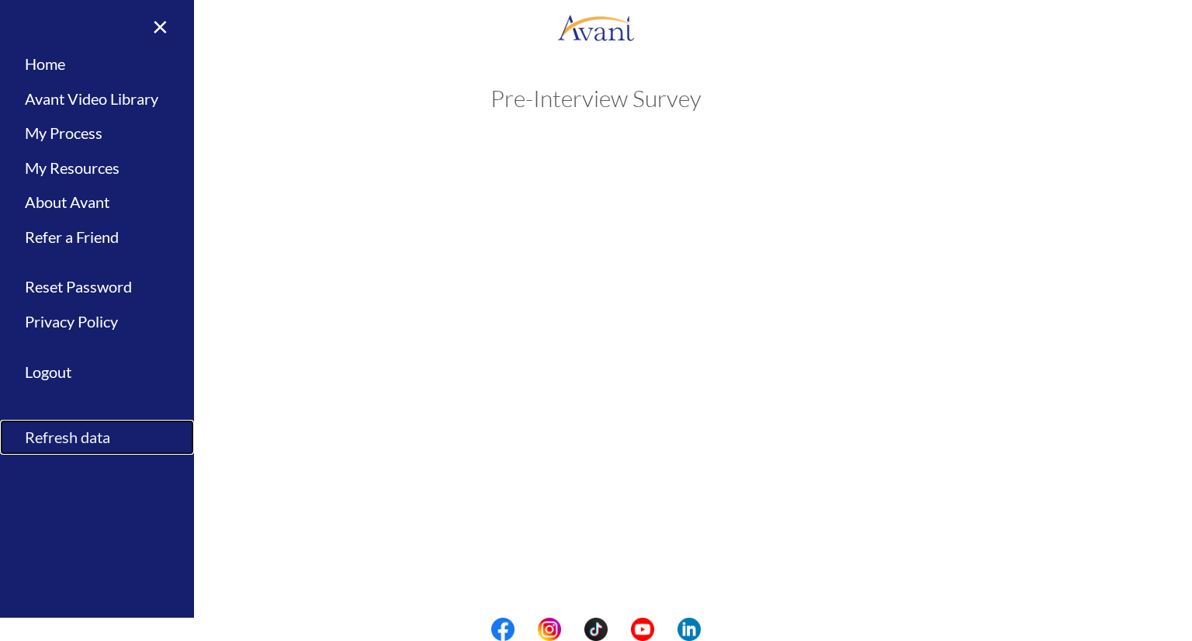
click at [97, 439] on link "Refresh data" at bounding box center [97, 437] width 194 height 35
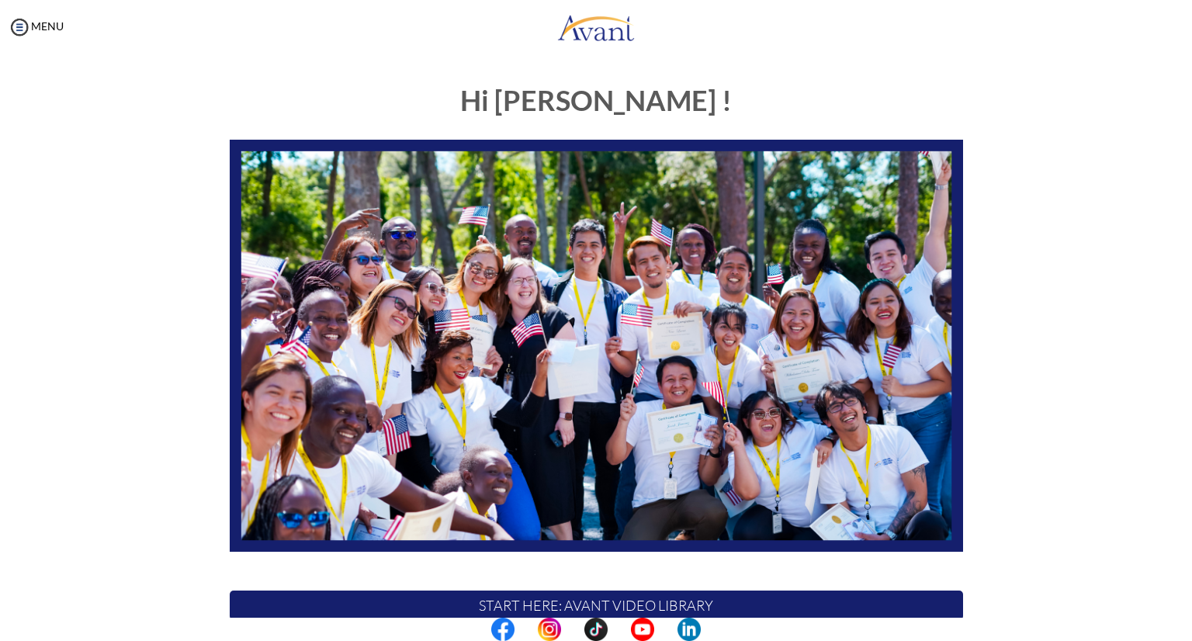
scroll to position [220, 0]
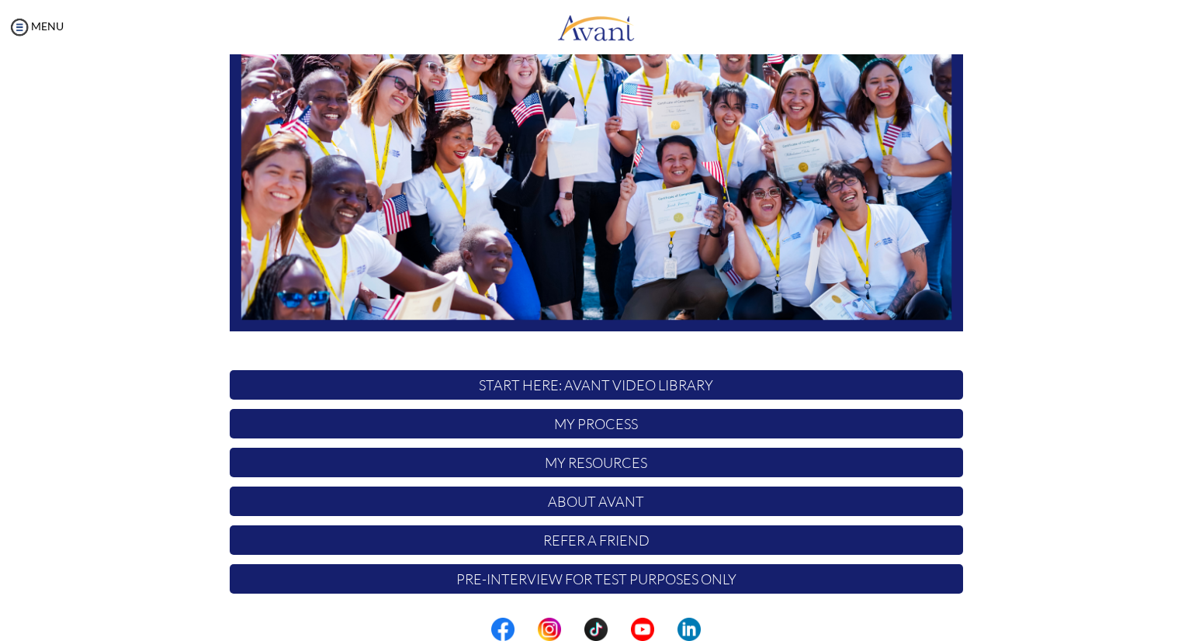
click at [667, 580] on p "Pre-Interview for test purposes only" at bounding box center [596, 578] width 733 height 29
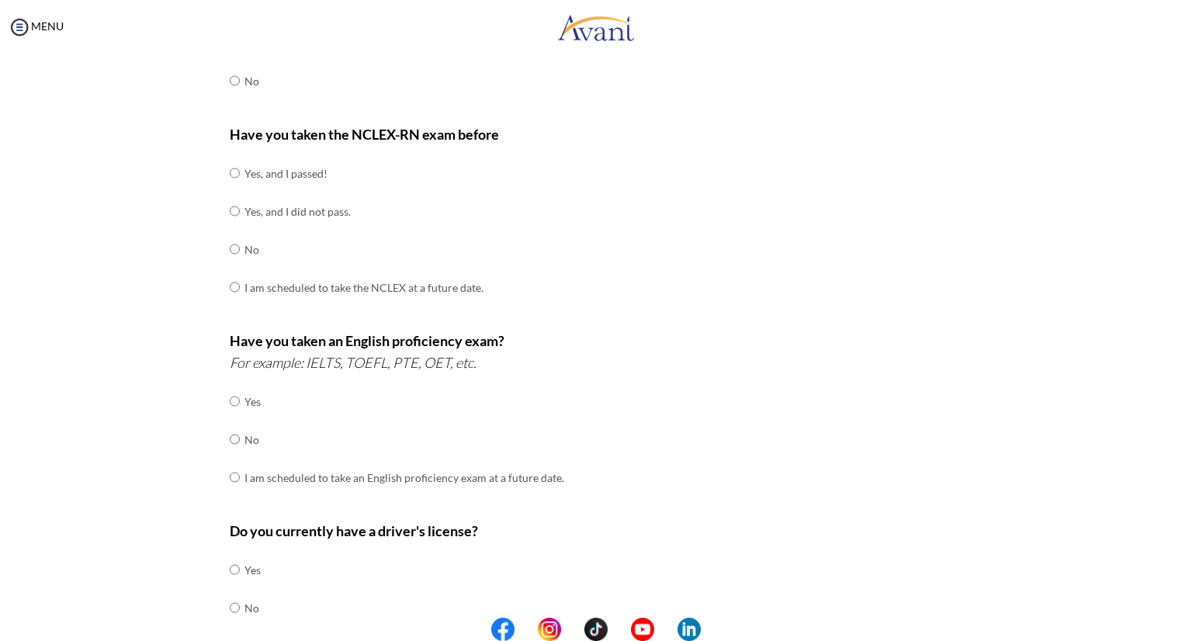
scroll to position [0, 0]
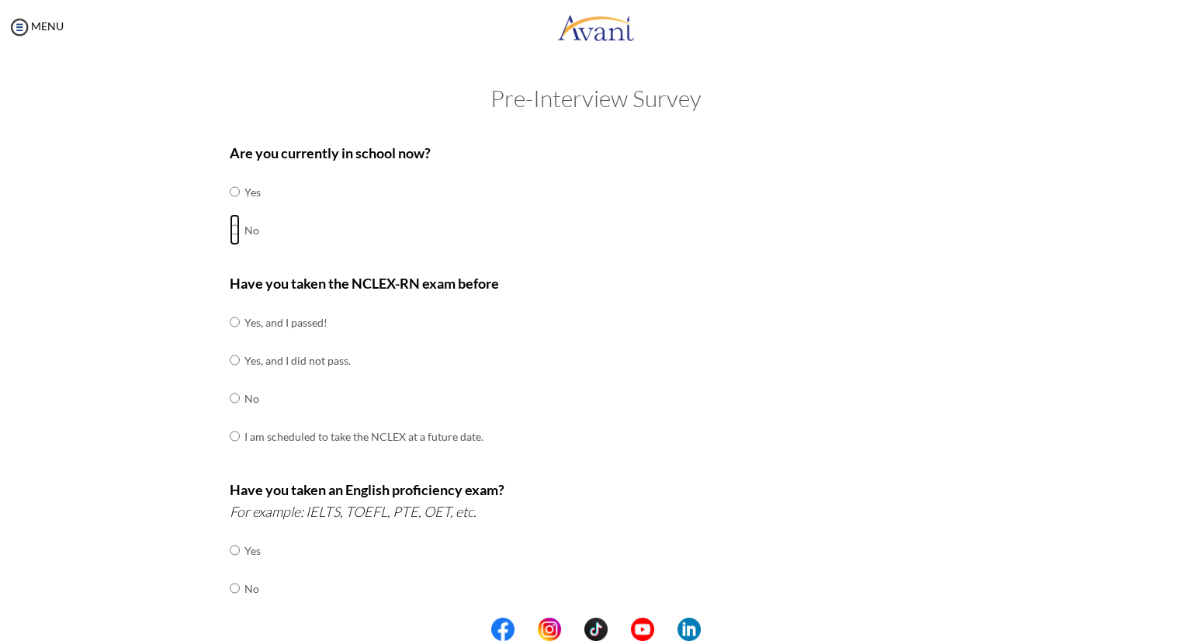
click at [232, 227] on input "radio" at bounding box center [235, 229] width 10 height 31
radio input "true"
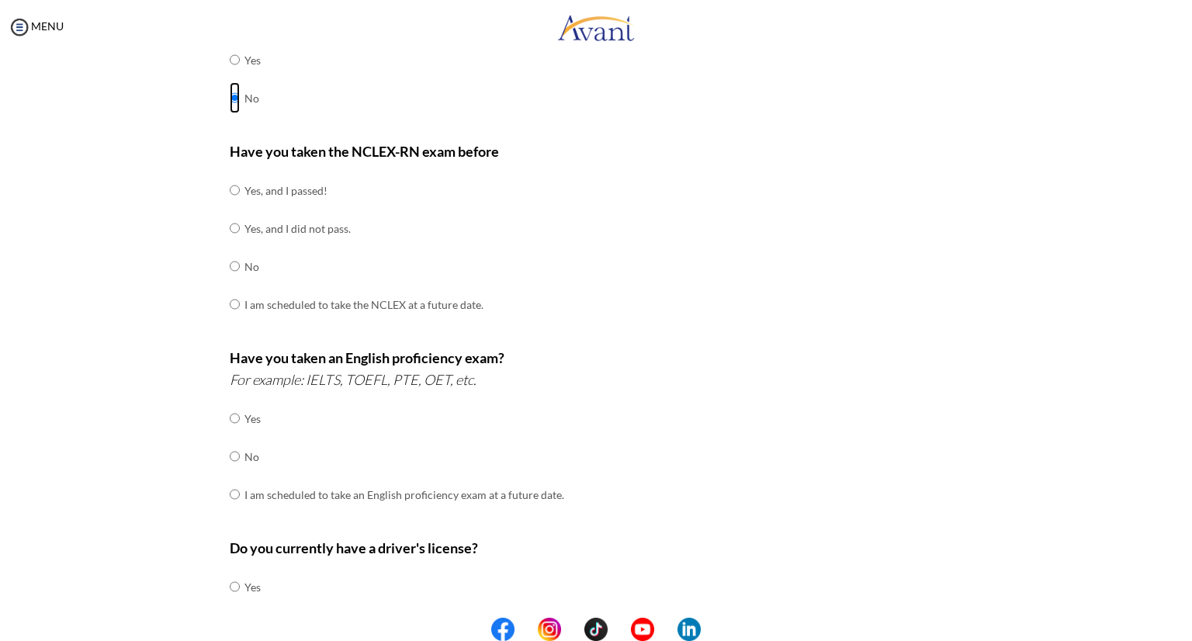
scroll to position [117, 0]
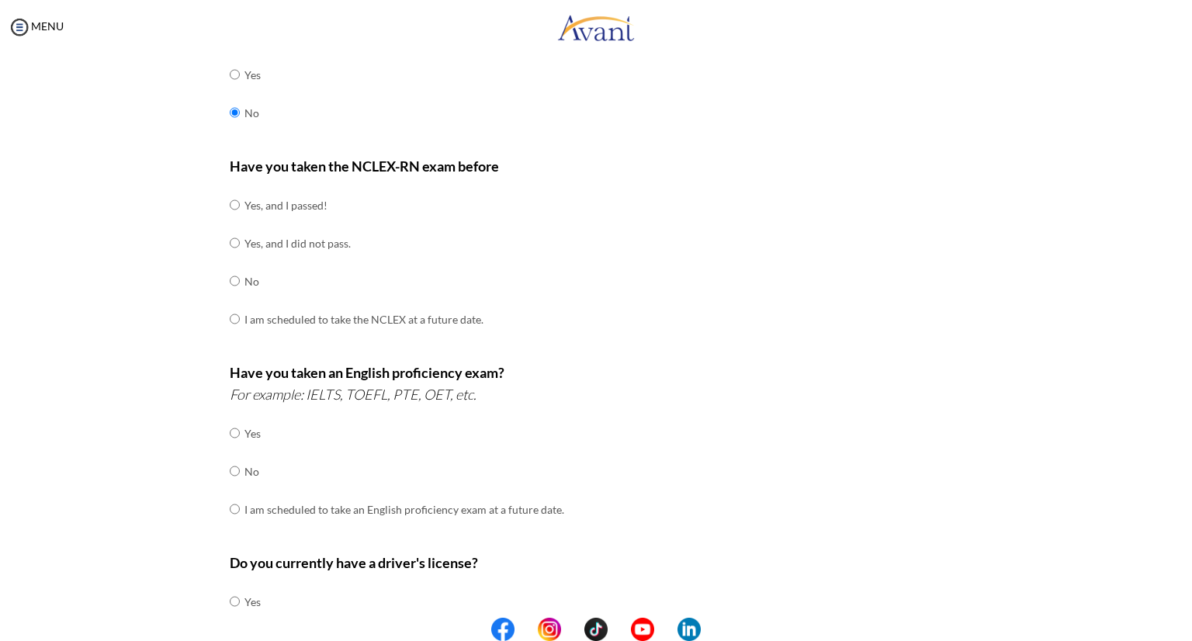
click at [244, 279] on td "No" at bounding box center [363, 281] width 239 height 38
click at [240, 471] on td at bounding box center [242, 471] width 5 height 38
click at [230, 471] on input "radio" at bounding box center [235, 471] width 10 height 31
radio input "true"
click at [230, 282] on input "radio" at bounding box center [235, 280] width 10 height 31
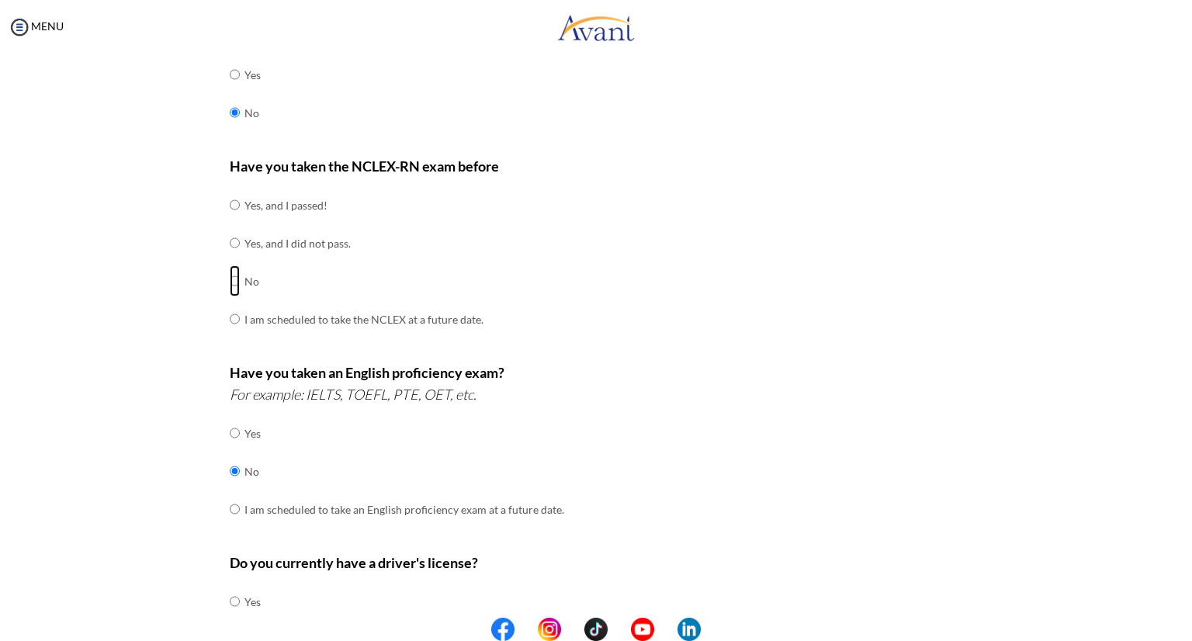
radio input "true"
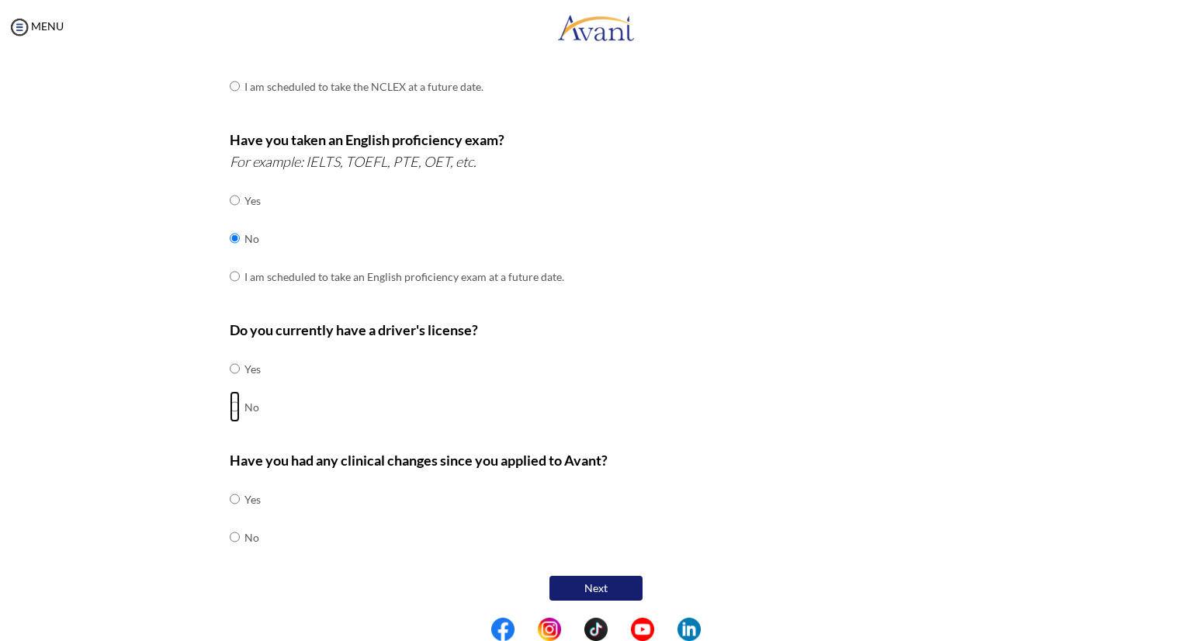
click at [231, 405] on input "radio" at bounding box center [235, 406] width 10 height 31
radio input "true"
click at [240, 533] on td at bounding box center [242, 537] width 5 height 38
click at [230, 537] on input "radio" at bounding box center [235, 536] width 10 height 31
radio input "true"
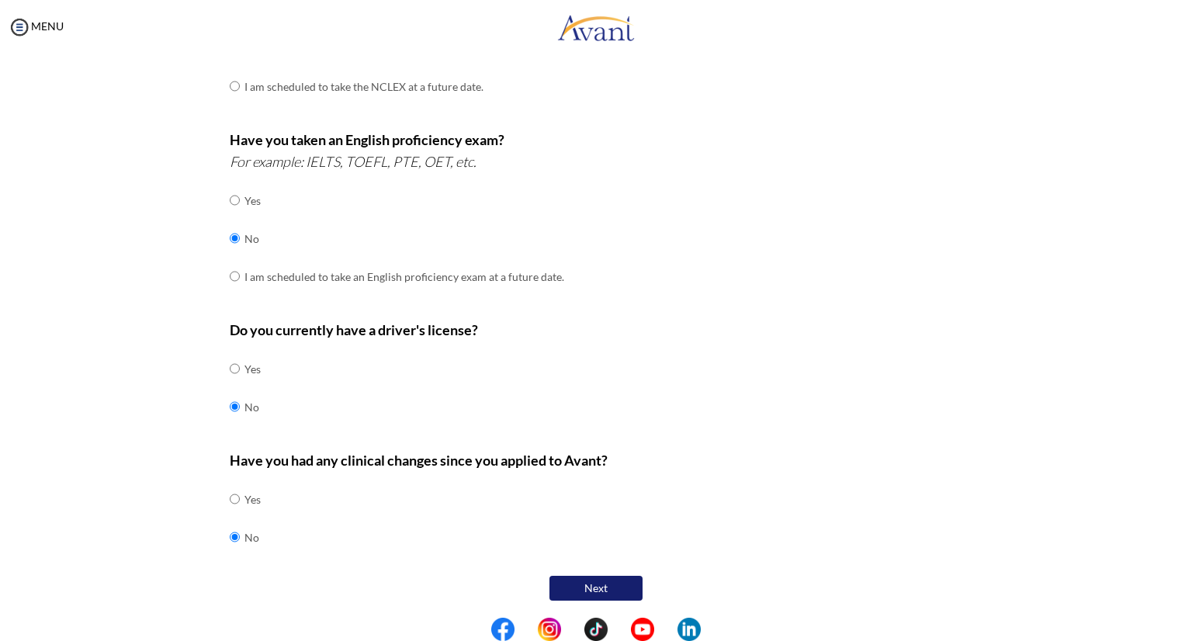
click at [613, 591] on button "Next" at bounding box center [595, 588] width 93 height 25
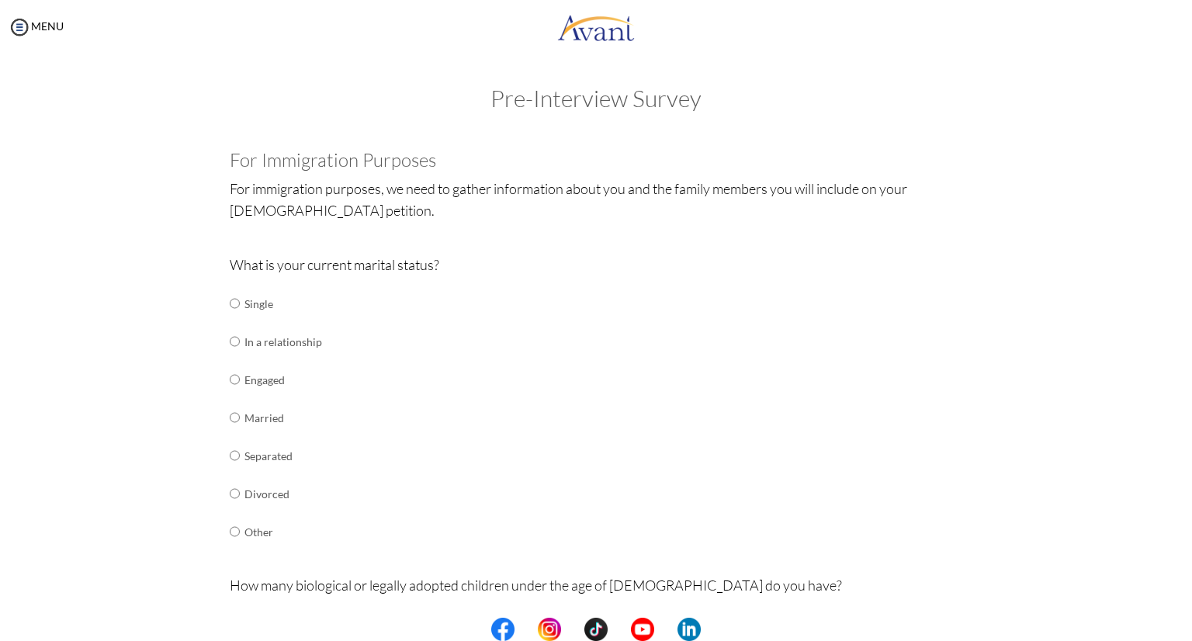
click at [253, 304] on td "Single" at bounding box center [283, 304] width 78 height 38
click at [230, 302] on input "radio" at bounding box center [235, 303] width 10 height 31
radio input "true"
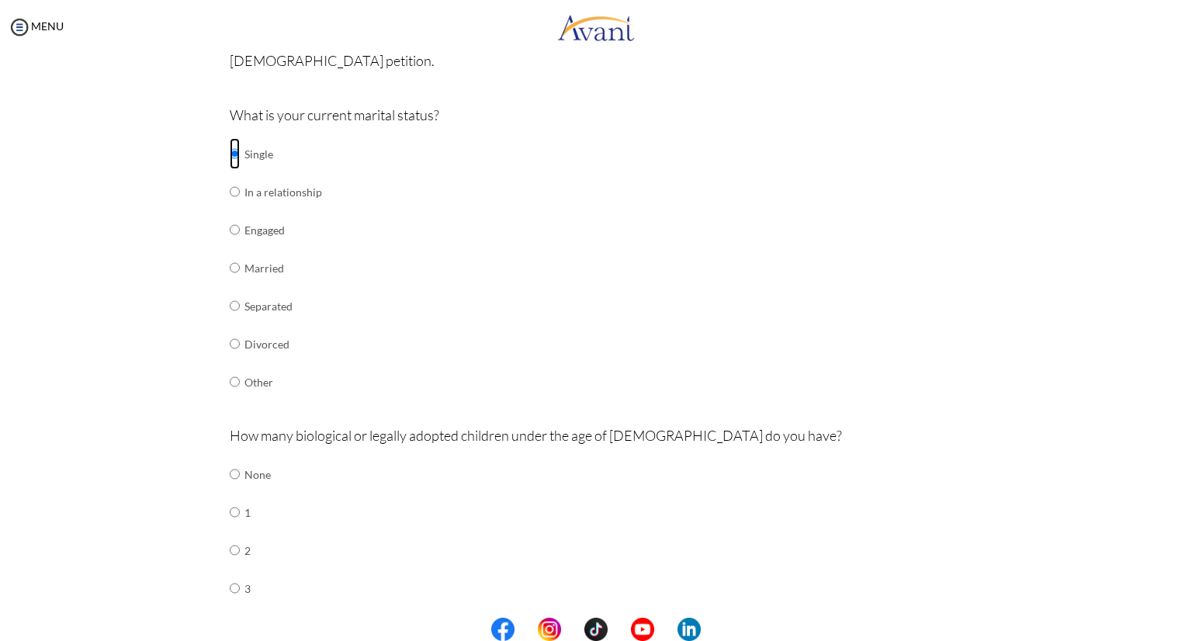
scroll to position [407, 0]
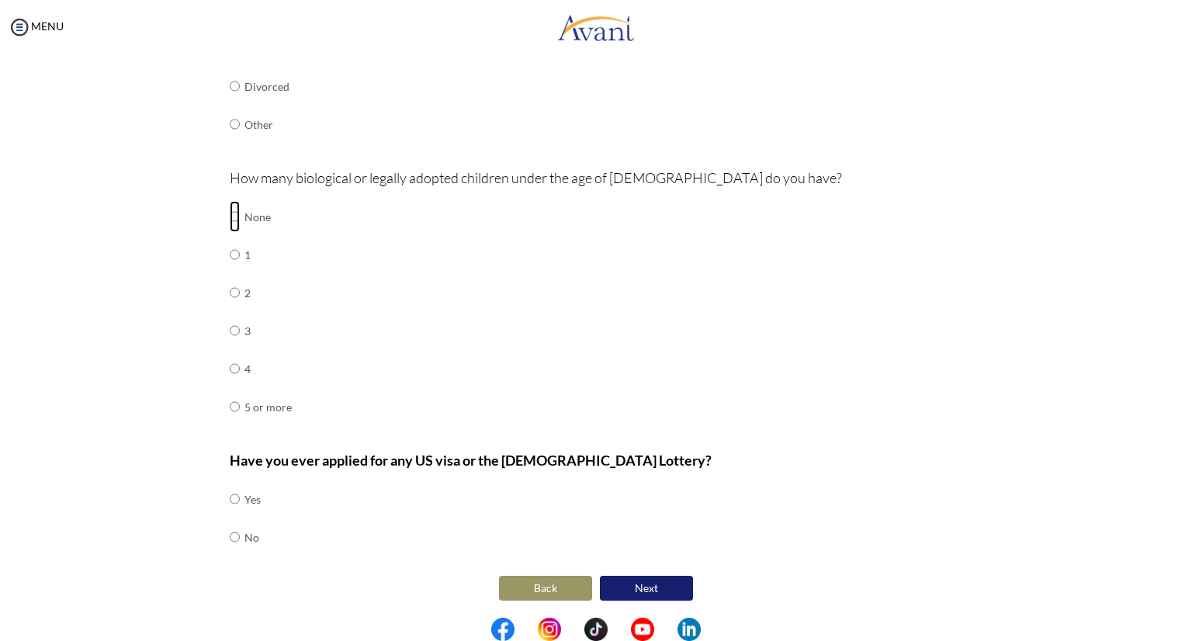
click at [230, 217] on input "radio" at bounding box center [235, 216] width 10 height 31
radio input "true"
click at [230, 532] on input "radio" at bounding box center [235, 536] width 10 height 31
radio input "true"
click at [662, 592] on button "Next" at bounding box center [646, 588] width 93 height 25
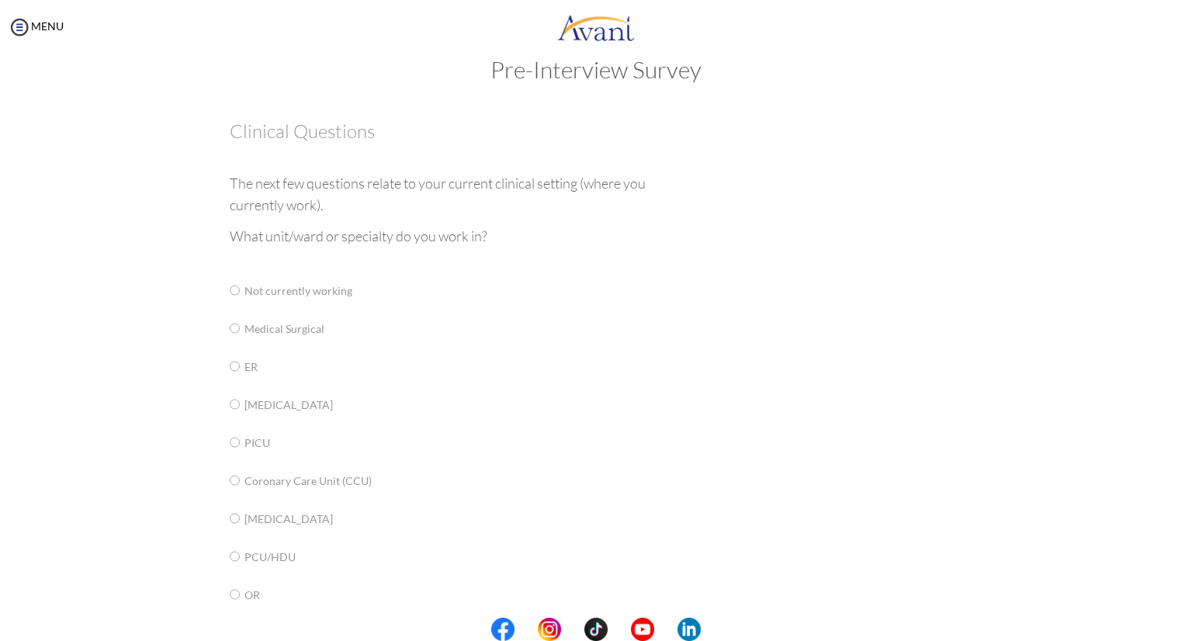
scroll to position [31, 0]
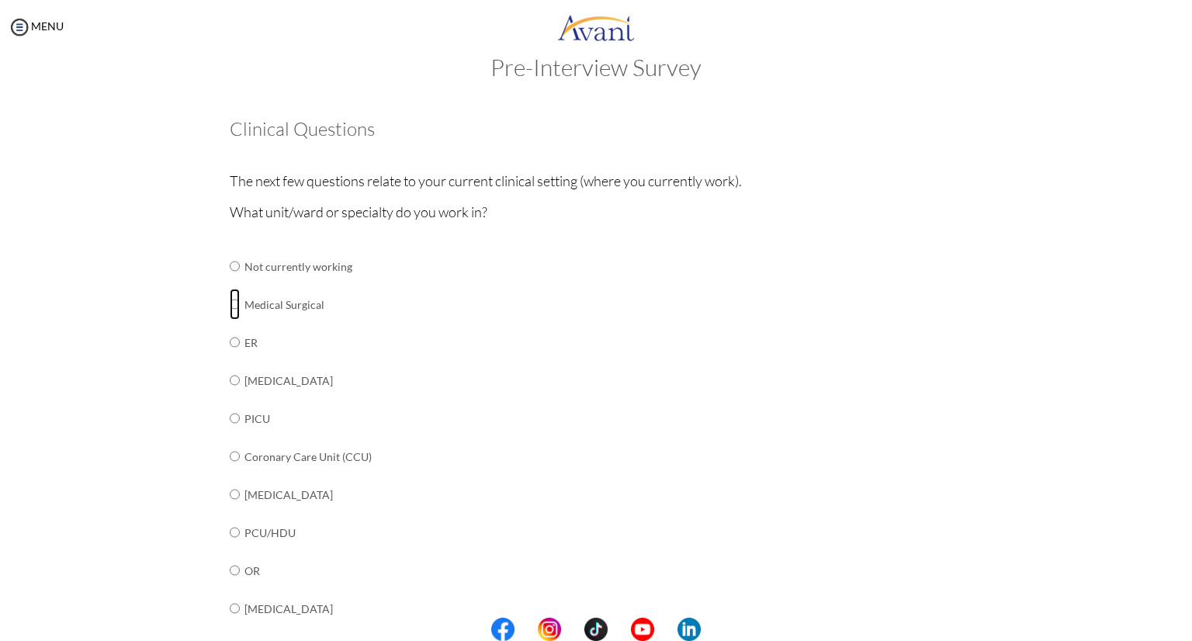
click at [230, 307] on input "radio" at bounding box center [235, 304] width 10 height 31
radio input "true"
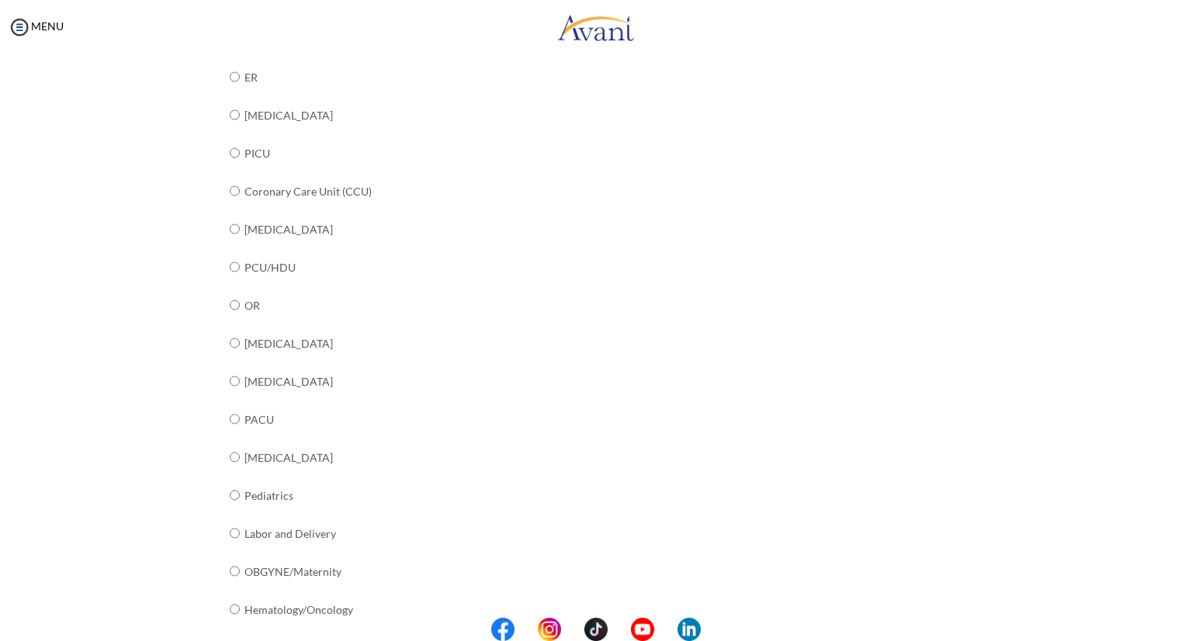
scroll to position [482, 0]
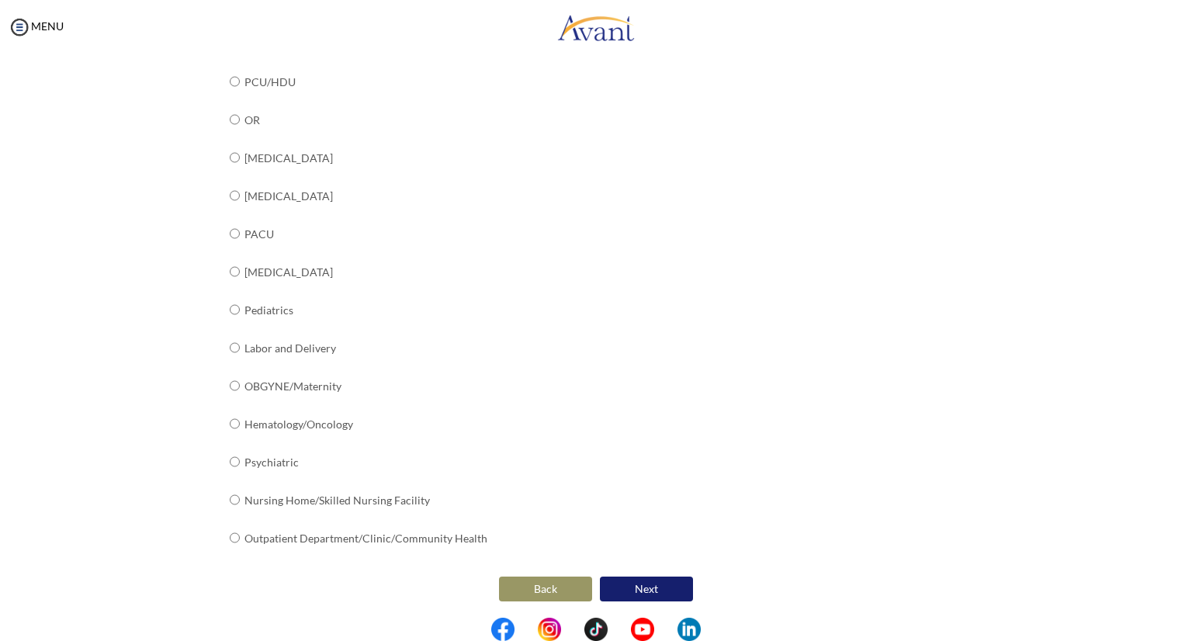
click at [661, 585] on button "Next" at bounding box center [646, 589] width 93 height 25
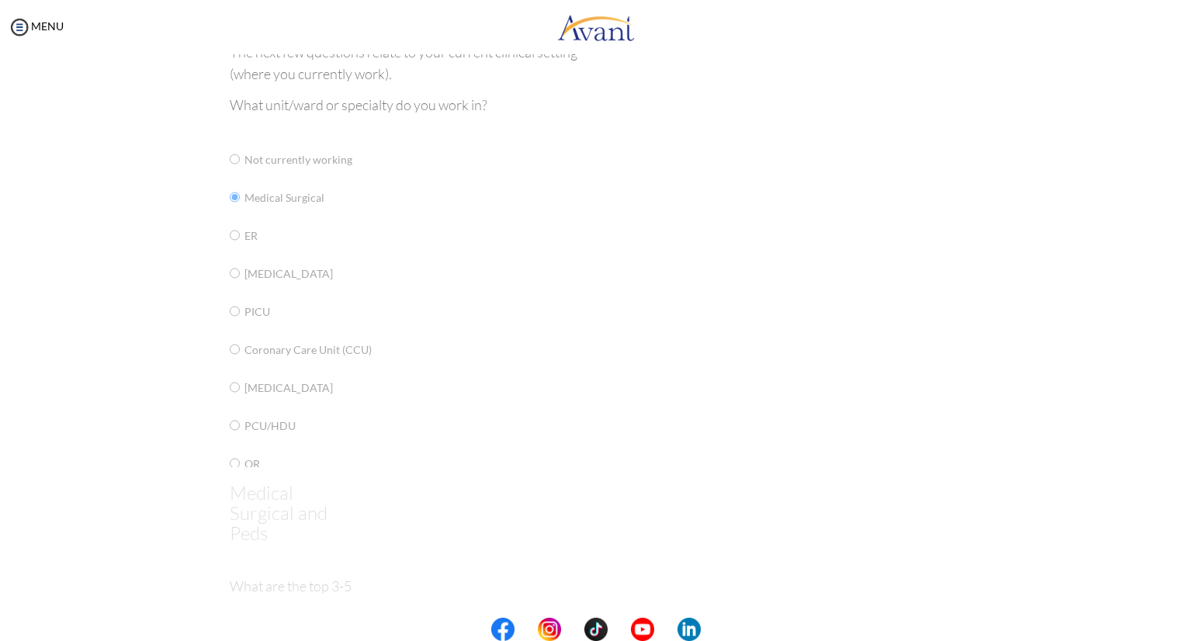
scroll to position [0, 0]
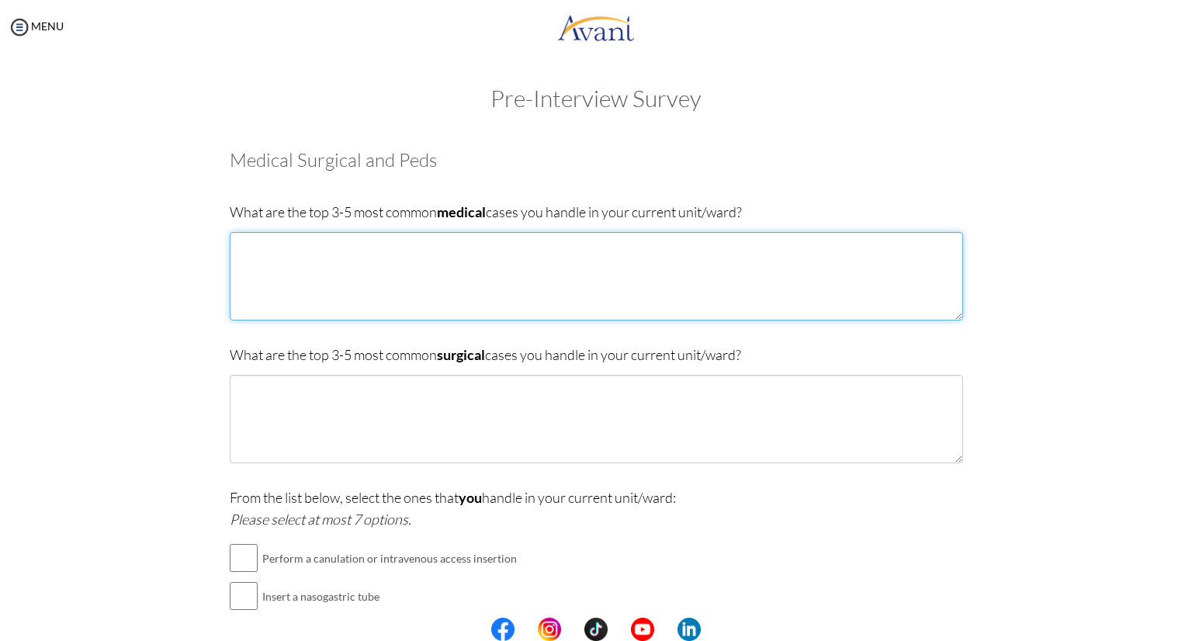
click at [542, 254] on textarea at bounding box center [596, 276] width 733 height 88
type textarea "t"
type textarea "p"
type textarea "P"
type textarea "End [MEDICAL_DATA], Acute Pulmonary Congestion, [MEDICAL_DATA]"
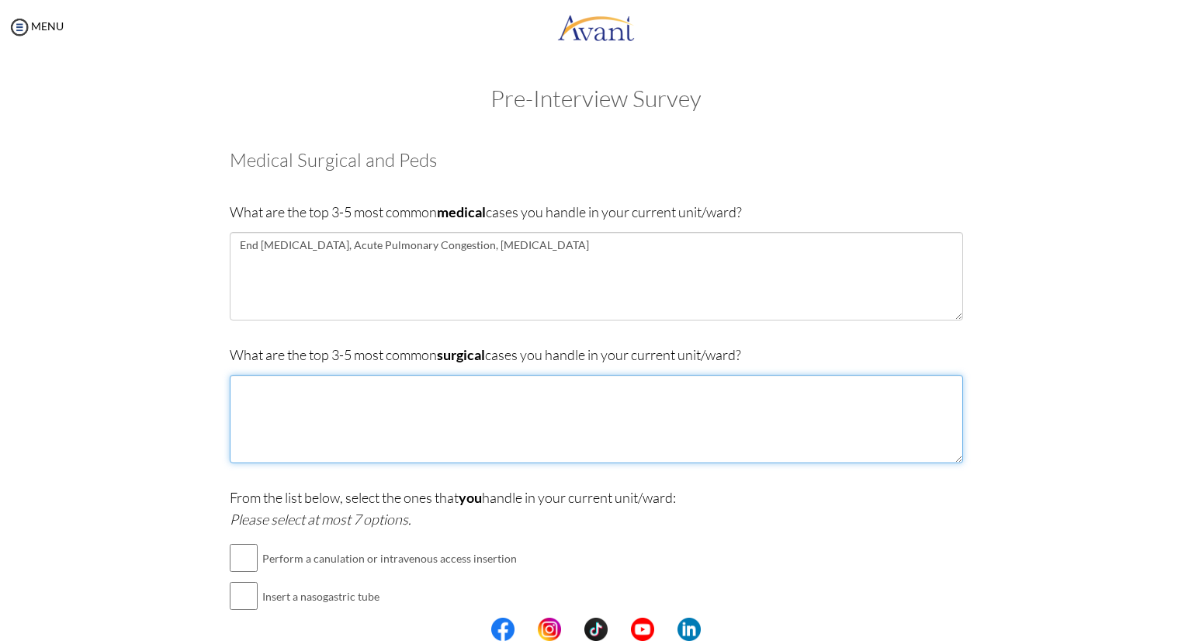
type textarea "L"
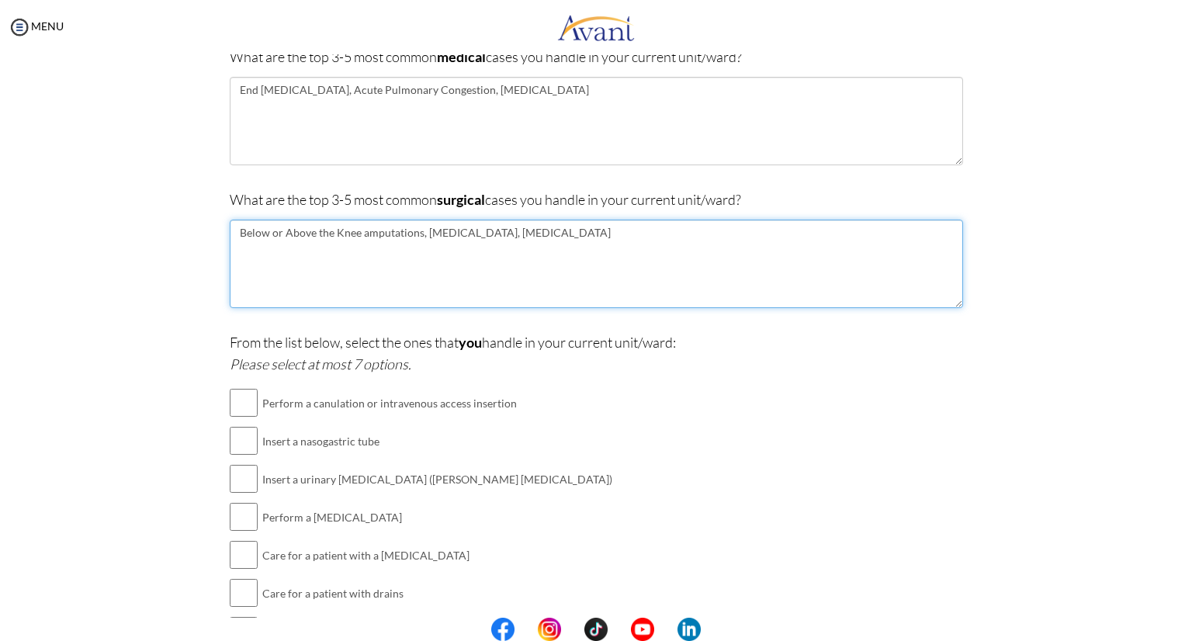
scroll to position [288, 0]
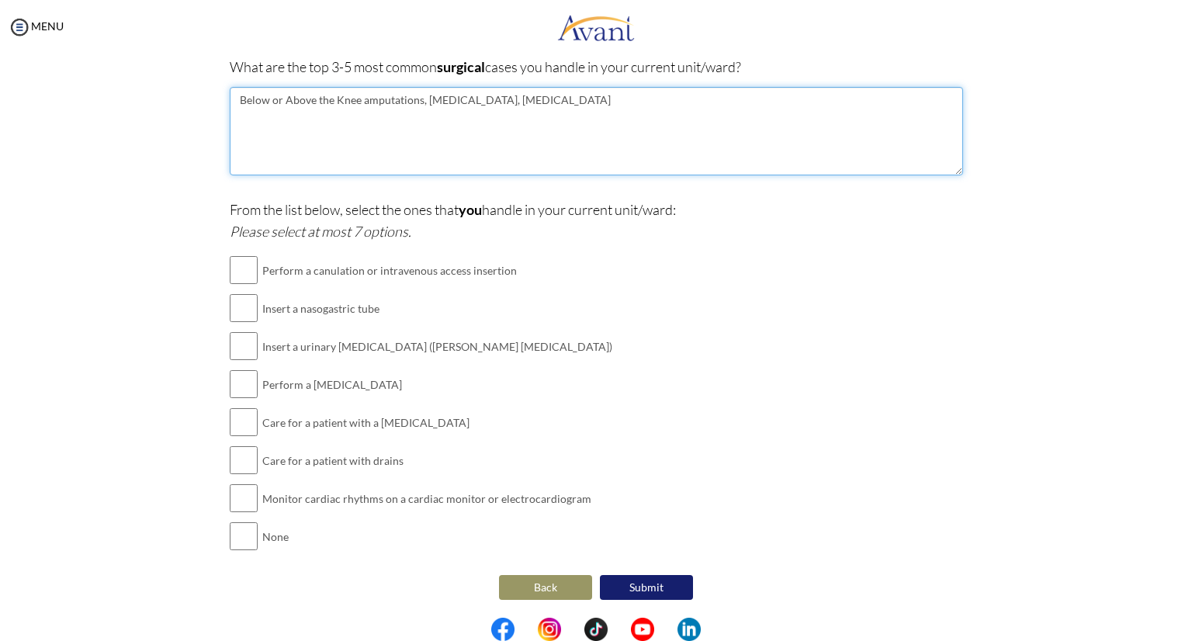
type textarea "Below or Above the Knee amputations, [MEDICAL_DATA], [MEDICAL_DATA]"
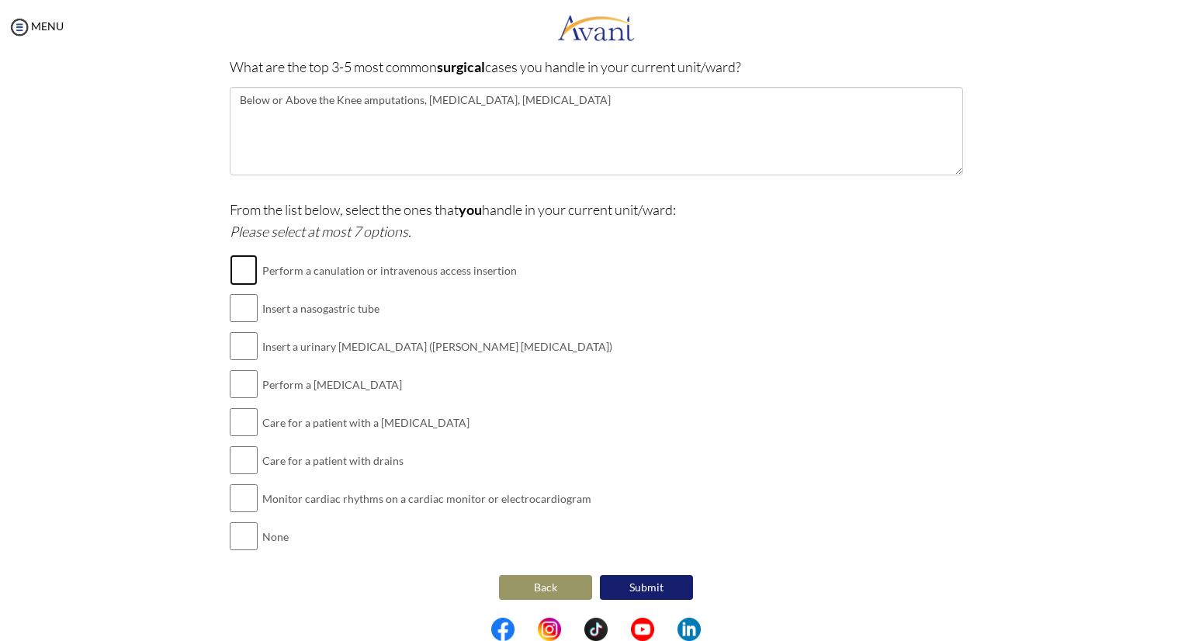
click at [245, 277] on input "checkbox" at bounding box center [244, 270] width 28 height 31
checkbox input "true"
click at [234, 376] on input "checkbox" at bounding box center [244, 384] width 28 height 31
checkbox input "true"
click at [230, 423] on input "checkbox" at bounding box center [244, 422] width 28 height 31
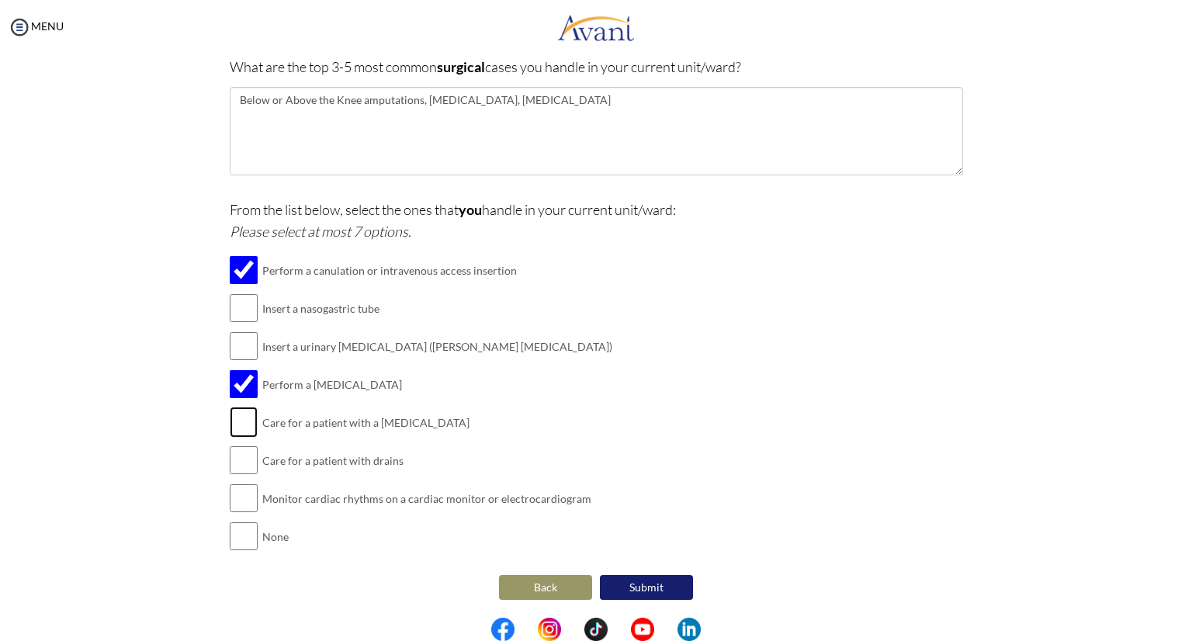
checkbox input "true"
click at [230, 463] on input "checkbox" at bounding box center [244, 460] width 28 height 31
checkbox input "true"
click at [239, 499] on input "checkbox" at bounding box center [244, 498] width 28 height 31
checkbox input "true"
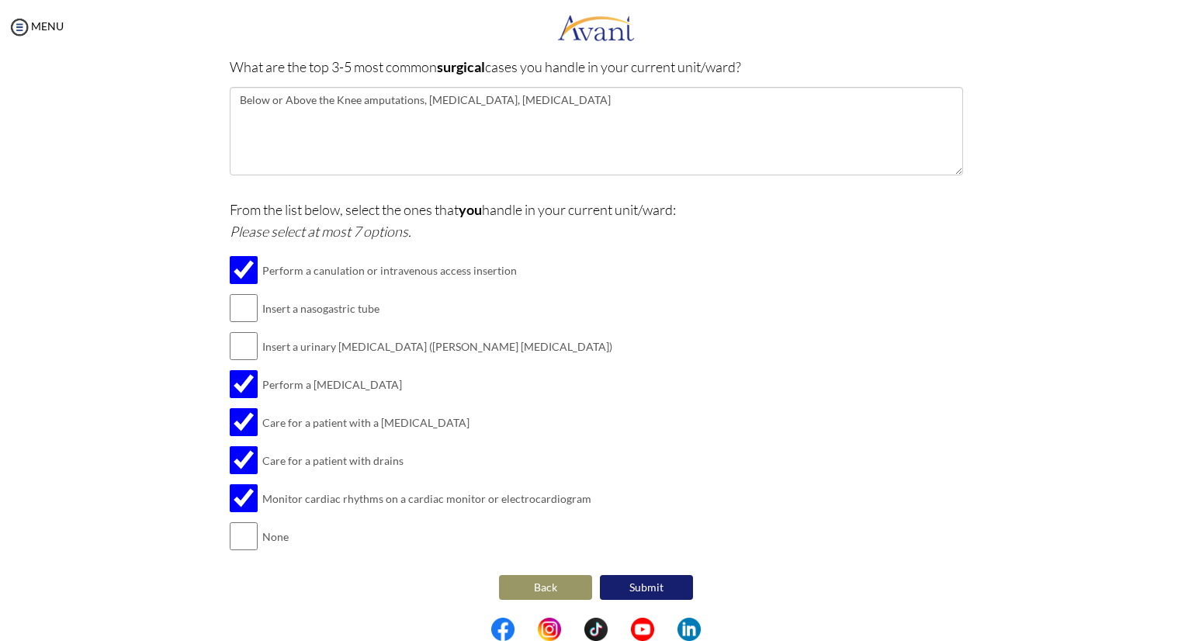
click at [659, 587] on button "Submit" at bounding box center [646, 587] width 93 height 25
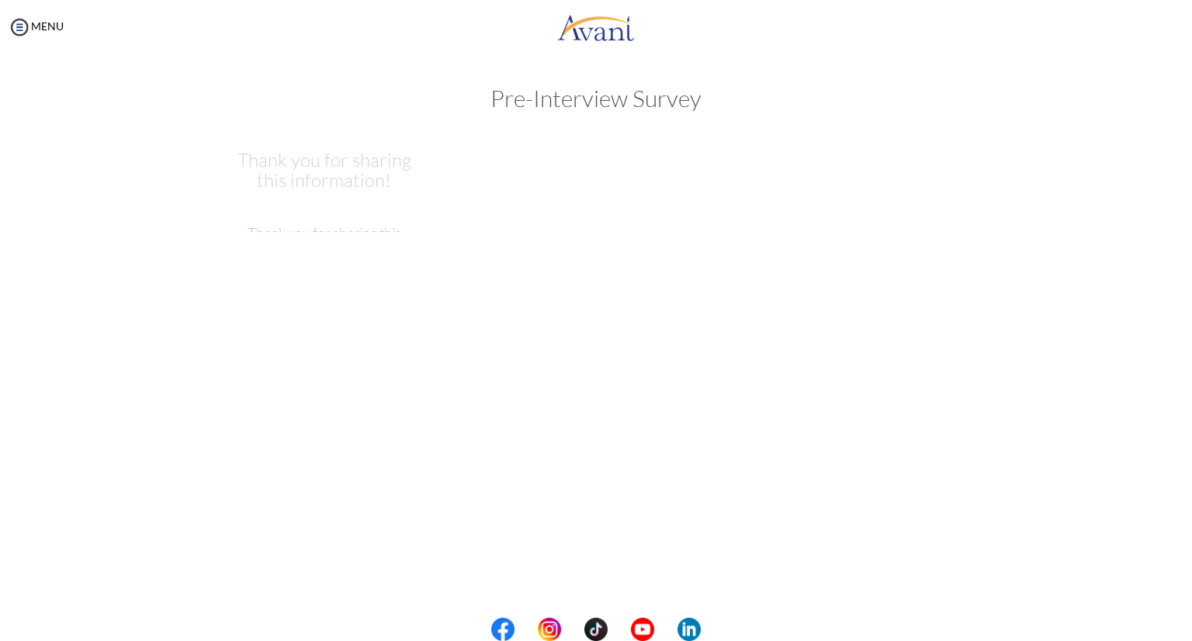
scroll to position [0, 0]
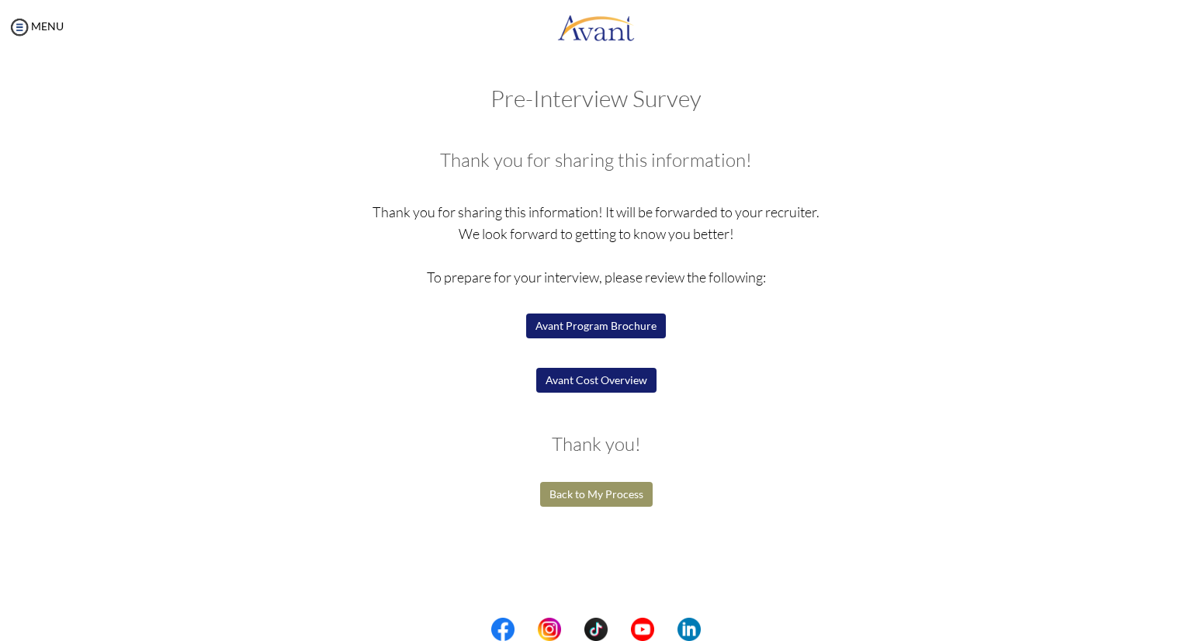
drag, startPoint x: 614, startPoint y: 384, endPoint x: 400, endPoint y: 417, distance: 216.6
click at [398, 417] on p "Thank you for sharing this information! It will be forwarded to your recruiter.…" at bounding box center [596, 309] width 733 height 217
click at [631, 380] on button "Avant Cost Overview" at bounding box center [596, 380] width 120 height 25
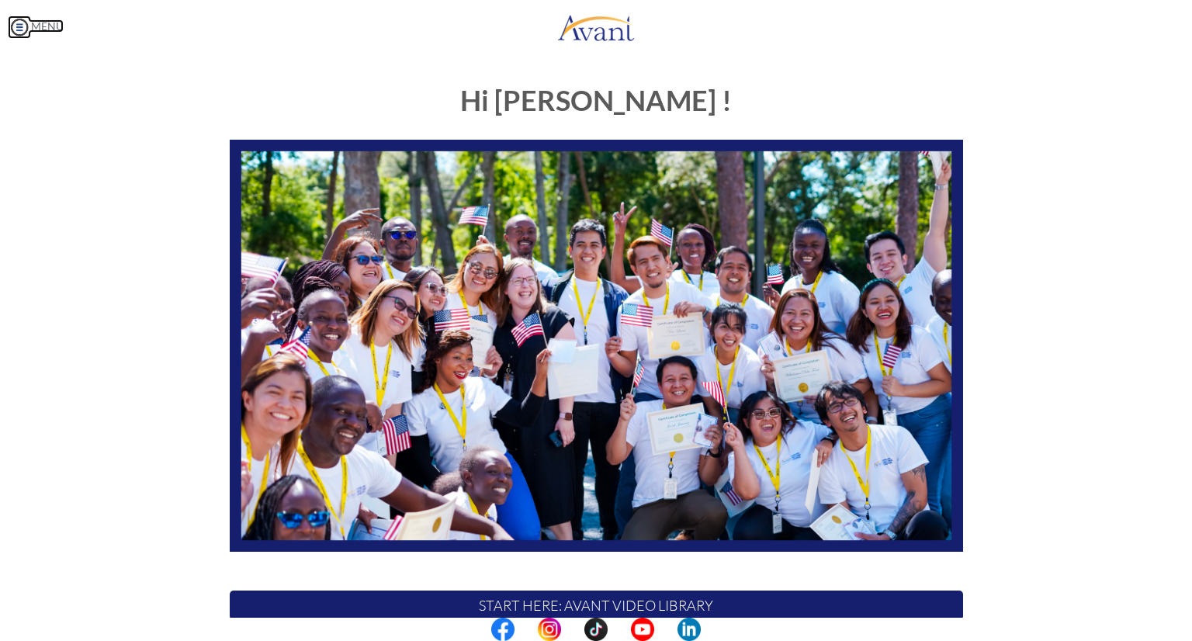
click at [41, 29] on link "MENU" at bounding box center [36, 25] width 56 height 13
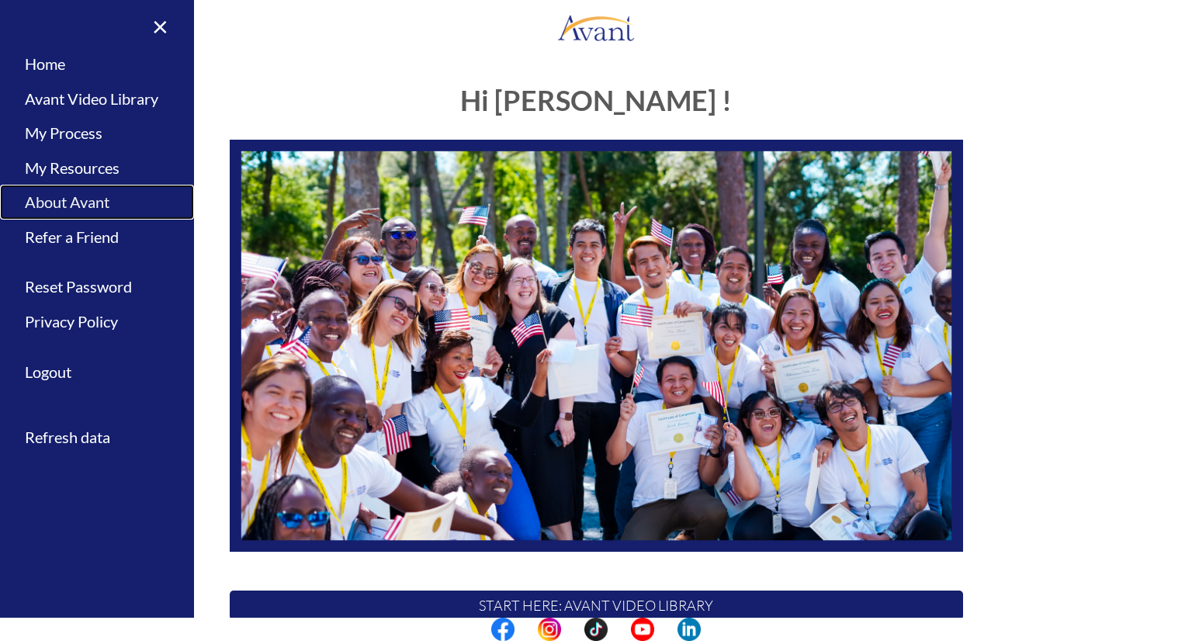
click at [92, 206] on link "About Avant" at bounding box center [97, 202] width 194 height 35
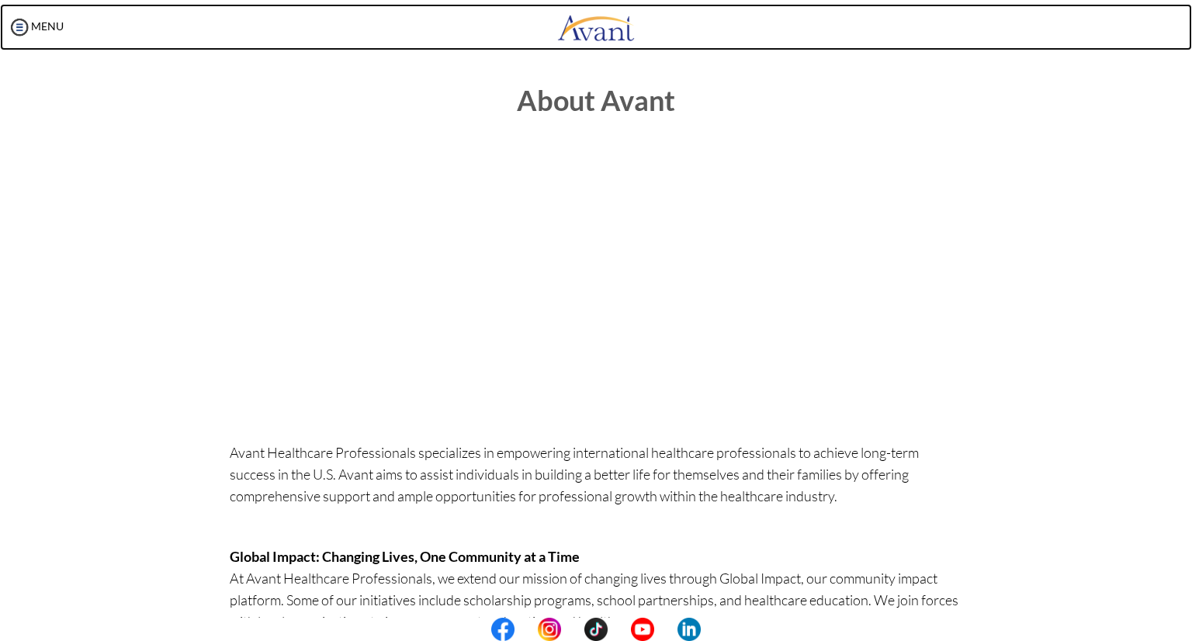
click at [598, 19] on img at bounding box center [596, 27] width 78 height 47
click at [594, 42] on img at bounding box center [596, 27] width 78 height 47
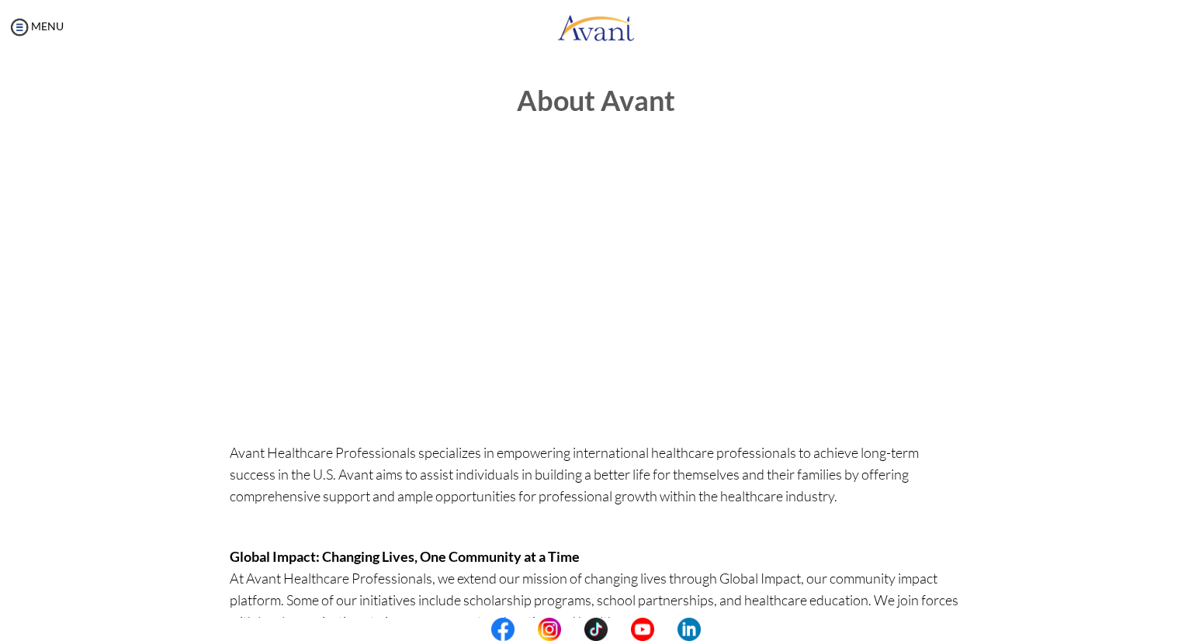
click at [5, 27] on div "MENU" at bounding box center [32, 320] width 64 height 641
click at [22, 26] on img at bounding box center [19, 27] width 23 height 23
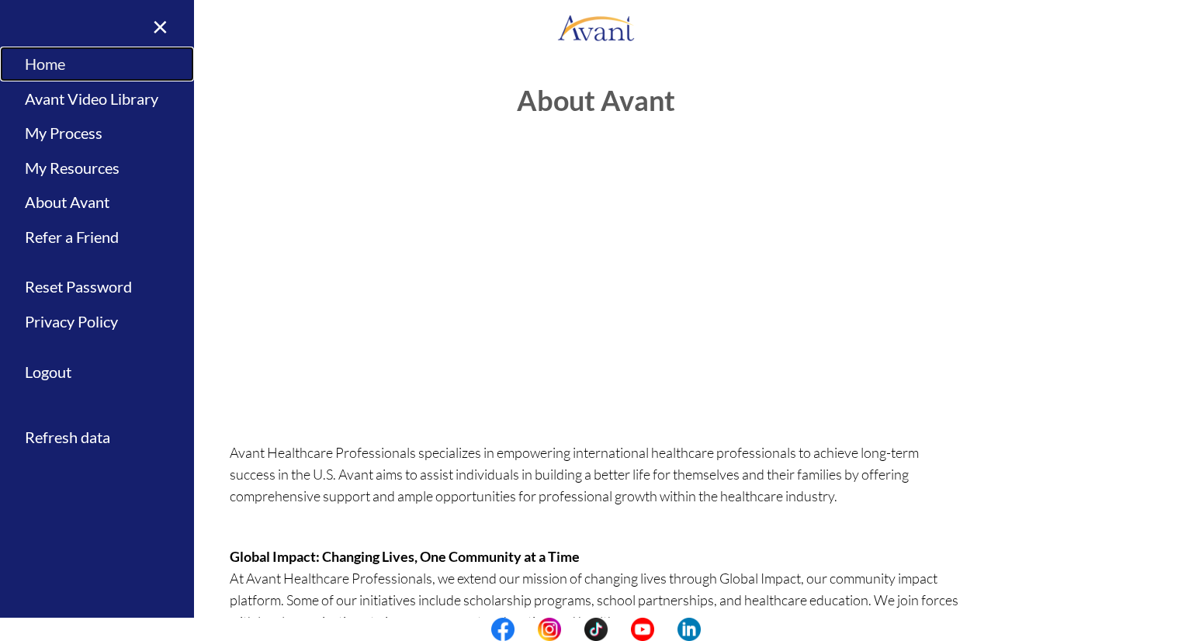
click at [37, 66] on link "Home" at bounding box center [97, 64] width 194 height 35
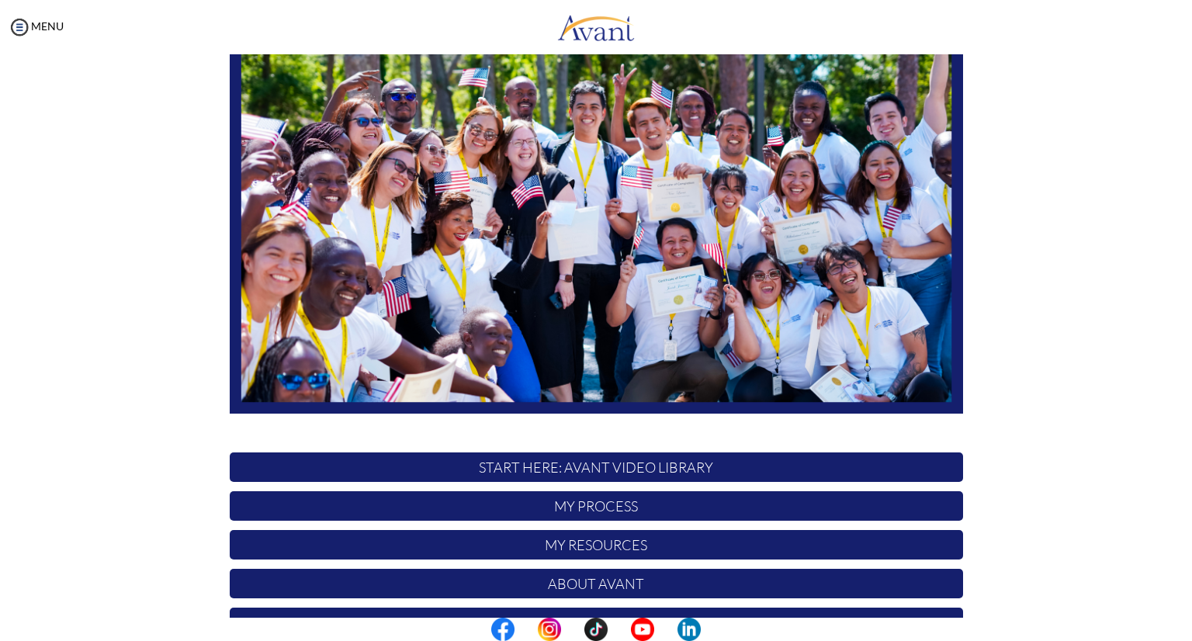
scroll to position [220, 0]
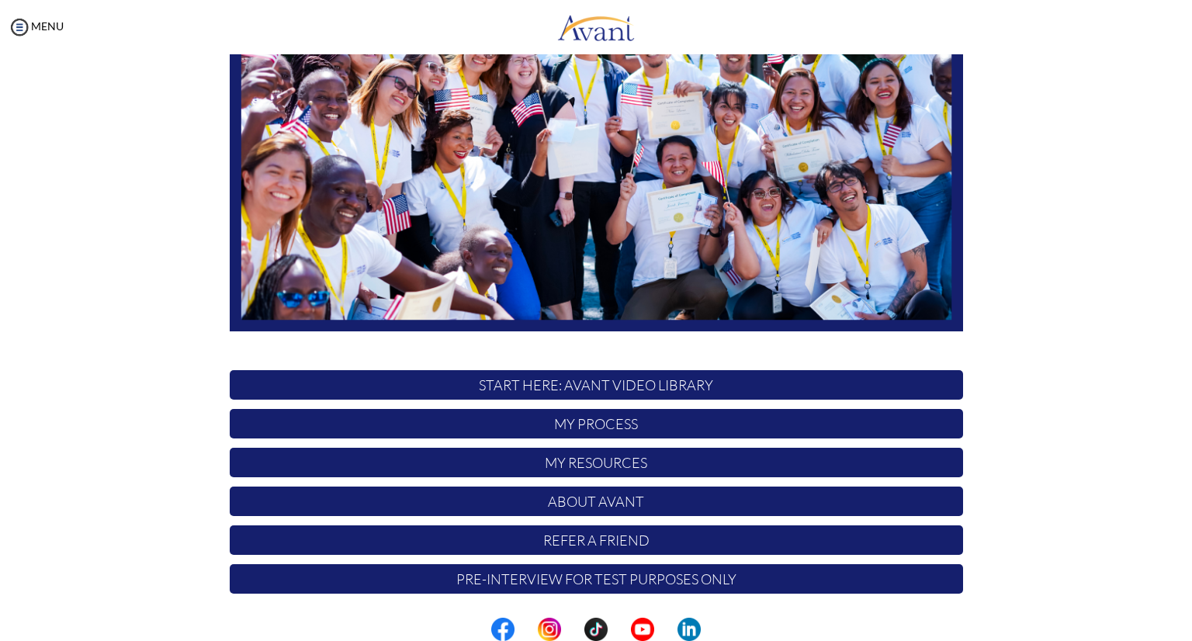
click at [602, 422] on p "My Process" at bounding box center [596, 423] width 733 height 29
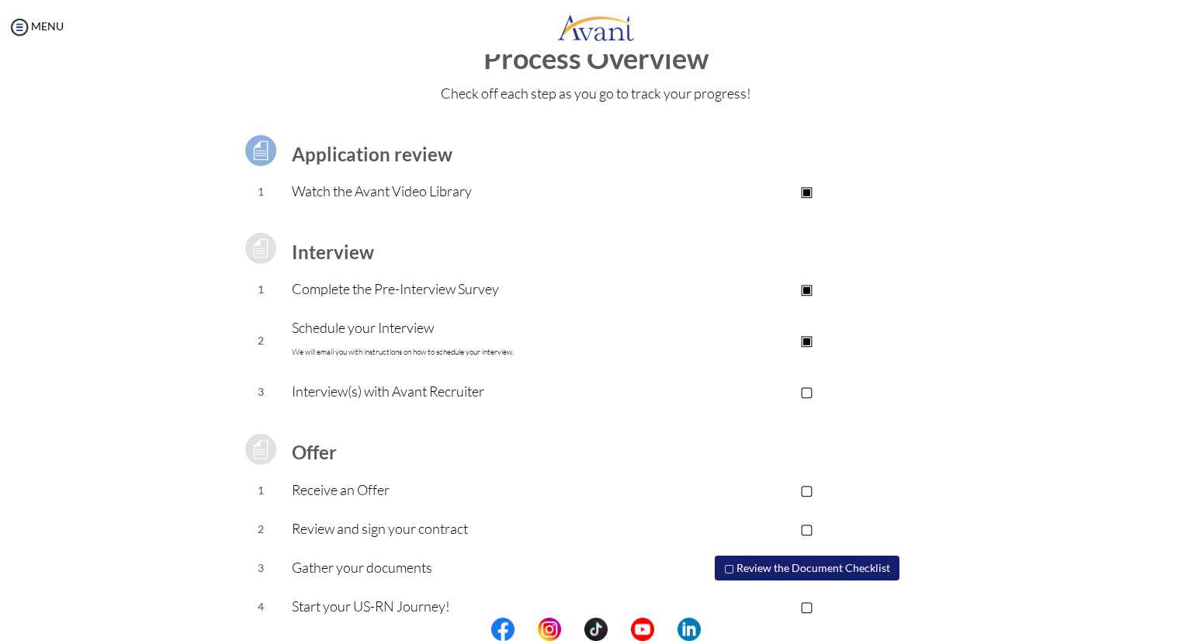
scroll to position [65, 0]
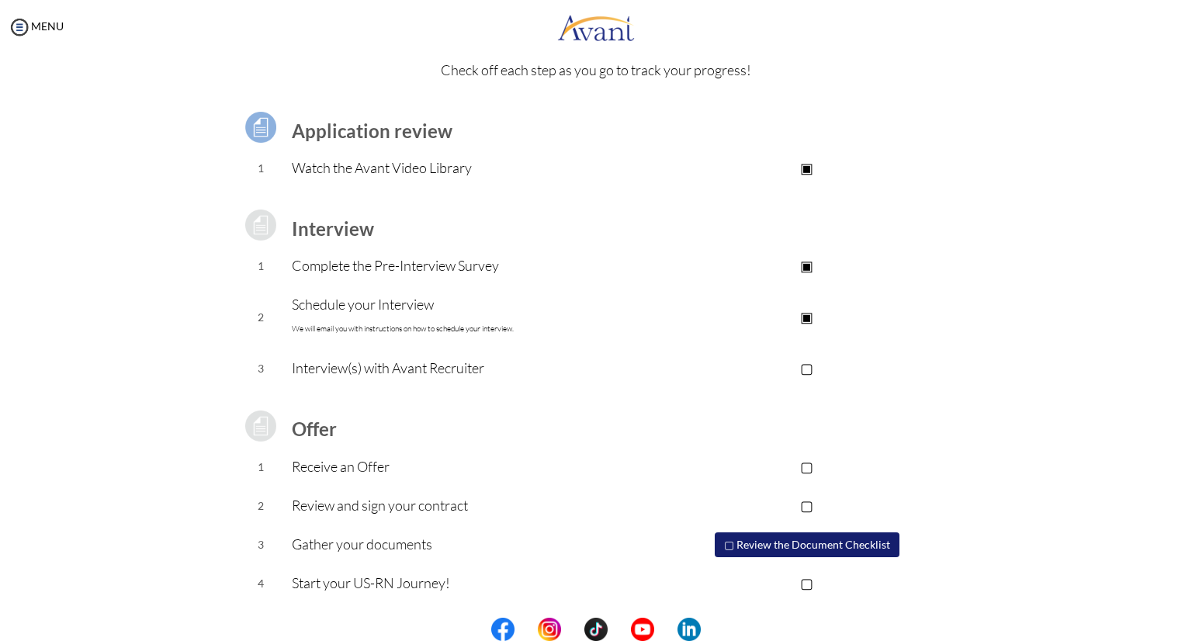
click at [844, 550] on button "▢ Review the Document Checklist" at bounding box center [807, 544] width 185 height 25
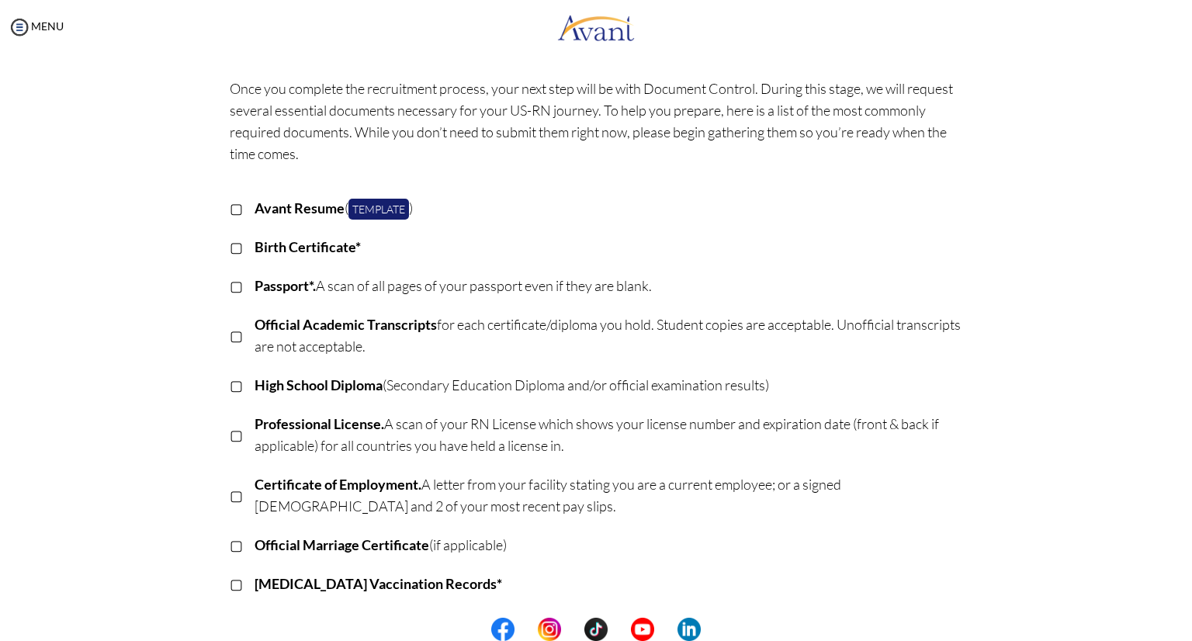
scroll to position [155, 0]
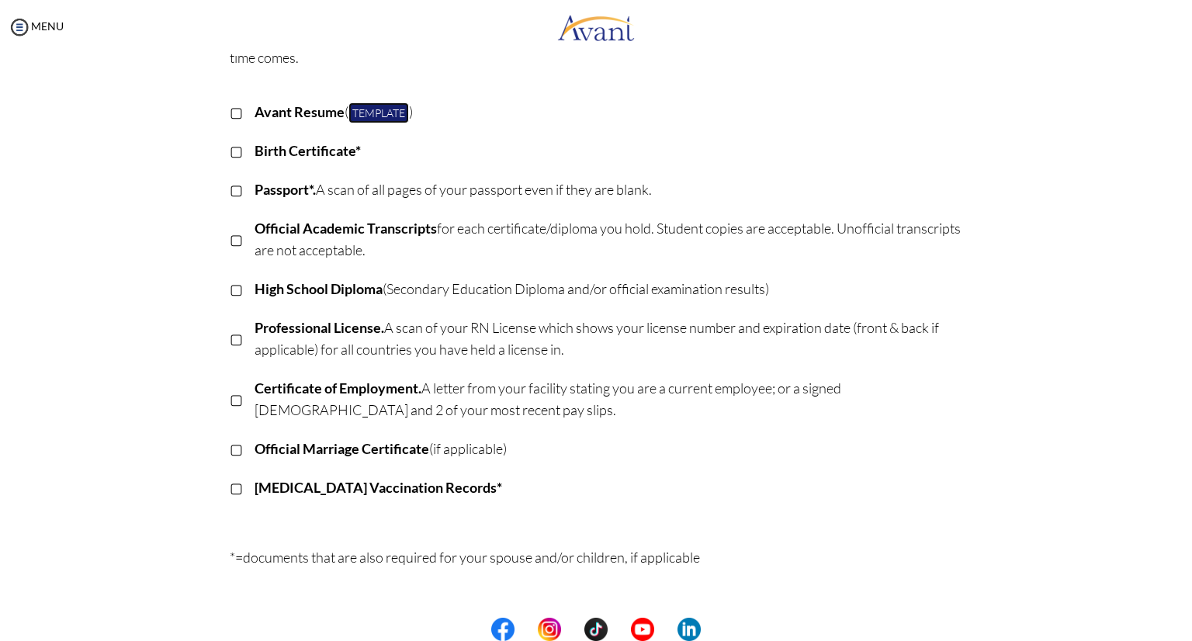
click at [362, 111] on link "Template" at bounding box center [378, 112] width 61 height 21
click at [310, 151] on b "Birth Certificate*" at bounding box center [308, 150] width 106 height 17
click at [1152, 556] on div "Document Checklist Once you complete the recruitment process, your next step wi…" at bounding box center [596, 384] width 1161 height 908
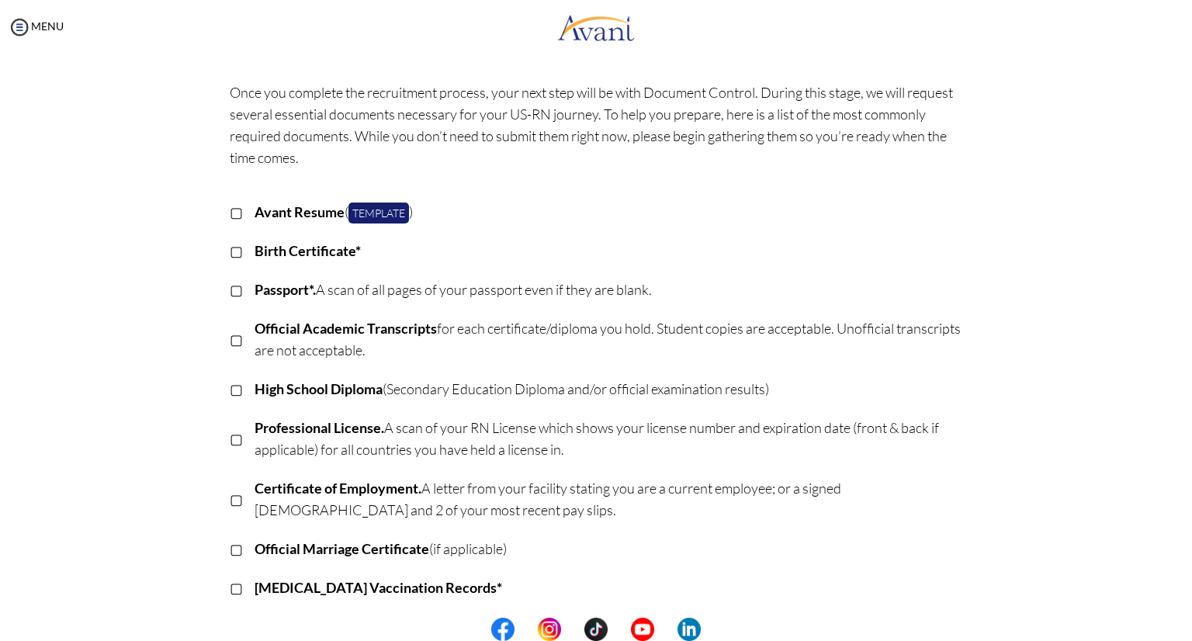
scroll to position [0, 0]
